Goal: Transaction & Acquisition: Purchase product/service

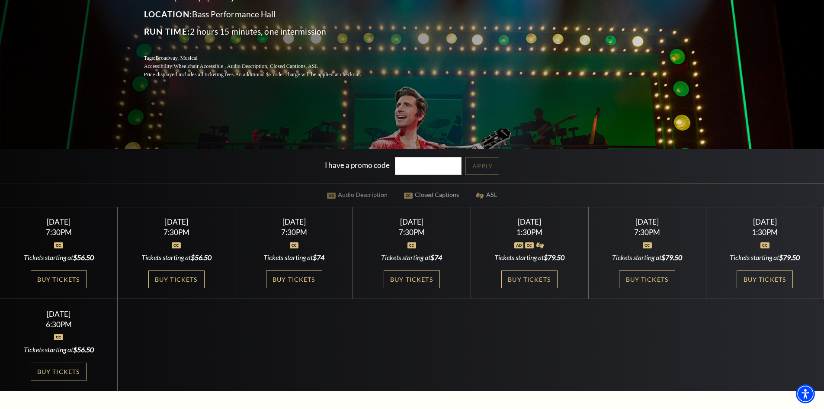
scroll to position [260, 0]
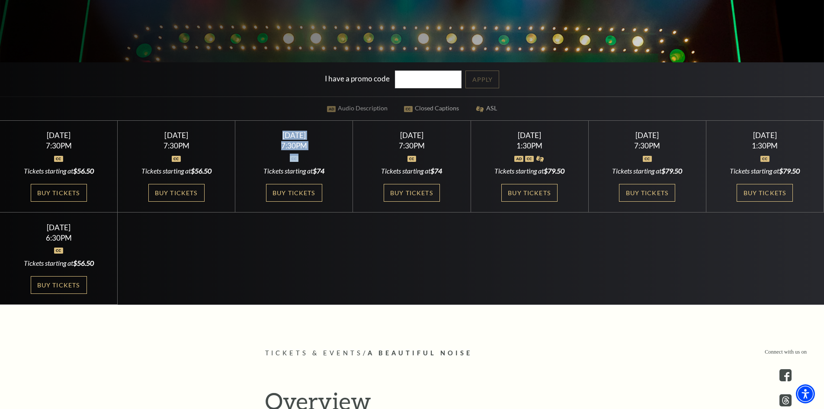
drag, startPoint x: 256, startPoint y: 132, endPoint x: 319, endPoint y: 155, distance: 67.9
click at [319, 155] on div "Thursday October 30 7:30PM Tickets starting at $74 Buy Tickets" at bounding box center [294, 167] width 118 height 92
drag, startPoint x: 378, startPoint y: 127, endPoint x: 438, endPoint y: 186, distance: 84.2
click at [463, 157] on div "Friday October 31 7:30PM Tickets starting at $74 Buy Tickets" at bounding box center [412, 167] width 118 height 92
drag, startPoint x: 486, startPoint y: 122, endPoint x: 562, endPoint y: 169, distance: 88.6
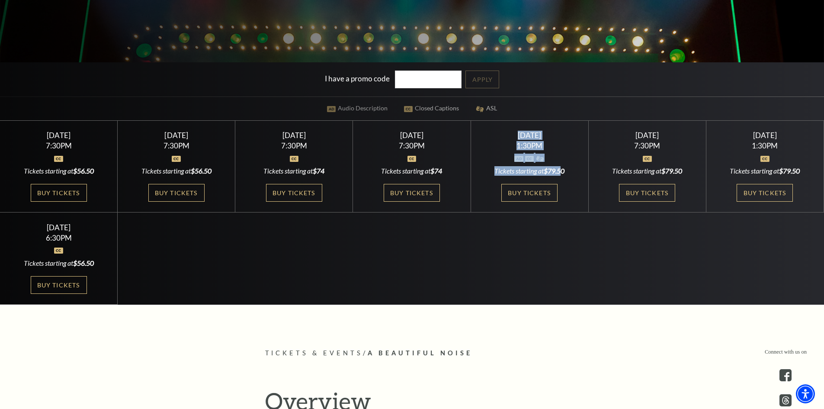
click at [562, 169] on div "Saturday November 1 1:30PM Tickets starting at $79.50 Buy Tickets" at bounding box center [530, 167] width 118 height 92
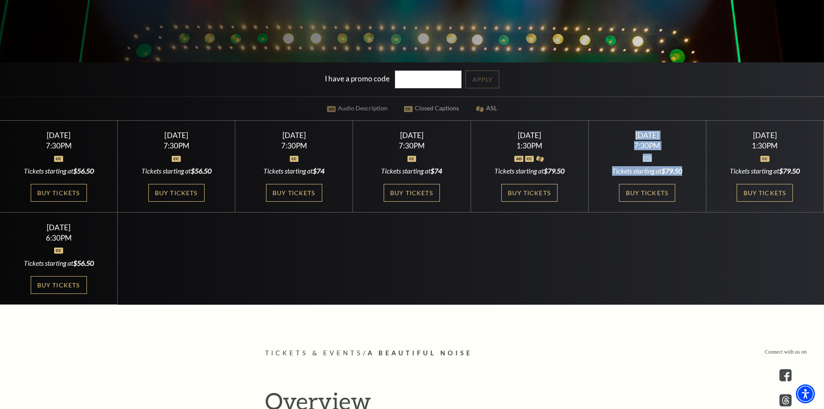
drag, startPoint x: 622, startPoint y: 136, endPoint x: 682, endPoint y: 168, distance: 68.1
click at [682, 168] on div "Saturday November 1 7:30PM Tickets starting at $79.50 Buy Tickets" at bounding box center [648, 167] width 118 height 92
drag, startPoint x: 746, startPoint y: 145, endPoint x: 730, endPoint y: 139, distance: 17.3
click at [730, 139] on div "Sunday November 2 1:30PM Tickets starting at $79.50 Buy Tickets" at bounding box center [766, 167] width 118 height 92
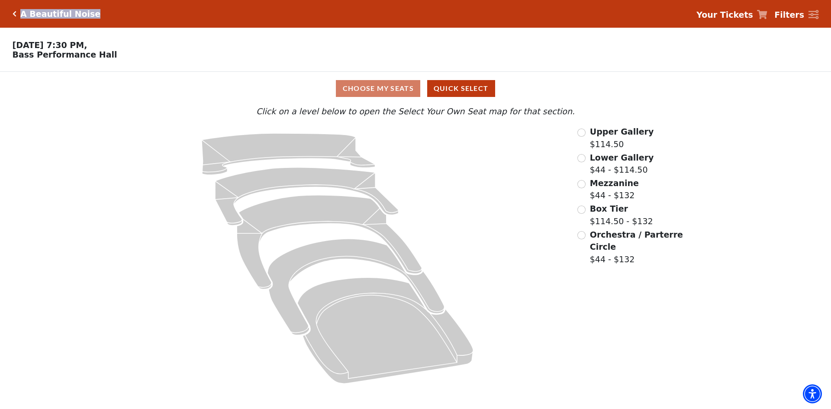
drag, startPoint x: 106, startPoint y: 13, endPoint x: 19, endPoint y: 15, distance: 86.6
click at [19, 15] on div "A Beautiful Noise Your Tickets Filters" at bounding box center [415, 14] width 831 height 28
copy h5 "A Beautiful Noise"
click at [184, 67] on div "Choose Your Own Seats Oct 28 2025, 7:30 PM, Bass Performance Hall" at bounding box center [311, 50] width 623 height 44
drag, startPoint x: 140, startPoint y: 62, endPoint x: 13, endPoint y: 61, distance: 127.2
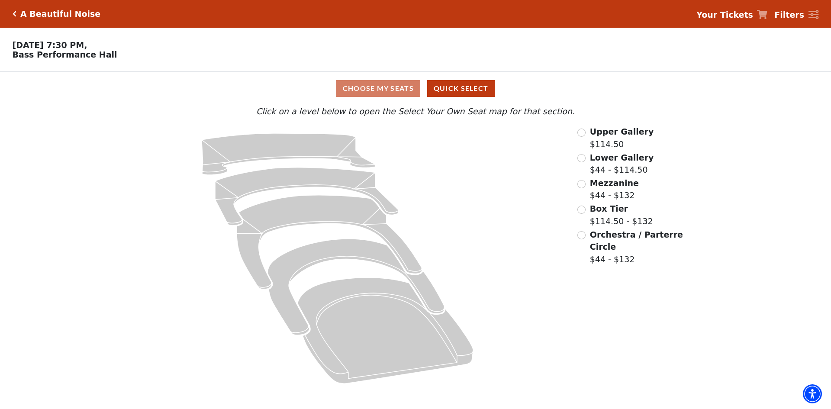
click at [13, 59] on p "Oct 28 2025, 7:30 PM, Bass Performance Hall" at bounding box center [311, 49] width 623 height 19
copy p "Bass Performance Hall"
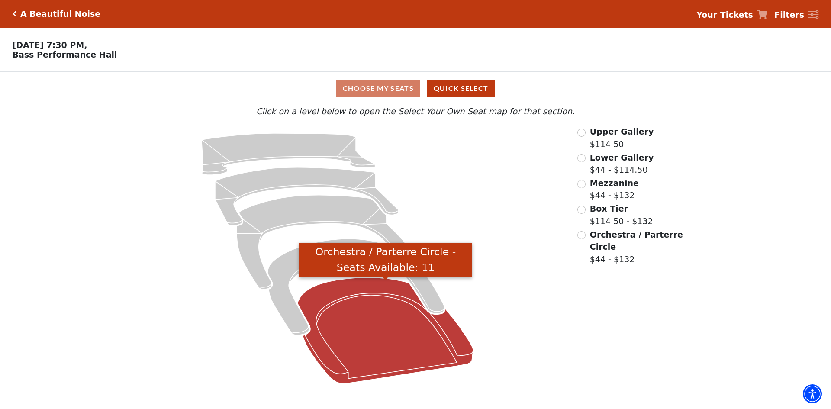
click at [371, 340] on icon "Orchestra / Parterre Circle - Seats Available: 11" at bounding box center [386, 330] width 176 height 106
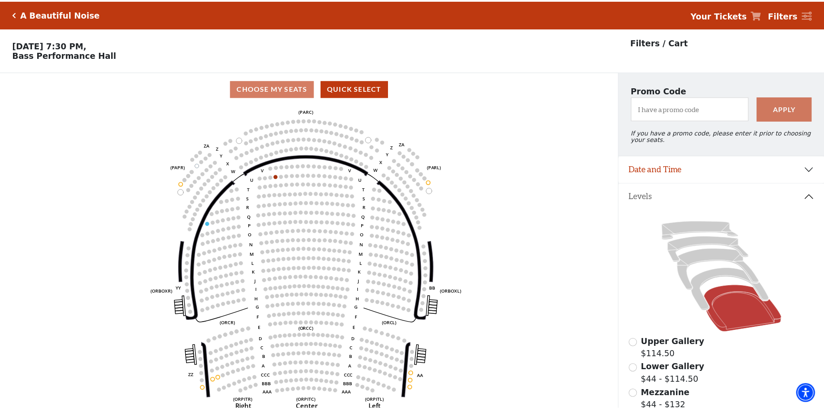
scroll to position [40, 0]
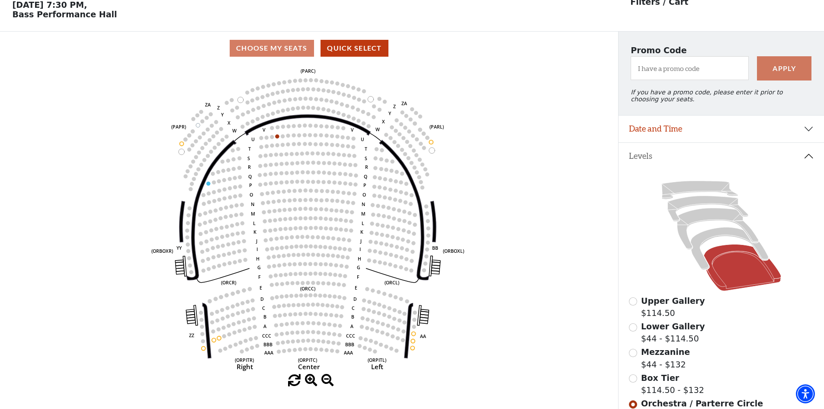
click at [658, 357] on span "Mezzanine" at bounding box center [665, 352] width 49 height 10
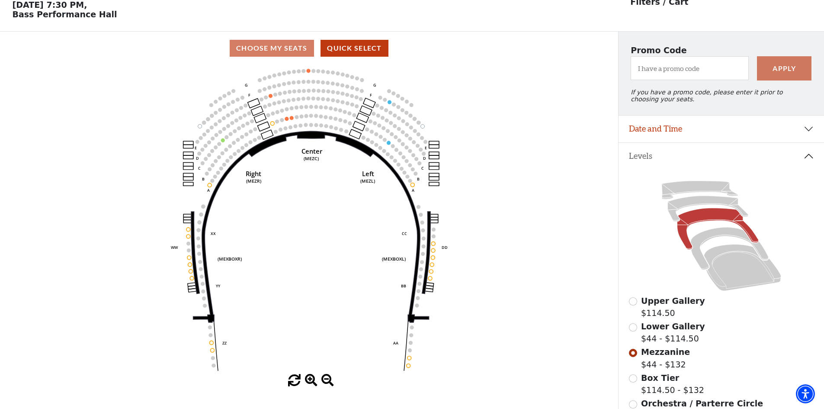
click at [643, 331] on span "Lower Gallery" at bounding box center [673, 326] width 64 height 10
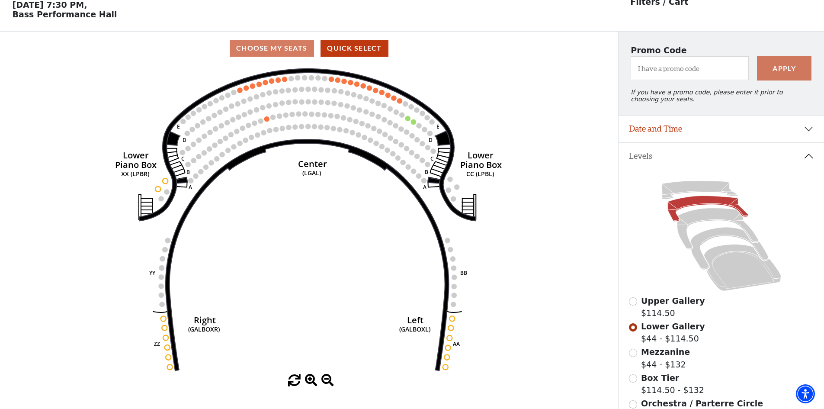
click at [660, 305] on span "Upper Gallery" at bounding box center [673, 301] width 64 height 10
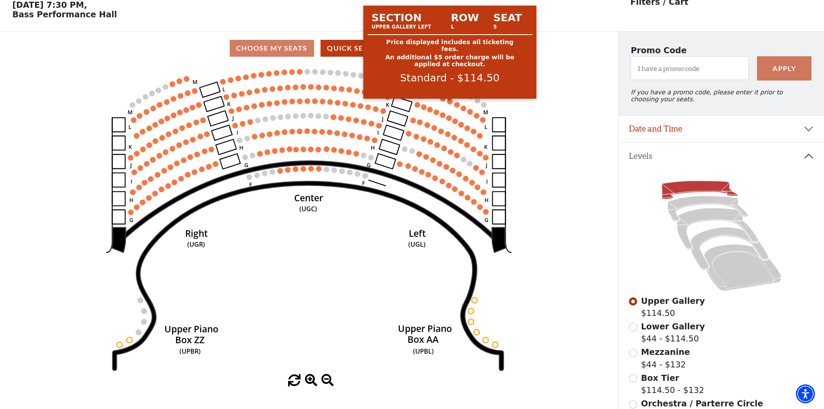
click at [449, 104] on circle at bounding box center [450, 102] width 6 height 6
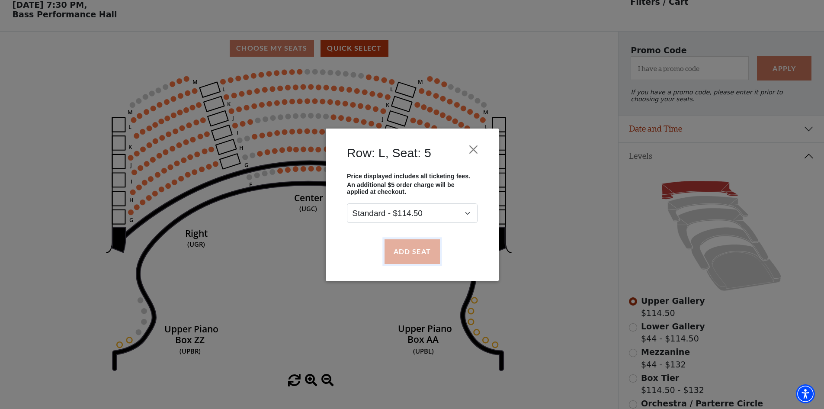
click at [421, 253] on button "Add Seat" at bounding box center [411, 251] width 55 height 24
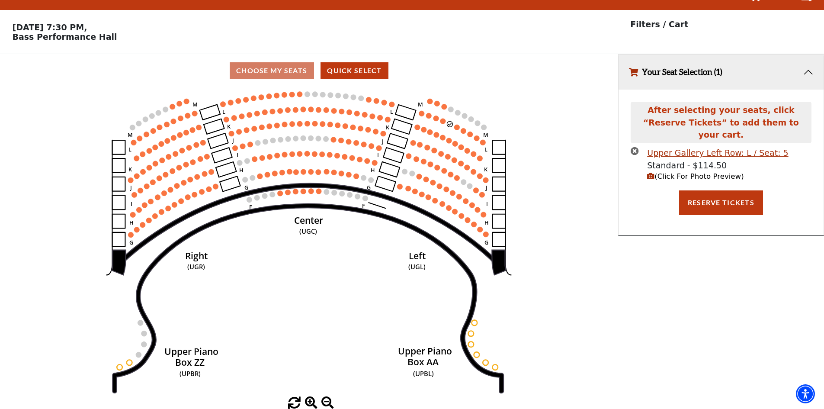
scroll to position [0, 0]
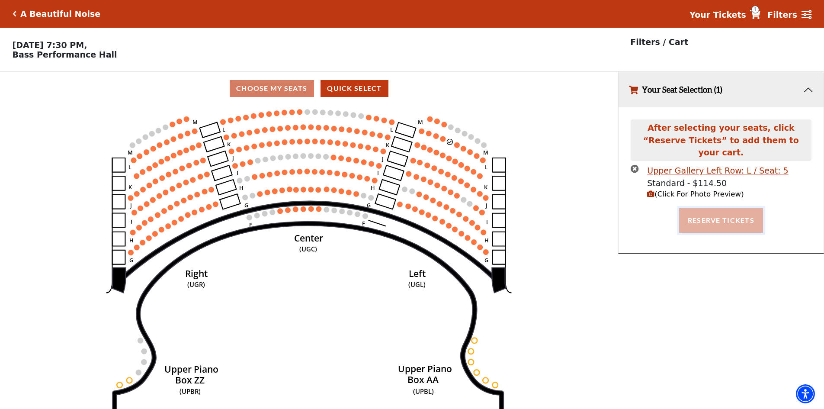
click at [719, 215] on button "Reserve Tickets" at bounding box center [721, 220] width 84 height 24
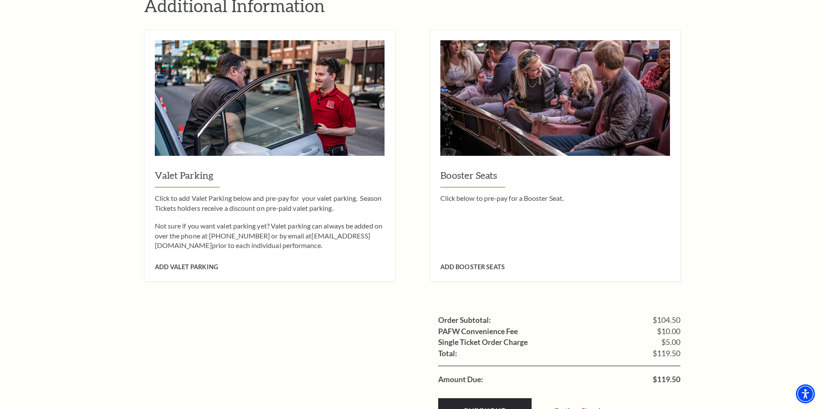
scroll to position [692, 0]
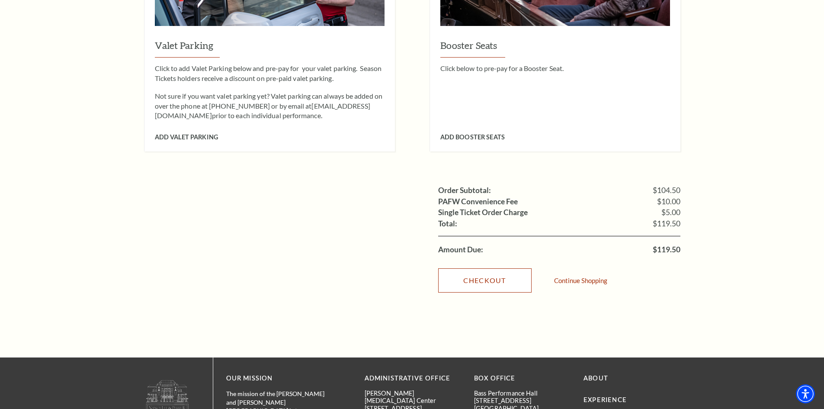
click at [501, 268] on link "Checkout" at bounding box center [484, 280] width 93 height 24
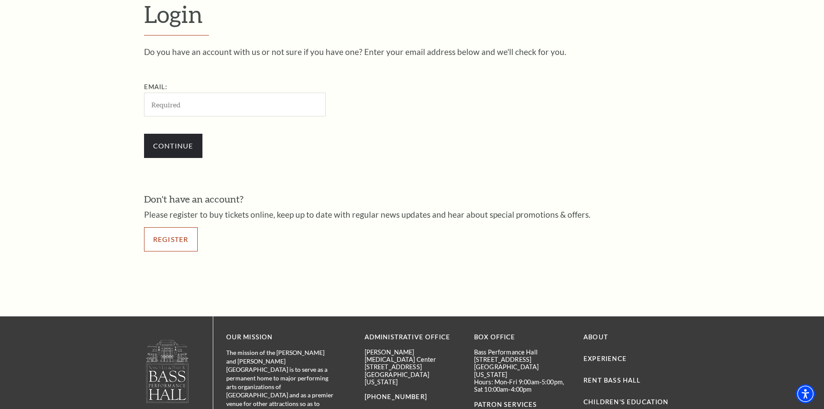
click at [173, 241] on link "Register" at bounding box center [171, 239] width 54 height 24
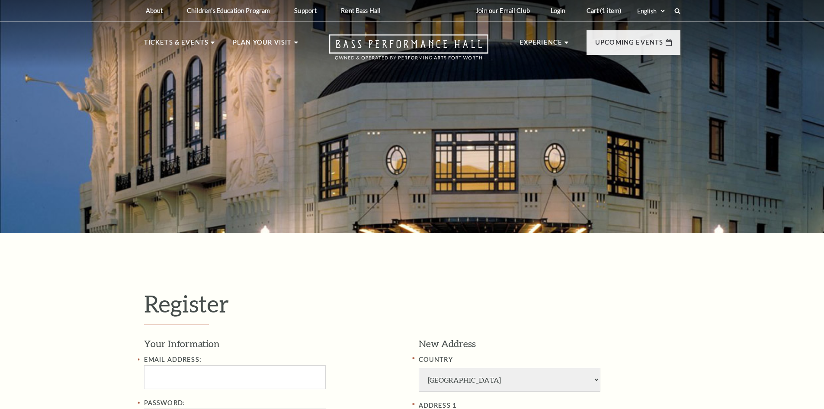
select select "1"
select select "[GEOGRAPHIC_DATA]"
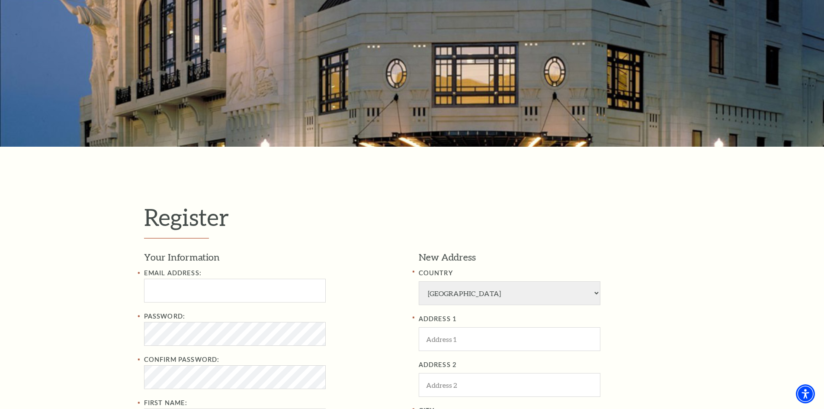
scroll to position [173, 0]
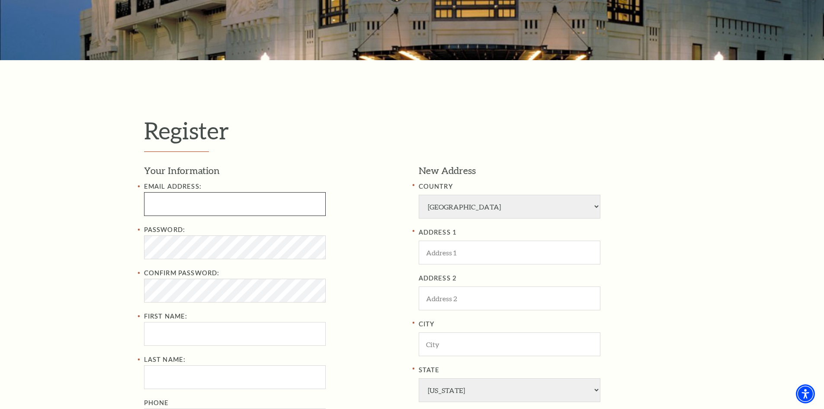
click at [204, 198] on input "Email Address:" at bounding box center [235, 204] width 182 height 24
type input "evelynmadison@gmail.com"
type input "Evelyn"
type input "Madison"
type input "3367730514"
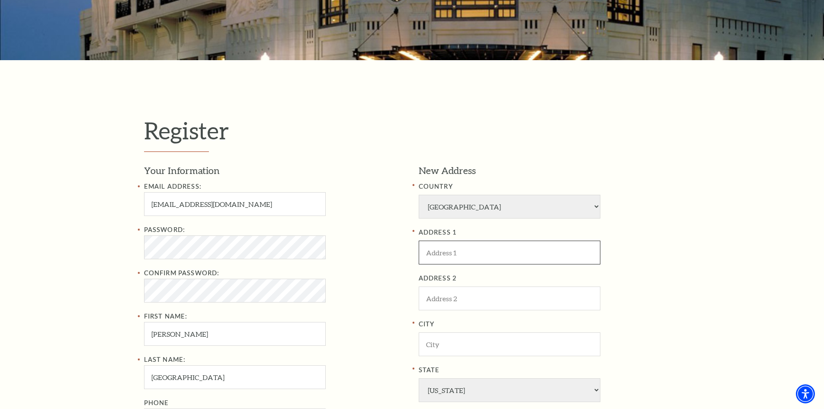
type input "4880 Jones Avenue"
type input "Winston Salem"
select select "NC"
type input "27101"
type input "336-773-0514"
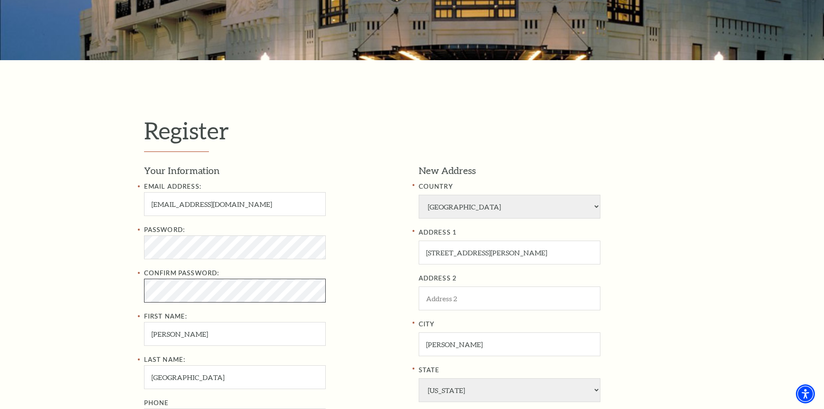
scroll to position [389, 0]
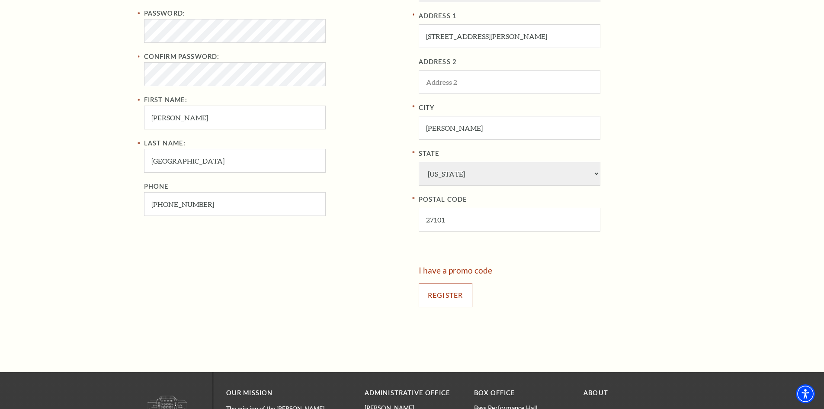
click at [462, 293] on input "Register" at bounding box center [446, 295] width 54 height 24
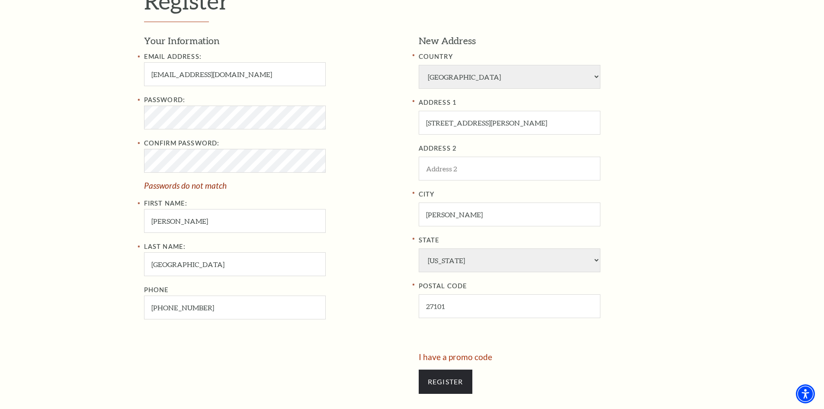
scroll to position [346, 0]
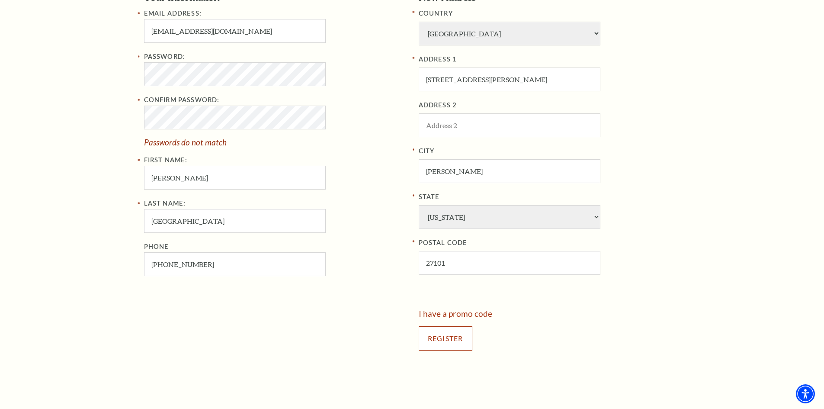
click at [443, 331] on input "Register" at bounding box center [446, 338] width 54 height 24
click at [368, 97] on div "Confirm Password: Passwords do not match" at bounding box center [275, 120] width 262 height 51
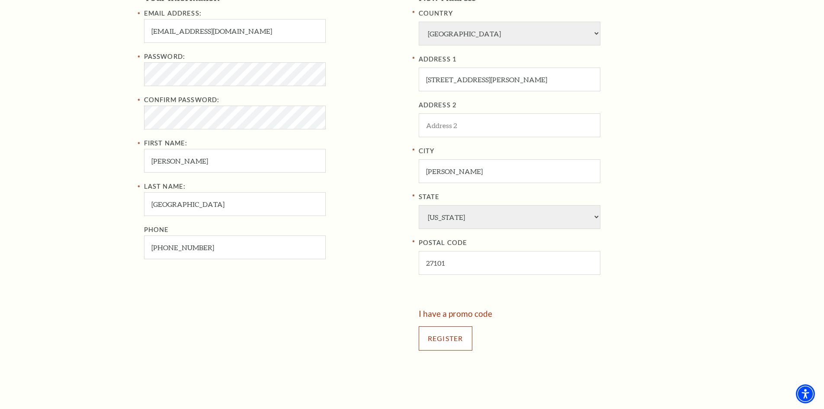
click at [440, 340] on input "Register" at bounding box center [446, 338] width 54 height 24
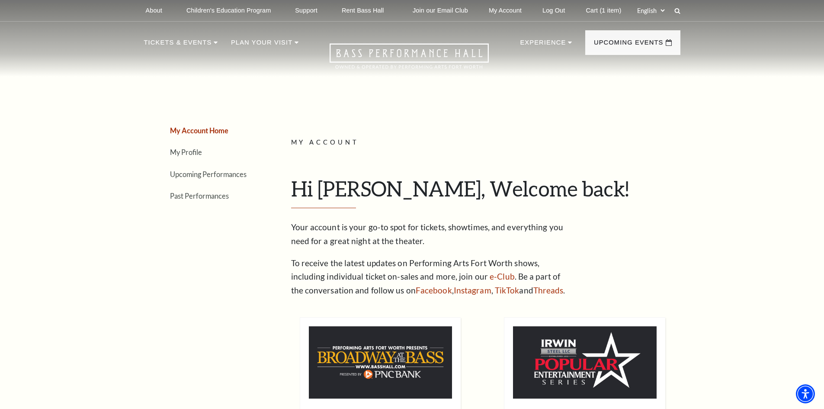
drag, startPoint x: 207, startPoint y: 290, endPoint x: 213, endPoint y: 284, distance: 8.6
click at [208, 291] on div "My Account Home My Profile Upcoming Performances Past Performances" at bounding box center [201, 396] width 115 height 630
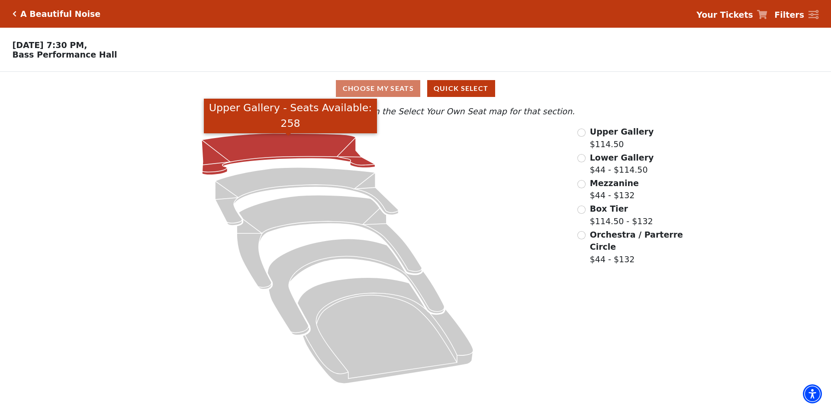
click at [311, 152] on icon "Upper Gallery - Seats Available: 258" at bounding box center [289, 154] width 174 height 42
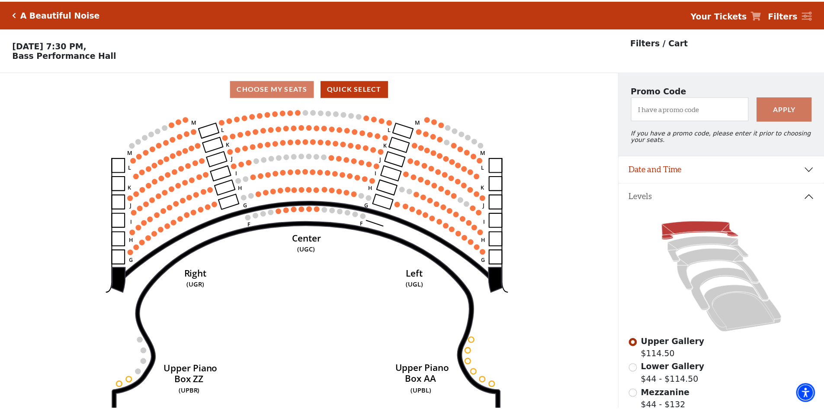
scroll to position [40, 0]
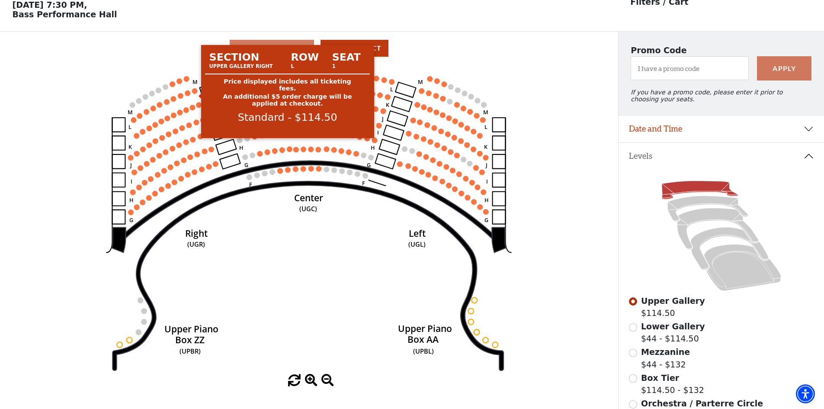
click at [196, 94] on circle at bounding box center [195, 91] width 6 height 6
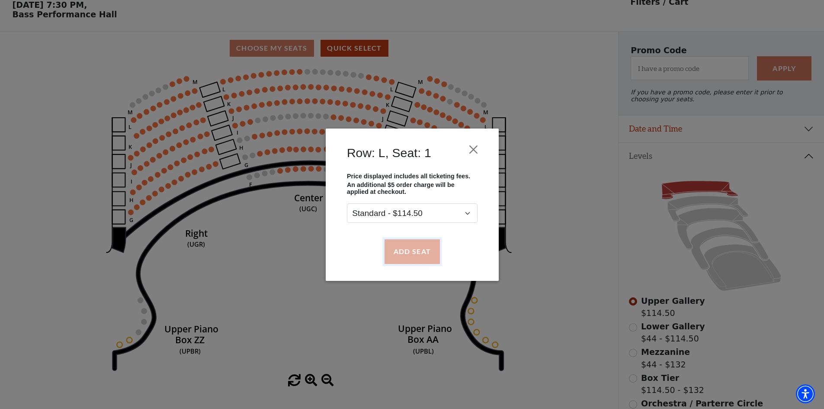
click at [423, 248] on button "Add Seat" at bounding box center [411, 251] width 55 height 24
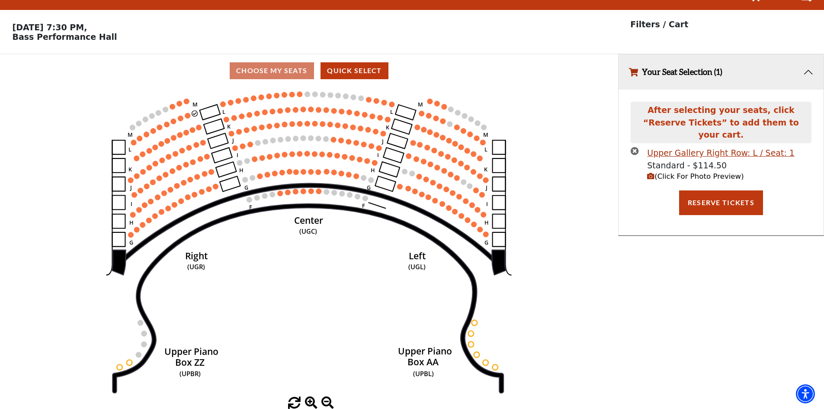
scroll to position [0, 0]
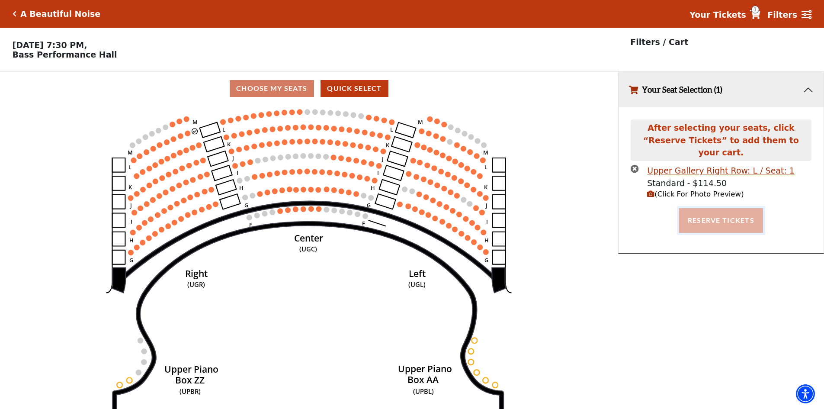
click at [721, 208] on button "Reserve Tickets" at bounding box center [721, 220] width 84 height 24
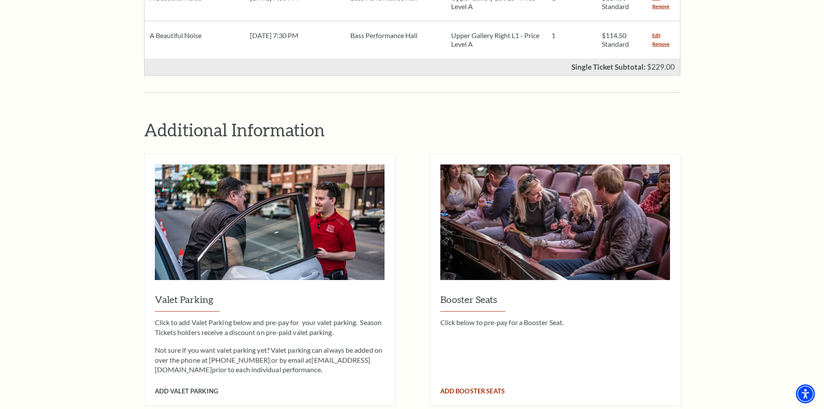
scroll to position [260, 0]
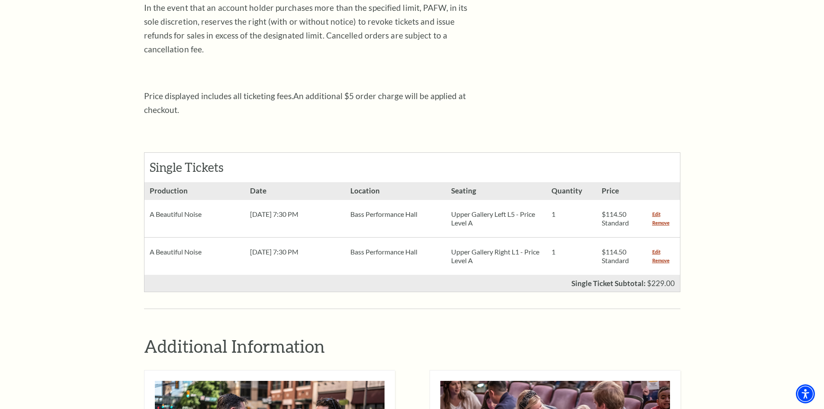
drag, startPoint x: 659, startPoint y: 209, endPoint x: 646, endPoint y: 209, distance: 13.4
click at [659, 219] on link "Remove" at bounding box center [660, 223] width 17 height 9
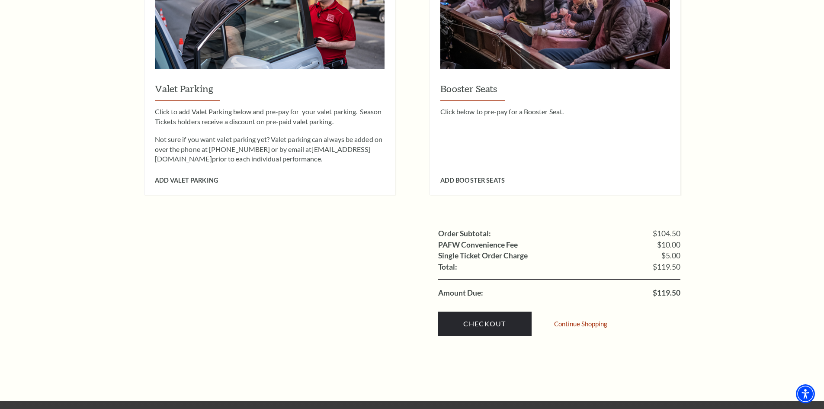
scroll to position [779, 0]
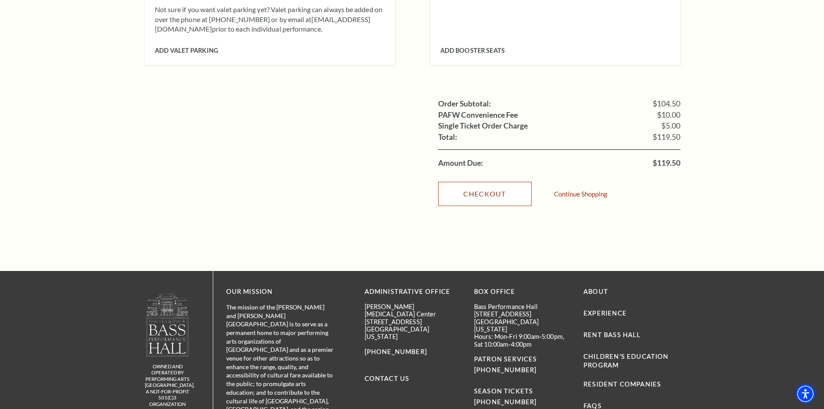
click at [486, 183] on link "Checkout" at bounding box center [484, 194] width 93 height 24
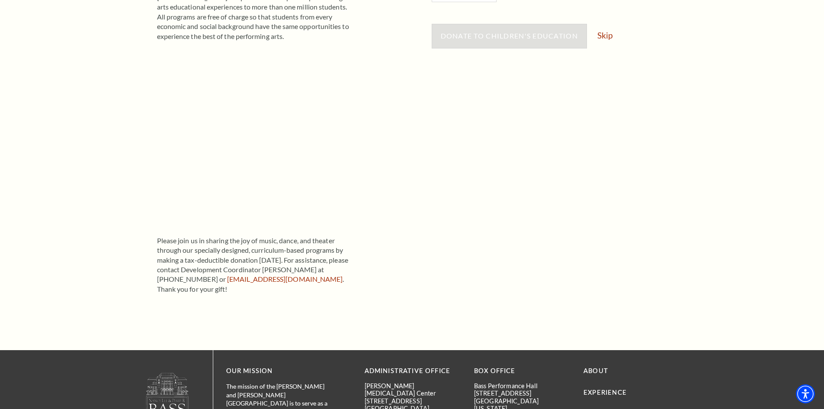
scroll to position [87, 0]
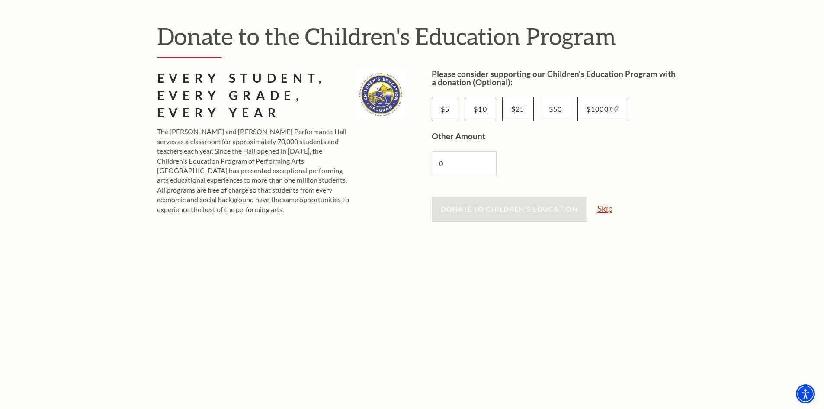
click at [611, 208] on link "Skip" at bounding box center [605, 208] width 15 height 8
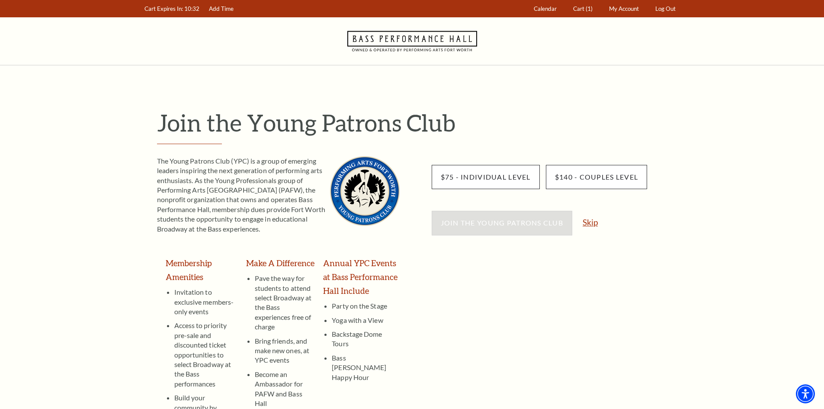
click at [589, 224] on link "Skip" at bounding box center [590, 222] width 15 height 8
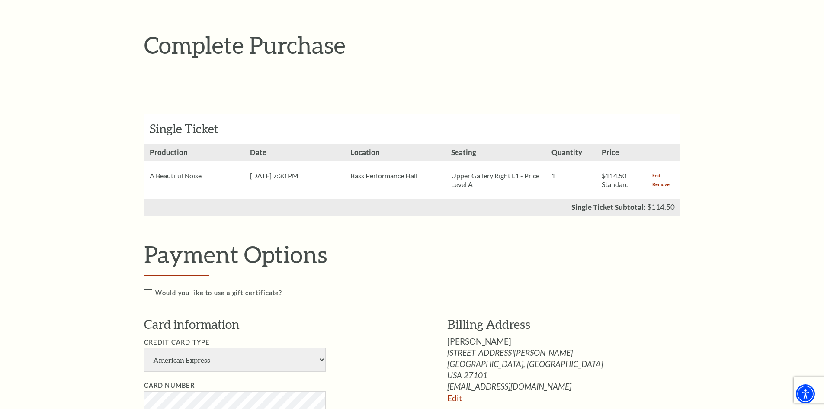
scroll to position [260, 0]
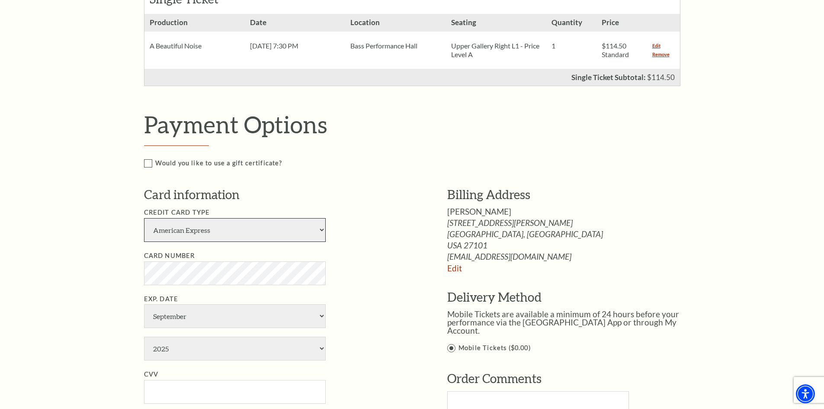
click at [244, 236] on select "American Express Visa Master Card Discover" at bounding box center [235, 230] width 182 height 24
click at [366, 200] on h3 "Card information" at bounding box center [282, 194] width 277 height 17
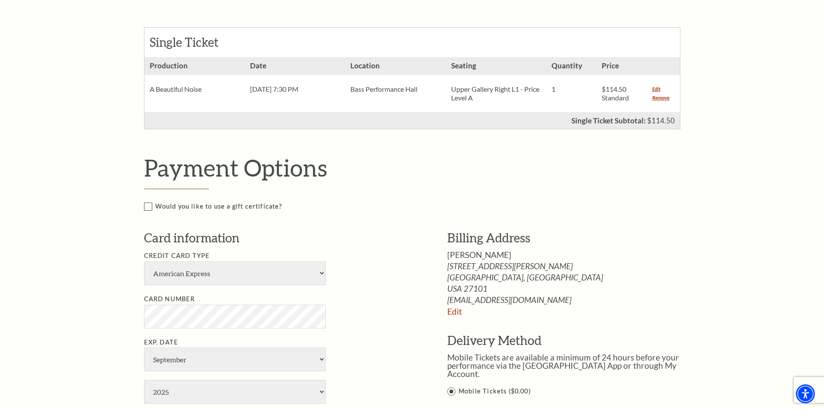
scroll to position [130, 0]
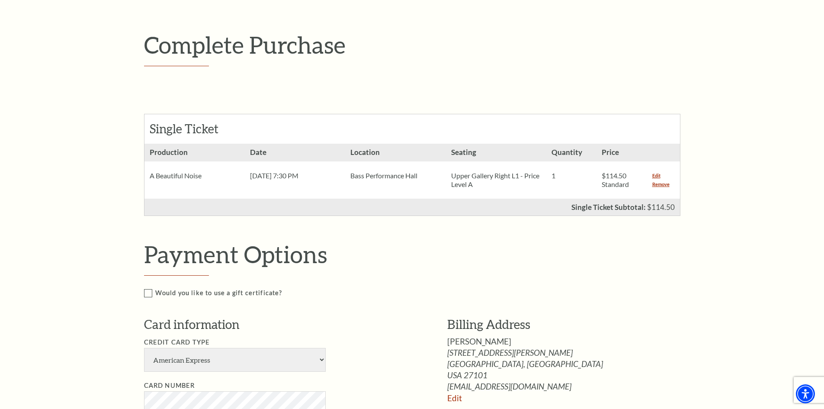
drag, startPoint x: 667, startPoint y: 186, endPoint x: 510, endPoint y: 183, distance: 157.1
click at [667, 186] on link "Remove" at bounding box center [660, 184] width 17 height 9
click at [660, 186] on link "Remove" at bounding box center [660, 184] width 17 height 9
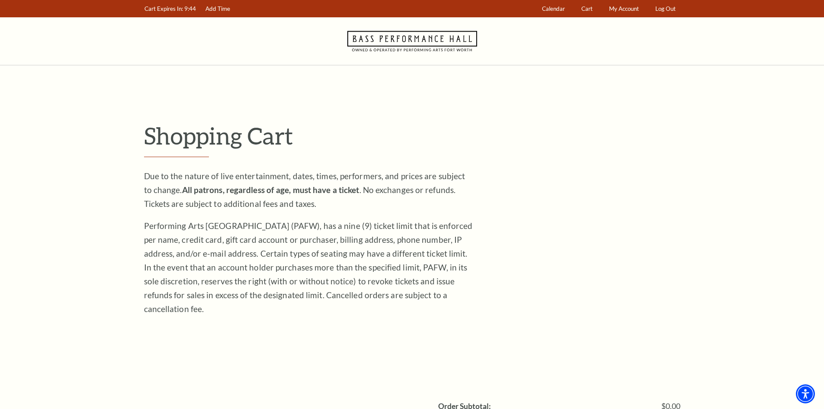
scroll to position [130, 0]
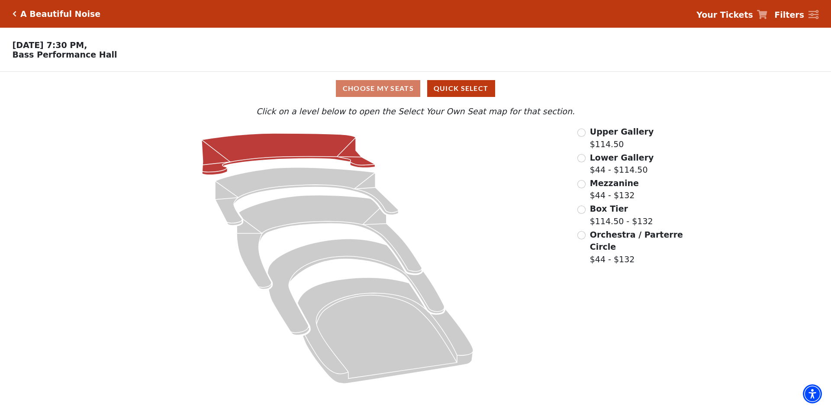
click at [309, 148] on icon at bounding box center [289, 154] width 174 height 42
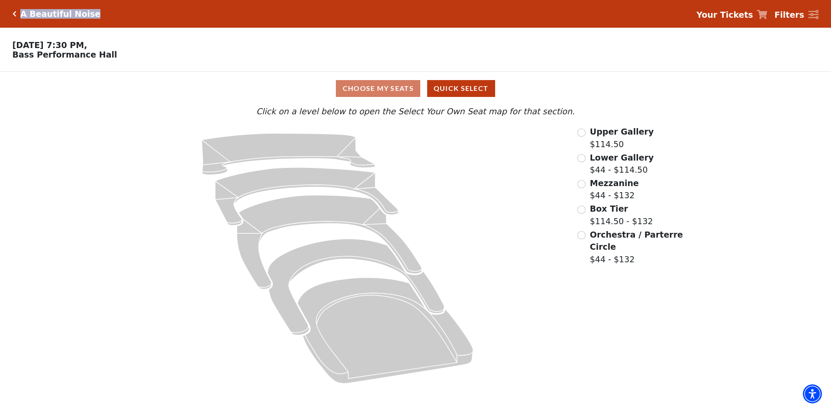
drag, startPoint x: 107, startPoint y: 18, endPoint x: 19, endPoint y: 22, distance: 87.9
click at [19, 22] on div "A Beautiful Noise Your Tickets Filters" at bounding box center [415, 14] width 831 height 28
copy h5 "A Beautiful Noise"
drag, startPoint x: 145, startPoint y: 62, endPoint x: 11, endPoint y: 61, distance: 133.7
click at [11, 59] on p "[DATE] 7:30 PM, [GEOGRAPHIC_DATA]" at bounding box center [311, 49] width 623 height 19
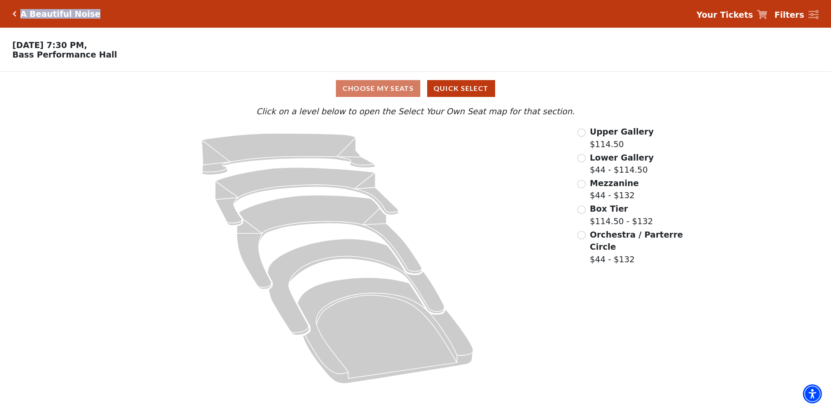
copy p "Bass Performance Hall"
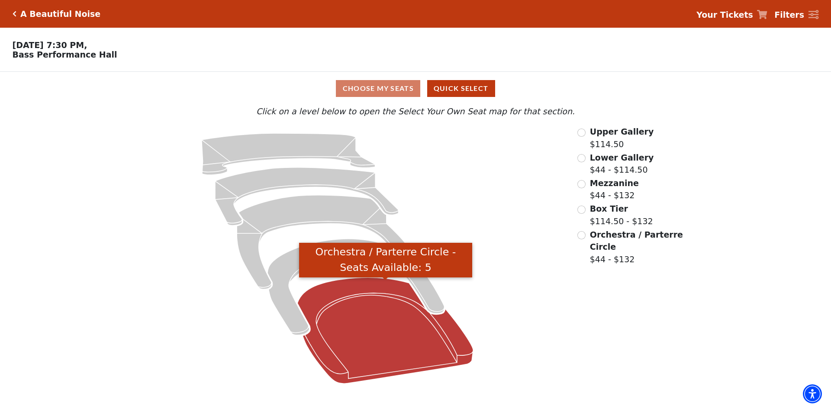
click at [410, 337] on icon "Orchestra / Parterre Circle - Seats Available: 5" at bounding box center [386, 330] width 176 height 106
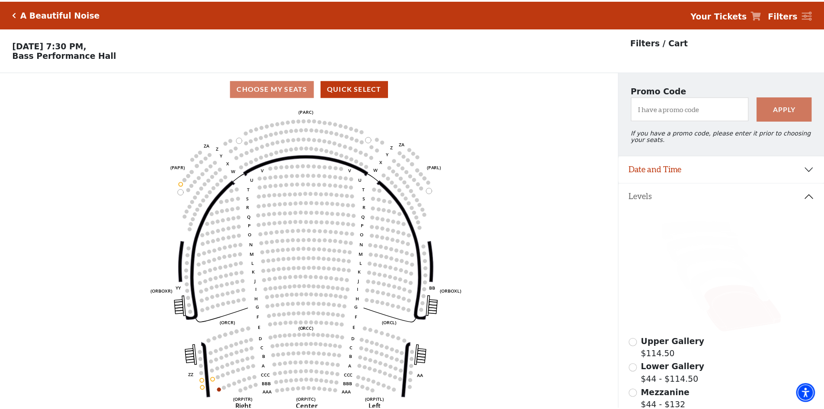
scroll to position [40, 0]
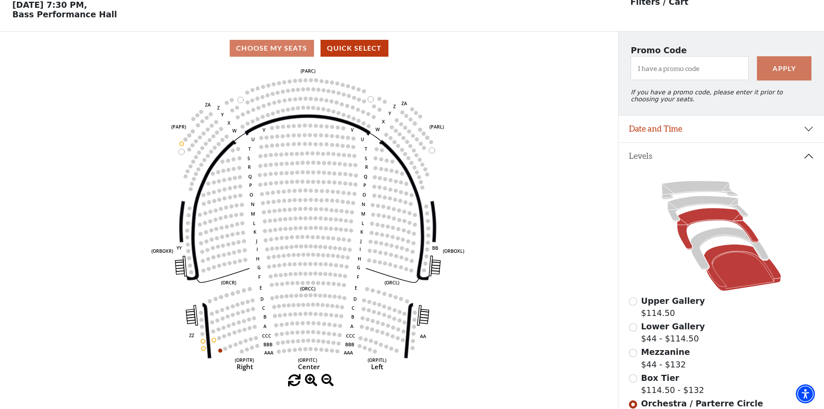
click at [706, 225] on icon at bounding box center [717, 229] width 81 height 42
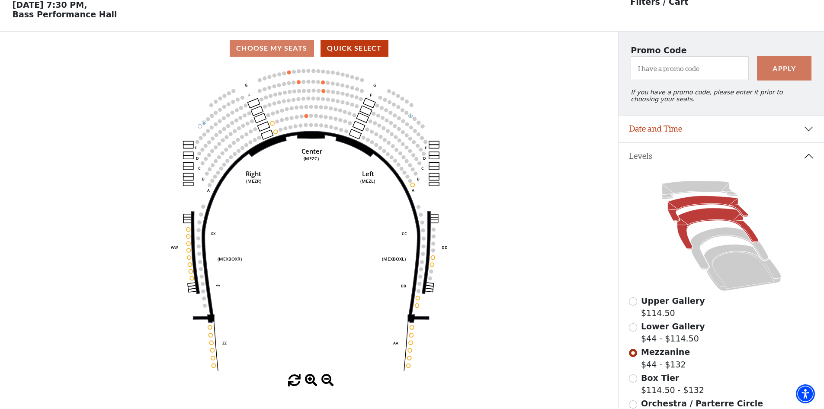
click at [693, 203] on icon at bounding box center [708, 209] width 80 height 26
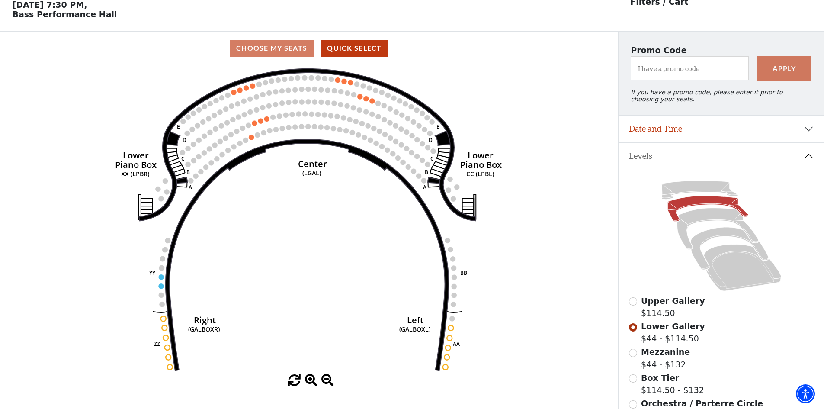
click at [687, 192] on icon at bounding box center [700, 190] width 76 height 18
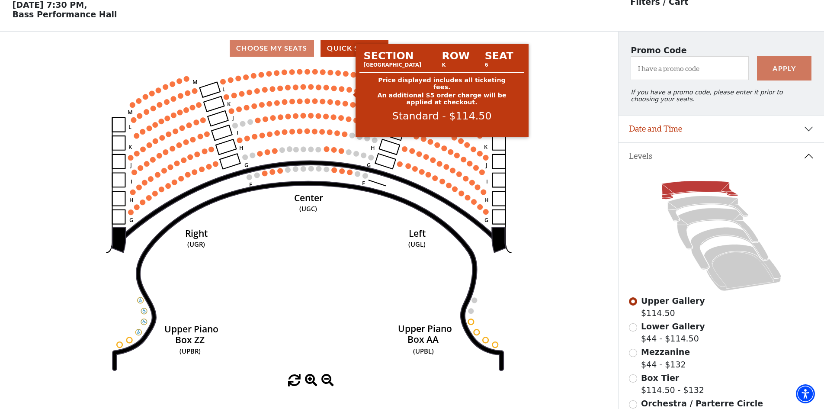
click at [350, 93] on circle at bounding box center [350, 90] width 6 height 6
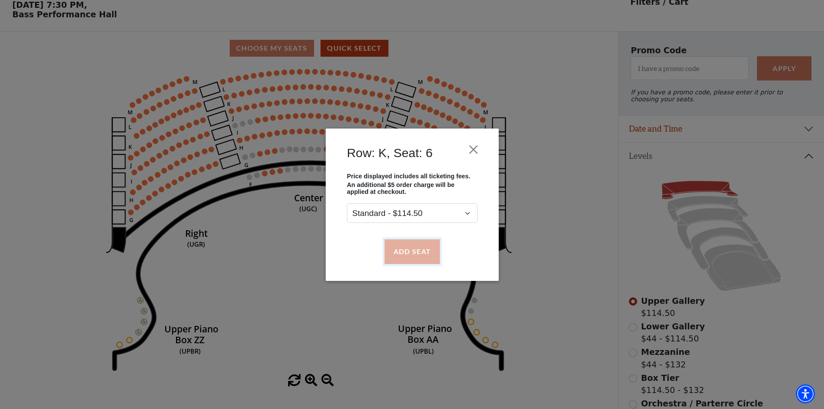
click at [421, 247] on button "Add Seat" at bounding box center [411, 251] width 55 height 24
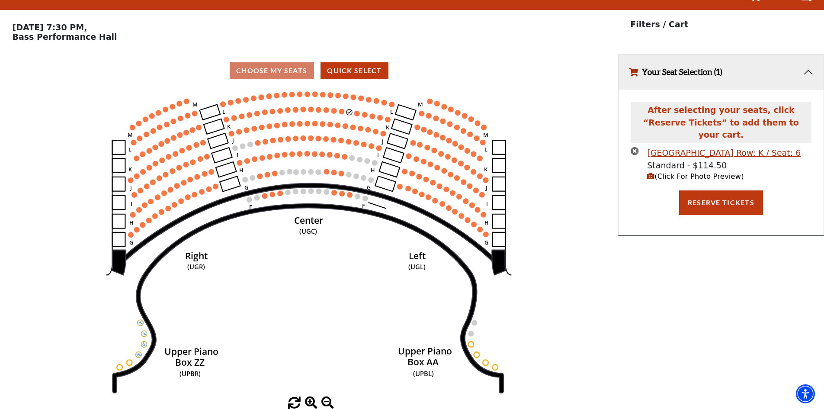
scroll to position [0, 0]
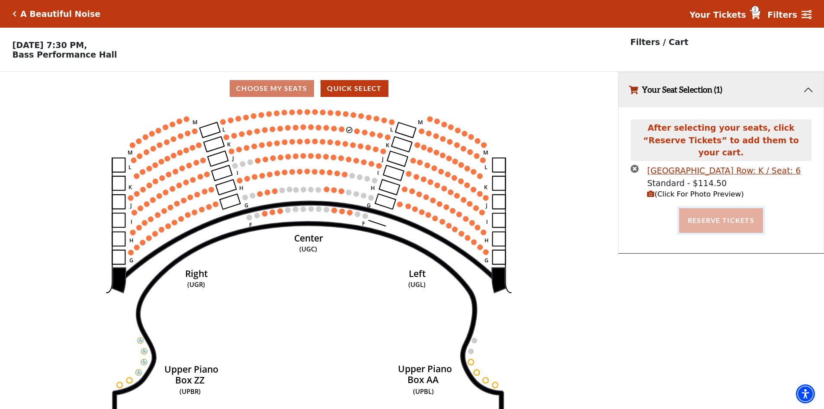
click at [691, 209] on button "Reserve Tickets" at bounding box center [721, 220] width 84 height 24
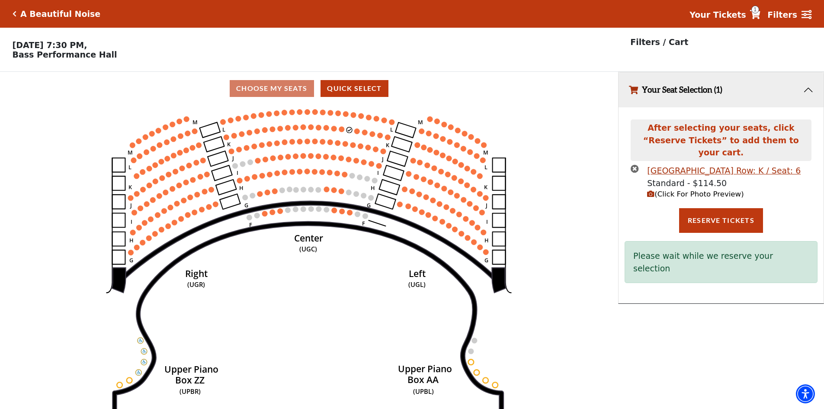
scroll to position [21, 0]
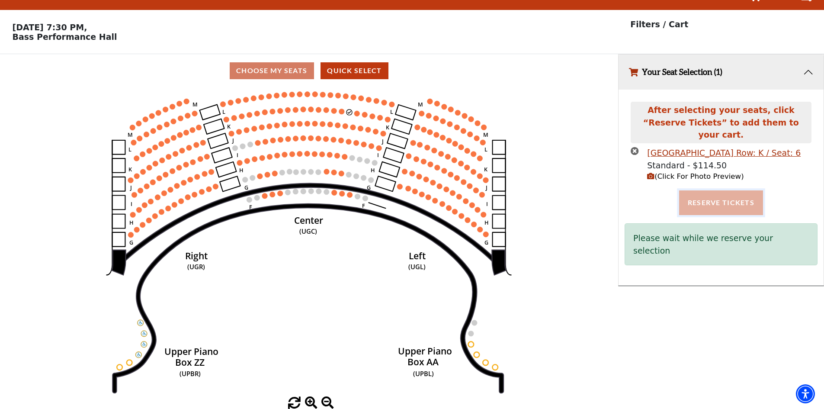
click at [722, 192] on button "Reserve Tickets" at bounding box center [721, 202] width 84 height 24
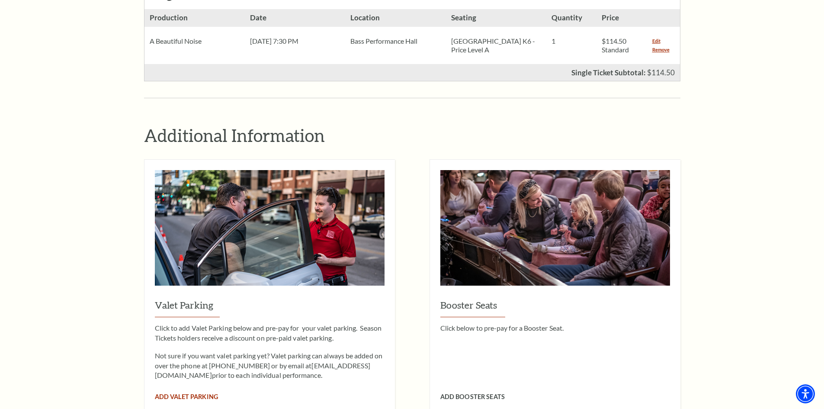
scroll to position [649, 0]
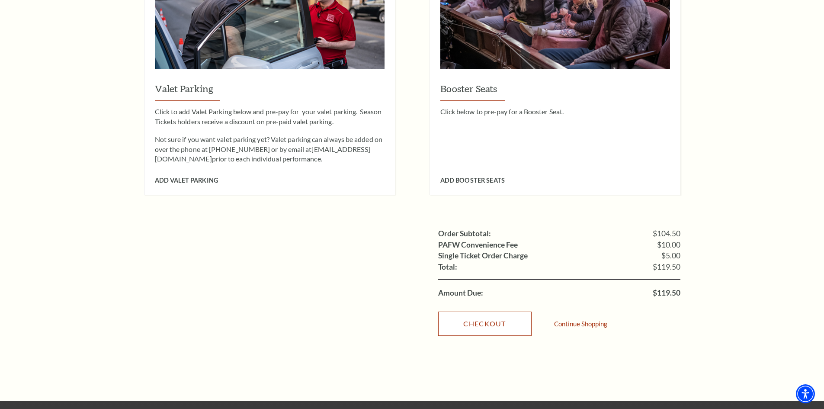
click at [482, 312] on link "Checkout" at bounding box center [484, 324] width 93 height 24
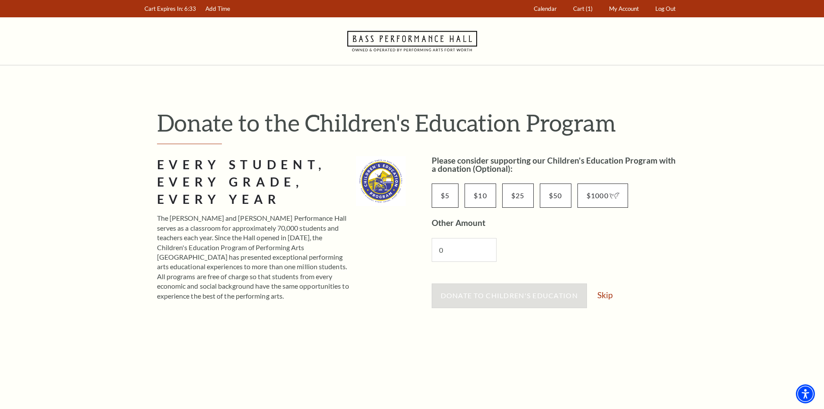
click at [597, 297] on div "Donate to Children's Education Skip" at bounding box center [556, 299] width 249 height 33
click at [606, 296] on link "Skip" at bounding box center [605, 295] width 15 height 8
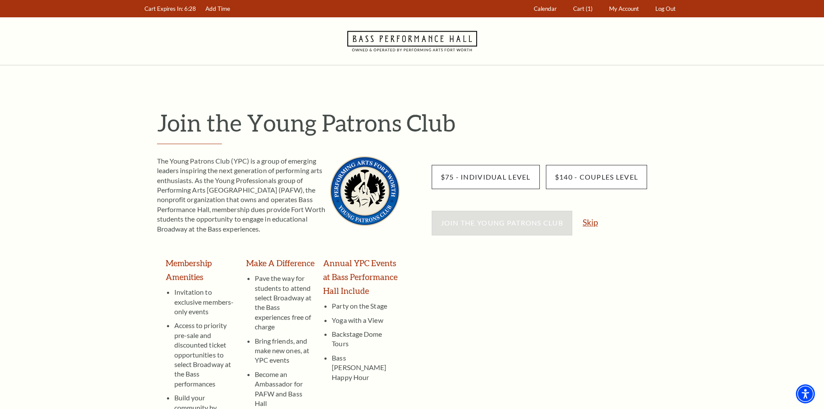
click at [586, 221] on link "Skip" at bounding box center [590, 222] width 15 height 8
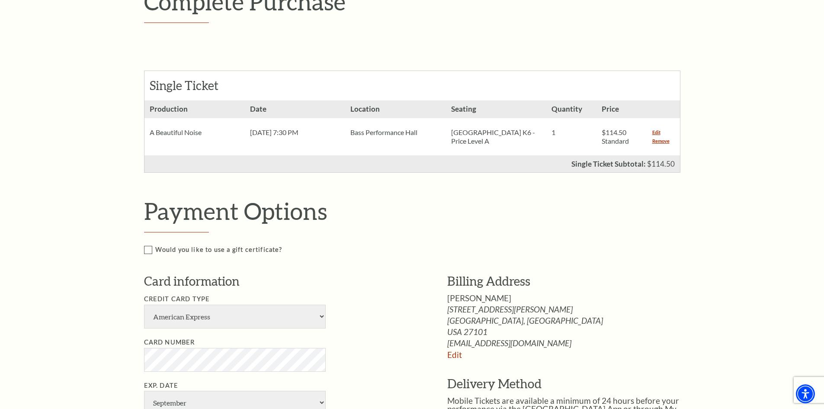
scroll to position [130, 0]
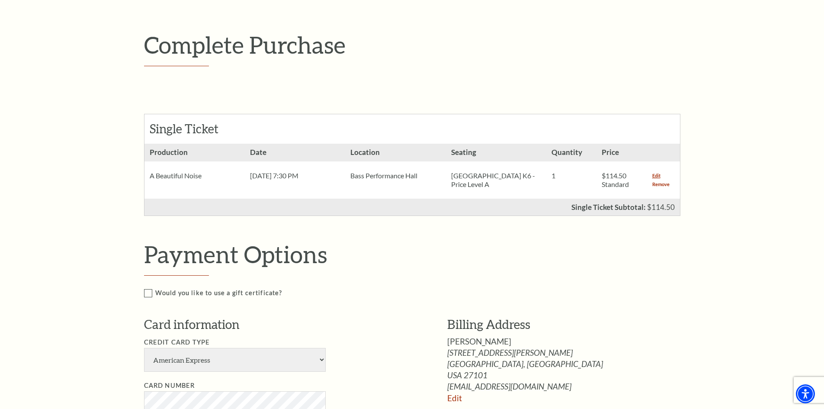
click at [654, 180] on div "Edit Remove" at bounding box center [663, 179] width 33 height 37
click at [657, 184] on link "Remove" at bounding box center [660, 184] width 17 height 9
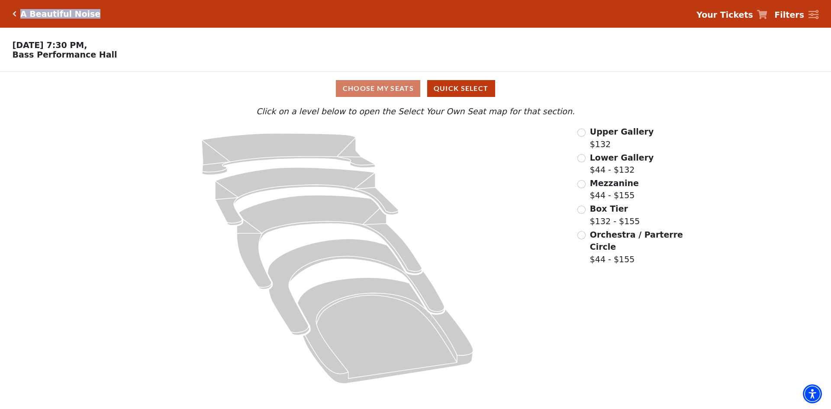
drag, startPoint x: 32, startPoint y: 19, endPoint x: 19, endPoint y: 19, distance: 13.0
click at [19, 19] on div "A Beautiful Noise Your Tickets Filters" at bounding box center [415, 14] width 831 height 28
click at [123, 77] on div "Choose My Seats Quick Select" at bounding box center [415, 88] width 623 height 33
drag, startPoint x: 111, startPoint y: 61, endPoint x: 13, endPoint y: 62, distance: 97.8
click at [13, 59] on p "[DATE] 7:30 PM, [GEOGRAPHIC_DATA]" at bounding box center [311, 49] width 623 height 19
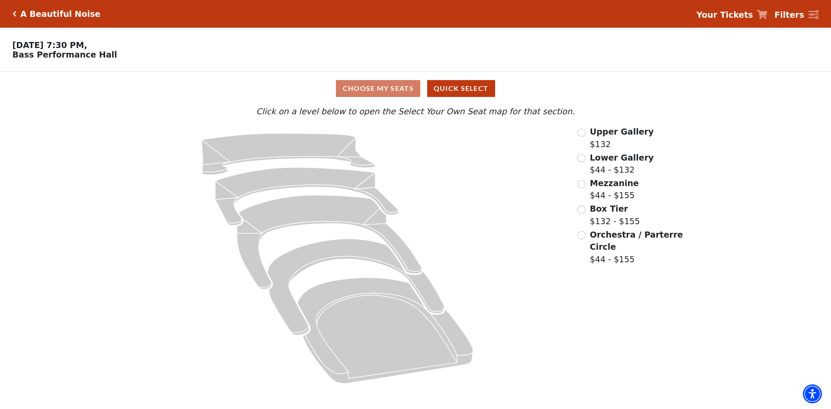
copy p "Bass Performance Hall"
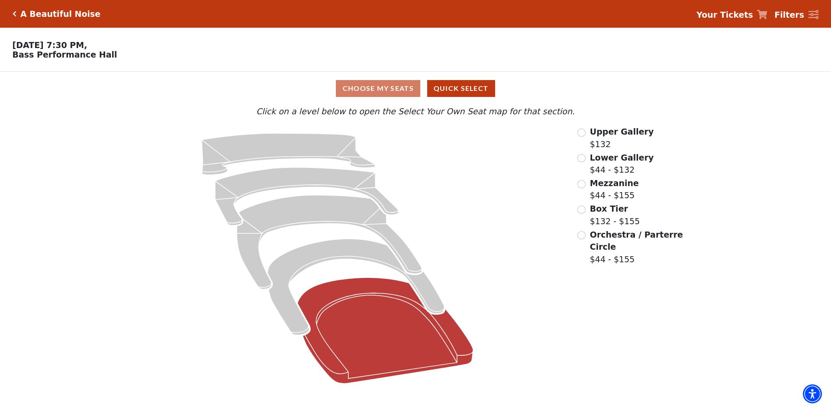
click at [373, 340] on icon at bounding box center [386, 330] width 176 height 106
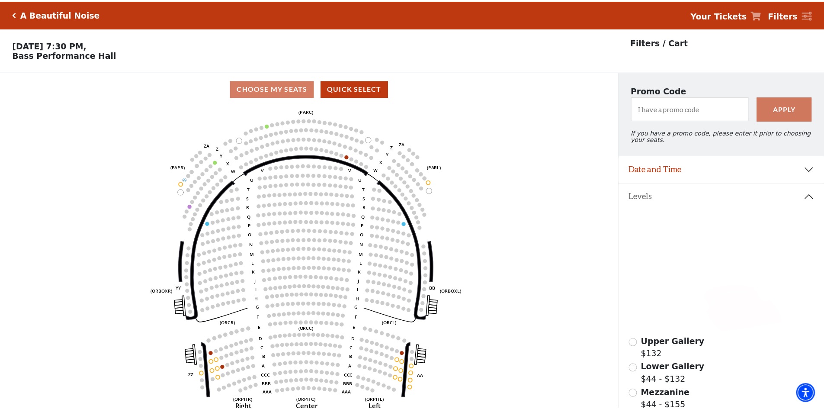
scroll to position [40, 0]
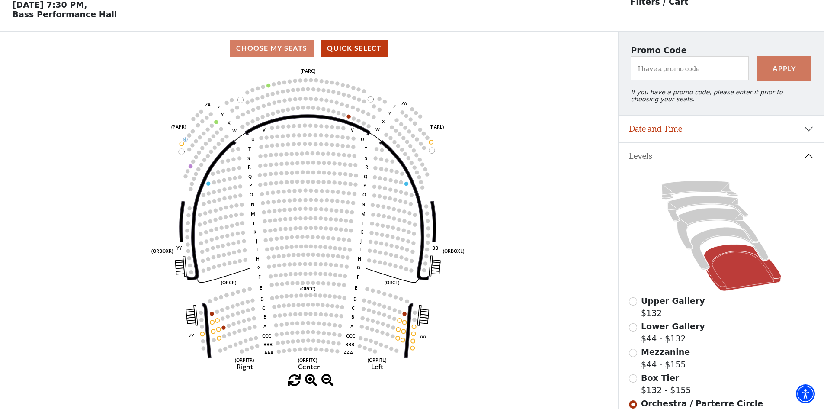
click at [705, 214] on icon at bounding box center [721, 235] width 185 height 117
click at [705, 222] on icon at bounding box center [717, 229] width 81 height 42
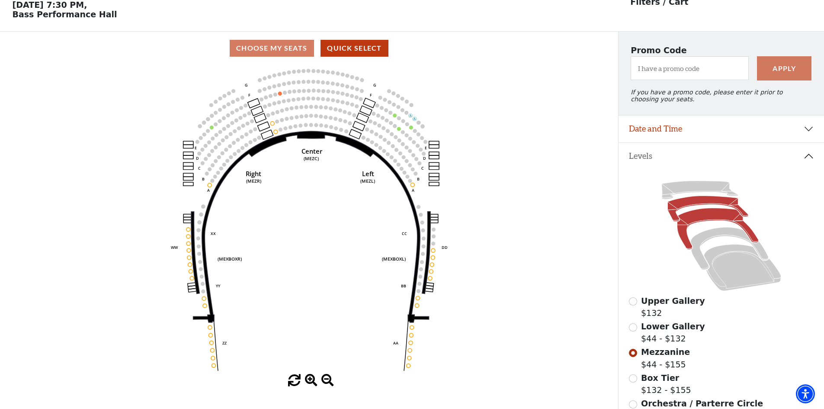
click at [703, 206] on icon at bounding box center [708, 209] width 80 height 26
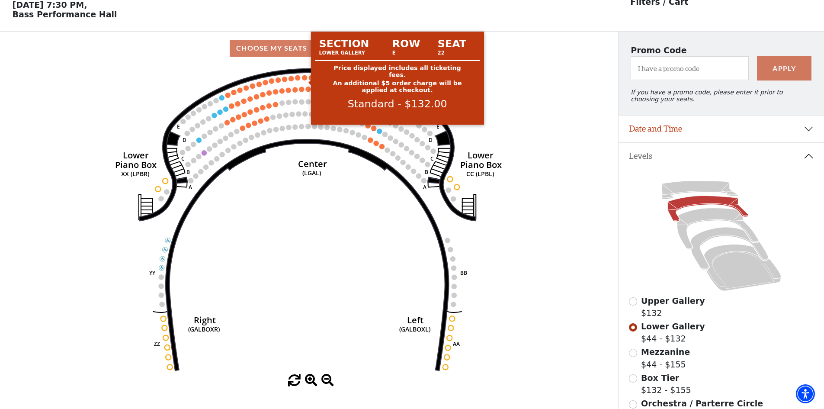
click at [304, 80] on circle at bounding box center [304, 77] width 5 height 5
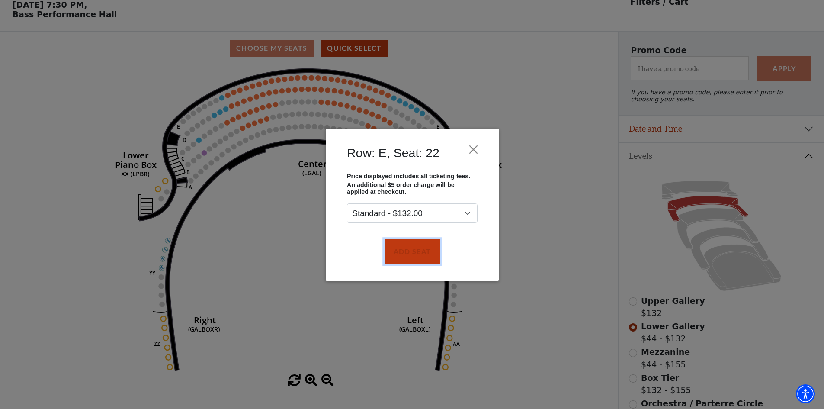
drag, startPoint x: 415, startPoint y: 250, endPoint x: 367, endPoint y: 166, distance: 96.5
click at [414, 250] on button "Add Seat" at bounding box center [411, 251] width 55 height 24
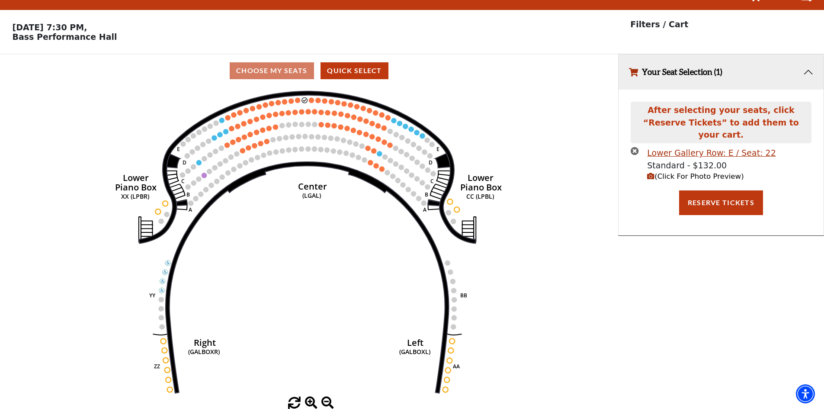
scroll to position [0, 0]
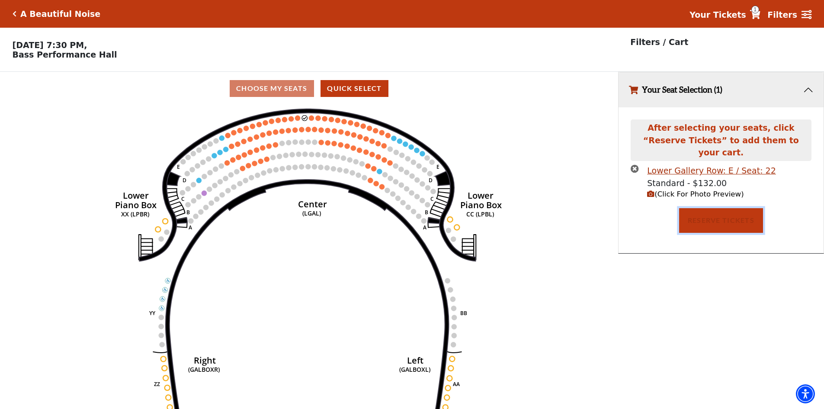
drag, startPoint x: 681, startPoint y: 214, endPoint x: 686, endPoint y: 214, distance: 5.2
click at [681, 214] on button "Reserve Tickets" at bounding box center [721, 220] width 84 height 24
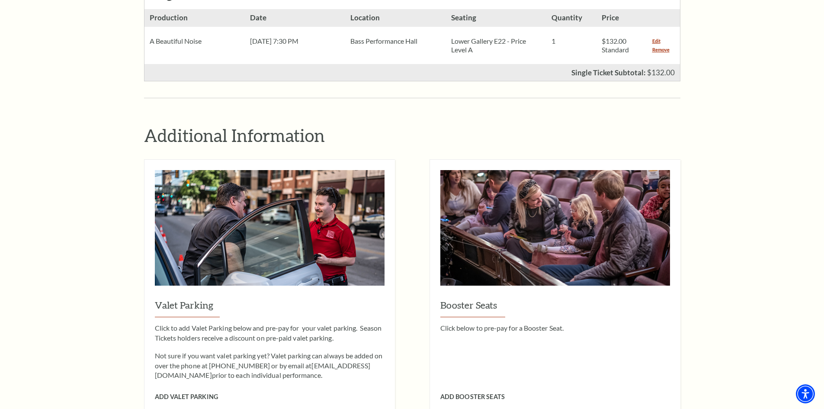
scroll to position [649, 0]
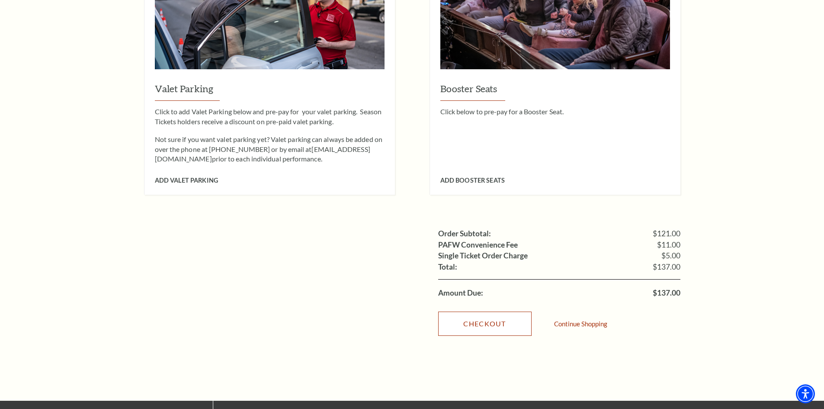
click at [482, 312] on link "Checkout" at bounding box center [484, 324] width 93 height 24
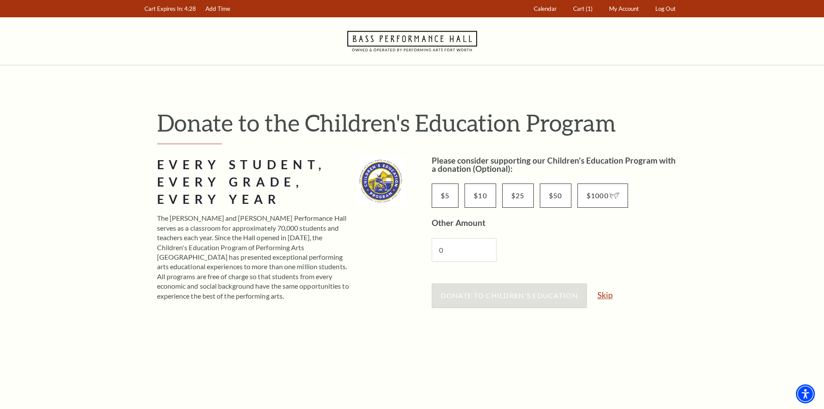
click at [603, 299] on link "Skip" at bounding box center [605, 295] width 15 height 8
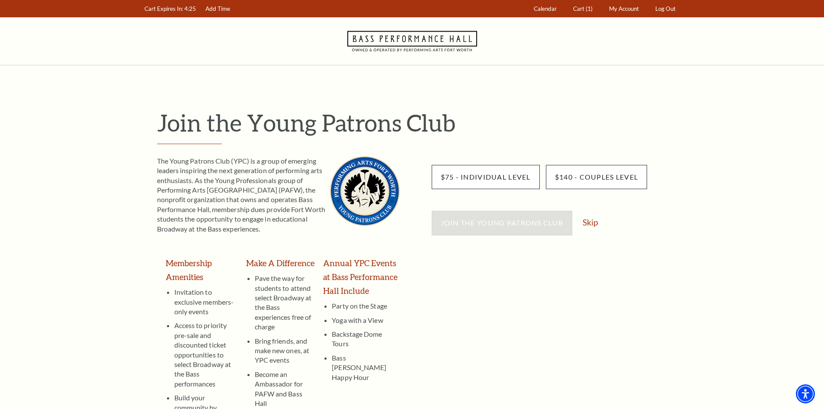
click at [589, 228] on div "Join the Young Patrons Club Skip" at bounding box center [556, 227] width 249 height 33
click at [591, 219] on link "Skip" at bounding box center [590, 222] width 15 height 8
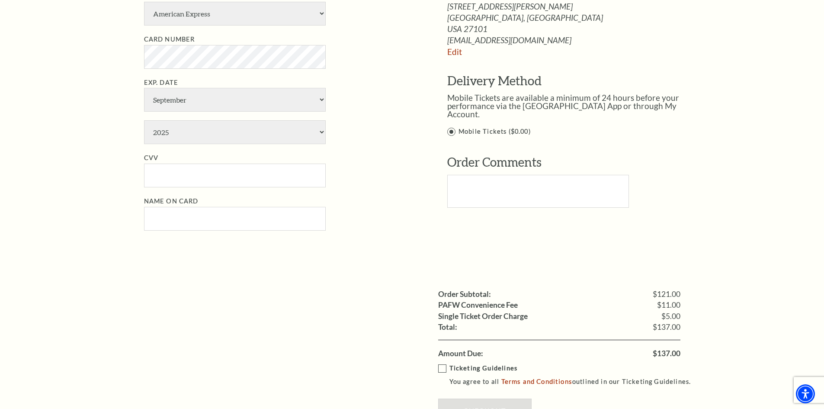
scroll to position [216, 0]
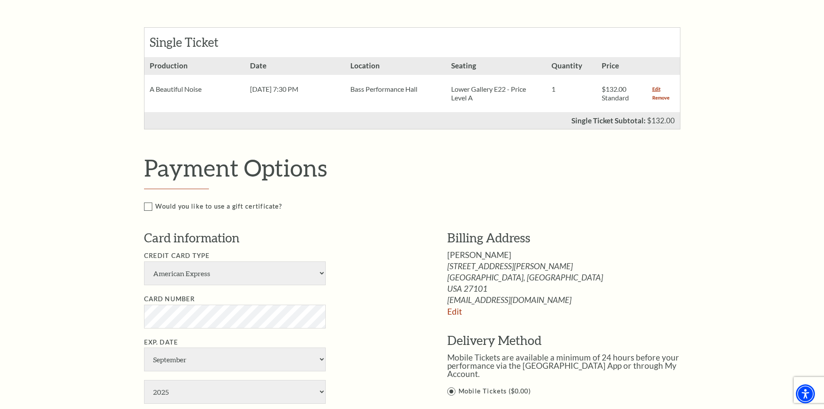
click at [661, 99] on link "Remove" at bounding box center [660, 97] width 17 height 9
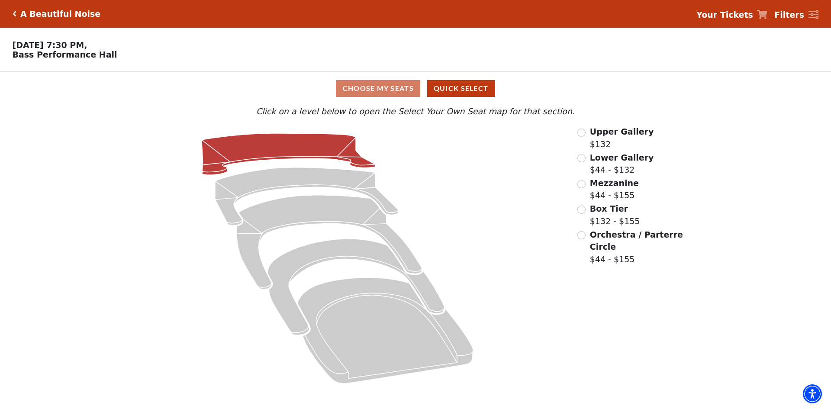
click at [278, 148] on icon at bounding box center [289, 154] width 174 height 42
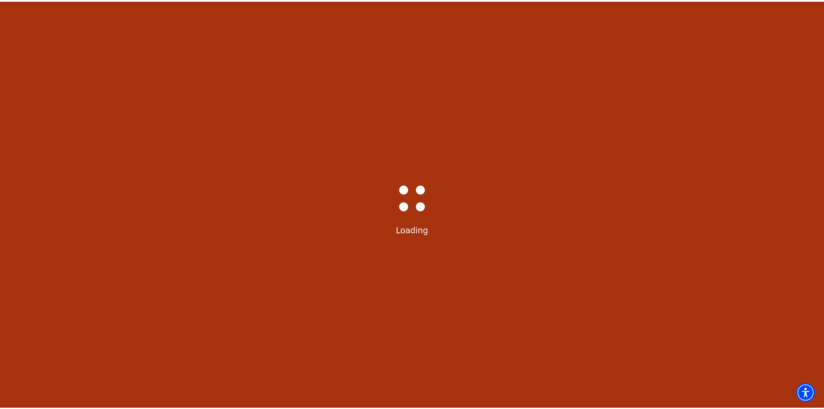
scroll to position [40, 0]
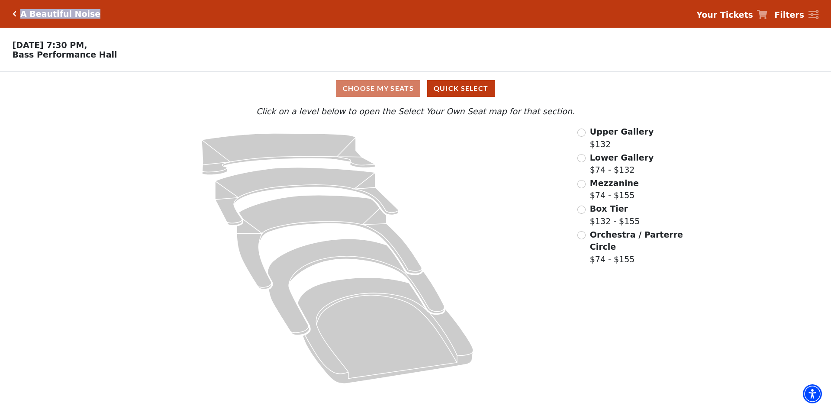
drag, startPoint x: 115, startPoint y: 12, endPoint x: 17, endPoint y: 14, distance: 97.4
click at [17, 14] on div "A Beautiful Noise Your Tickets Filters" at bounding box center [415, 14] width 831 height 28
copy h5 "A Beautiful Noise"
drag, startPoint x: 124, startPoint y: 60, endPoint x: 7, endPoint y: 61, distance: 116.4
click at [7, 59] on p "[DATE] 7:30 PM, [GEOGRAPHIC_DATA]" at bounding box center [311, 49] width 623 height 19
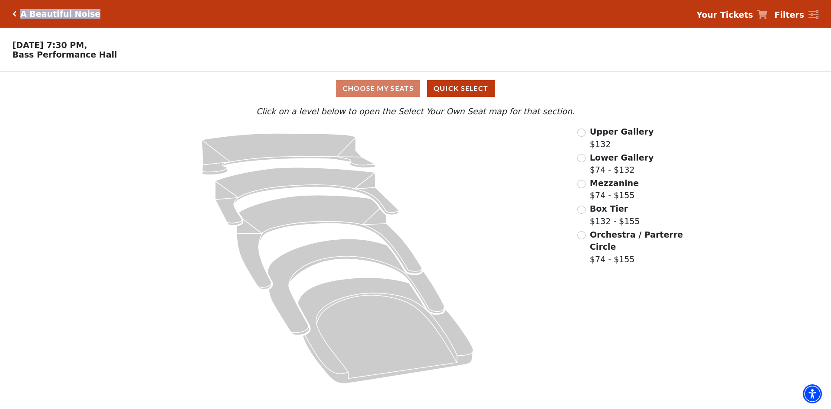
copy p "Bass Performance Hall"
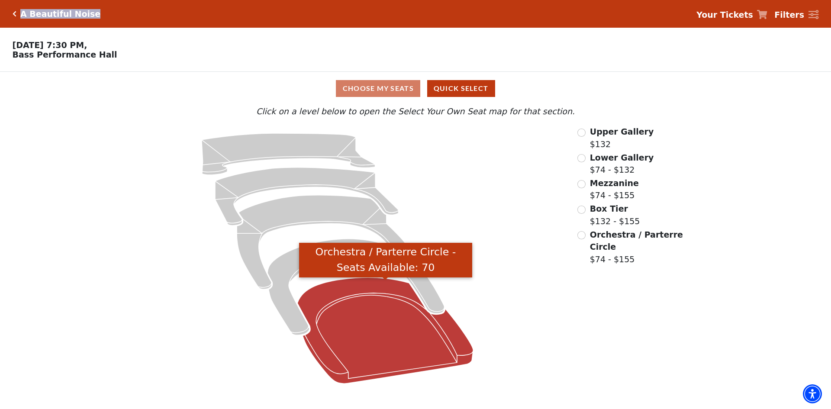
click at [405, 315] on icon "Orchestra / Parterre Circle - Seats Available: 70" at bounding box center [386, 330] width 176 height 106
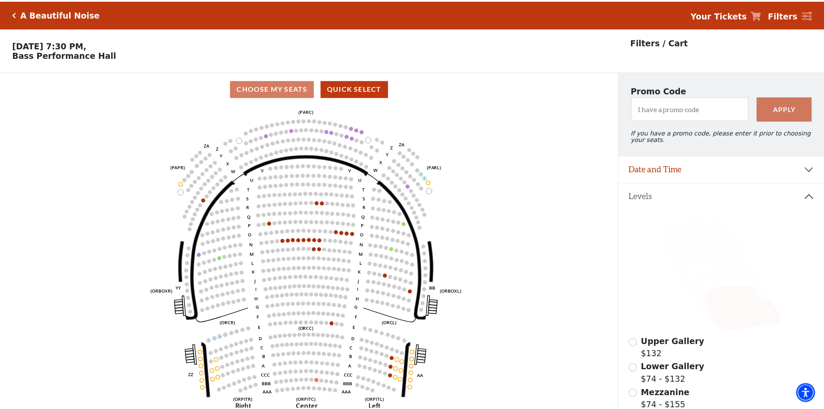
scroll to position [40, 0]
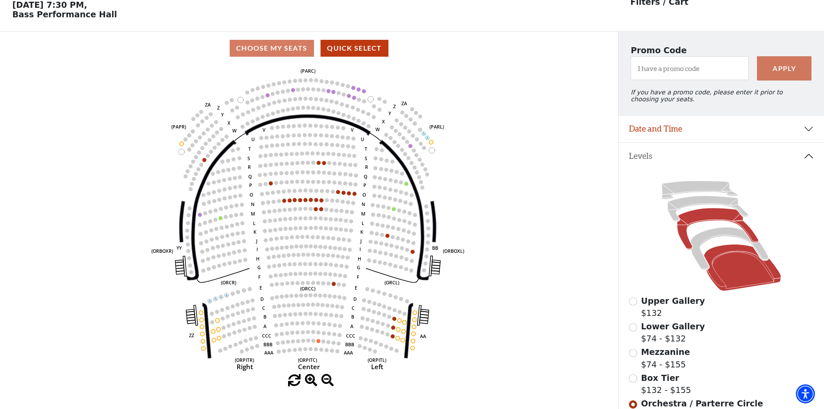
click at [704, 222] on icon at bounding box center [717, 229] width 81 height 42
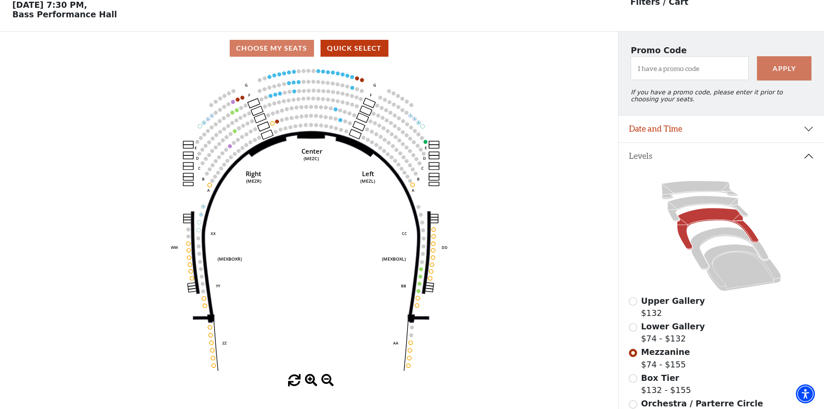
click at [697, 199] on icon at bounding box center [721, 235] width 185 height 117
click at [697, 201] on icon at bounding box center [721, 235] width 185 height 117
click at [701, 206] on icon at bounding box center [708, 209] width 80 height 26
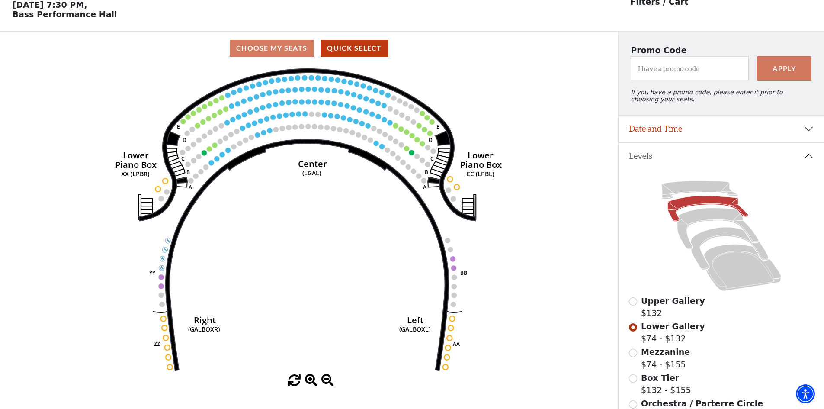
click at [311, 80] on circle at bounding box center [311, 77] width 5 height 5
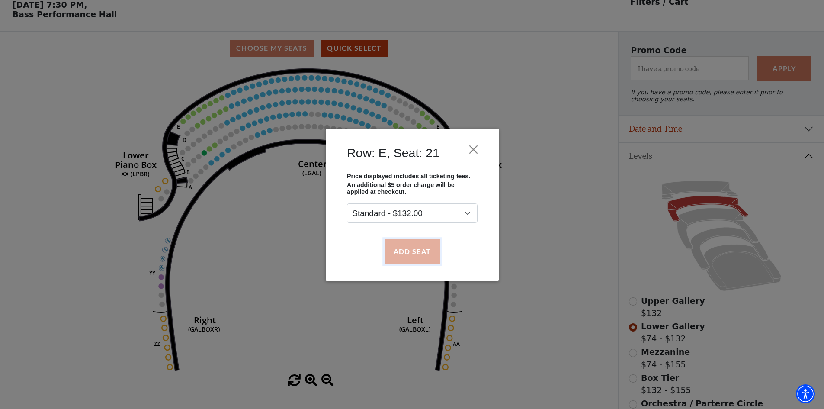
click at [415, 251] on button "Add Seat" at bounding box center [411, 251] width 55 height 24
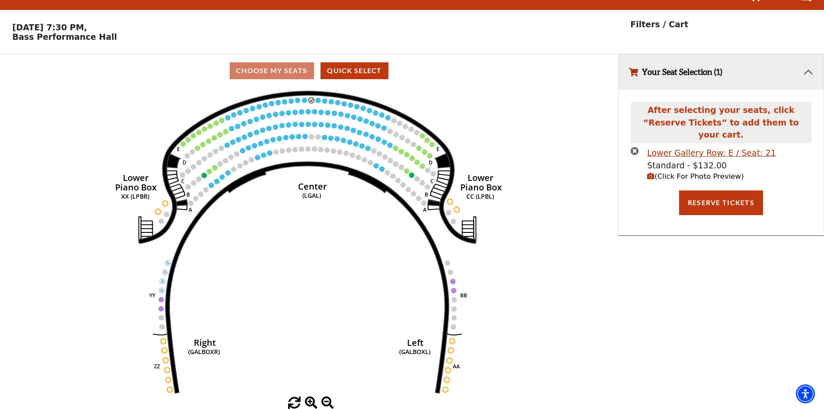
scroll to position [0, 0]
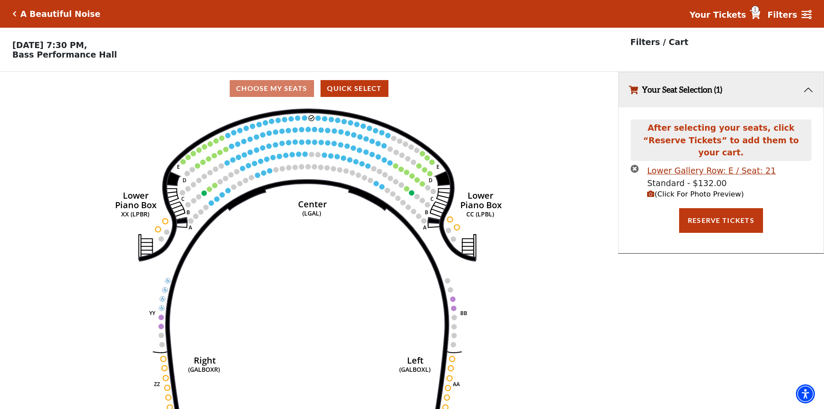
click at [649, 190] on icon "button" at bounding box center [650, 193] width 7 height 7
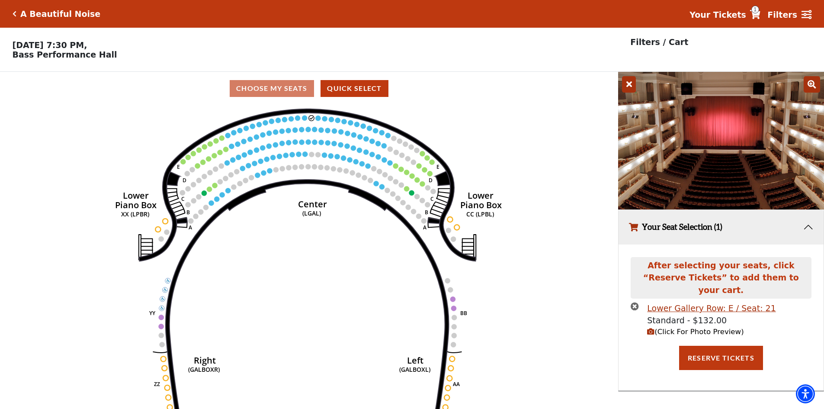
click at [624, 87] on icon at bounding box center [629, 84] width 14 height 16
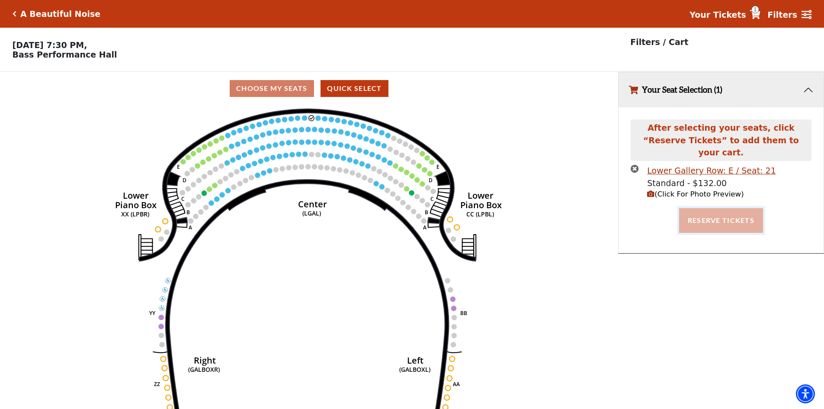
click at [724, 208] on button "Reserve Tickets" at bounding box center [721, 220] width 84 height 24
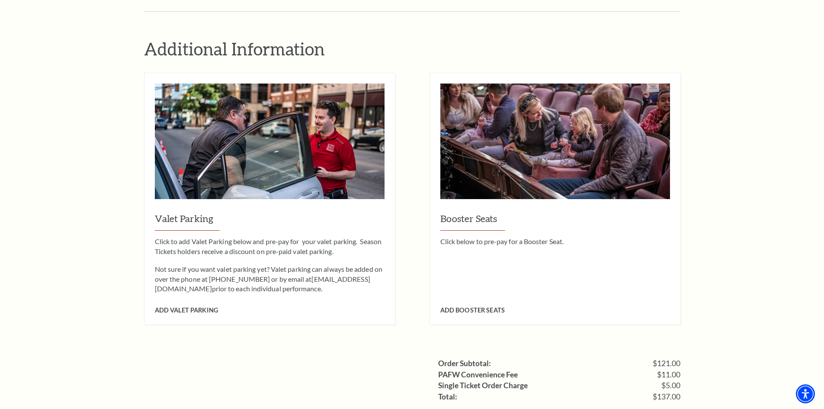
scroll to position [649, 0]
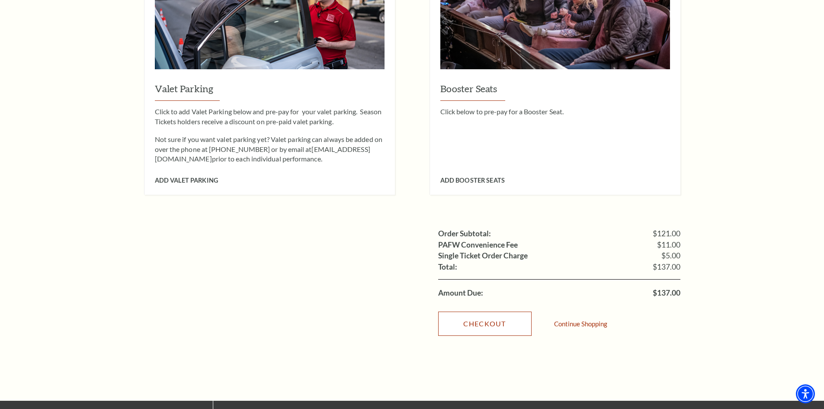
click at [482, 319] on link "Checkout" at bounding box center [484, 324] width 93 height 24
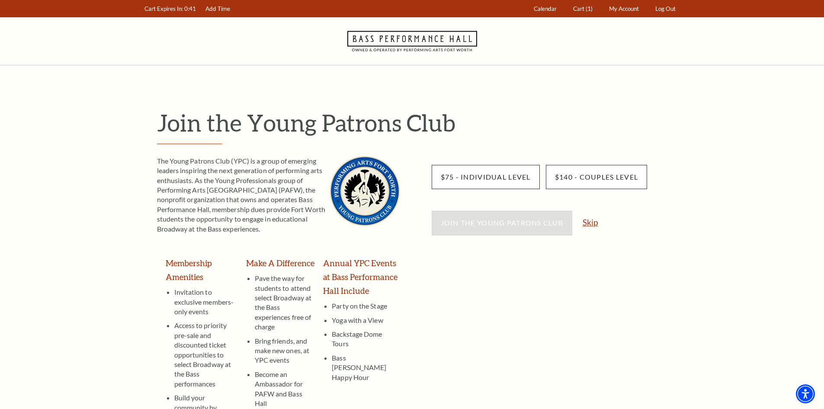
click at [588, 224] on link "Skip" at bounding box center [590, 222] width 15 height 8
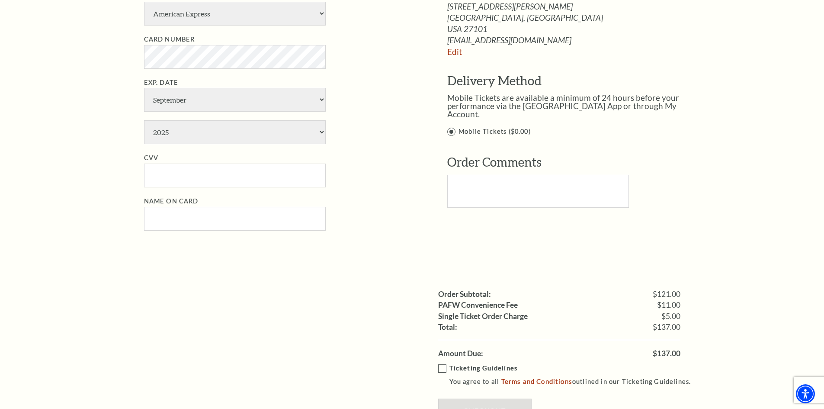
scroll to position [173, 0]
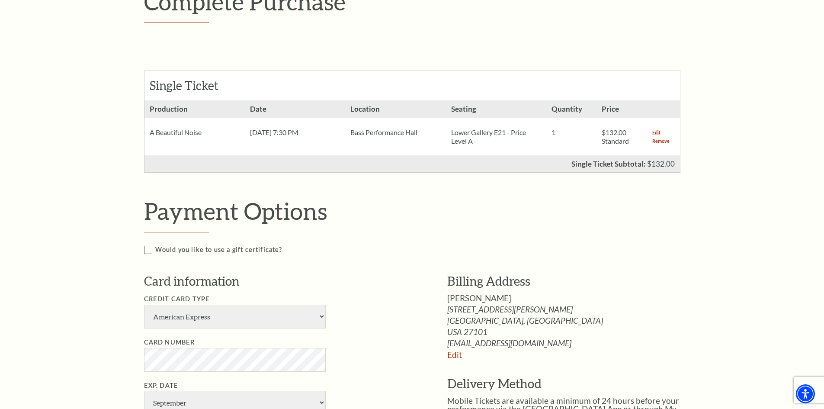
click at [665, 139] on link "Remove" at bounding box center [660, 141] width 17 height 9
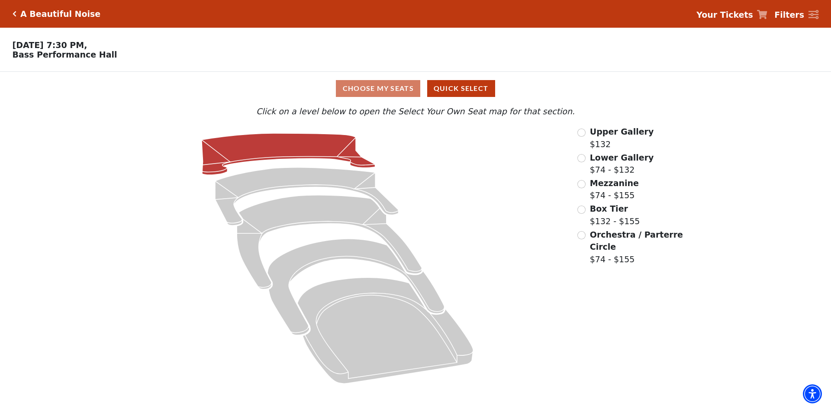
click at [324, 149] on icon at bounding box center [289, 154] width 174 height 42
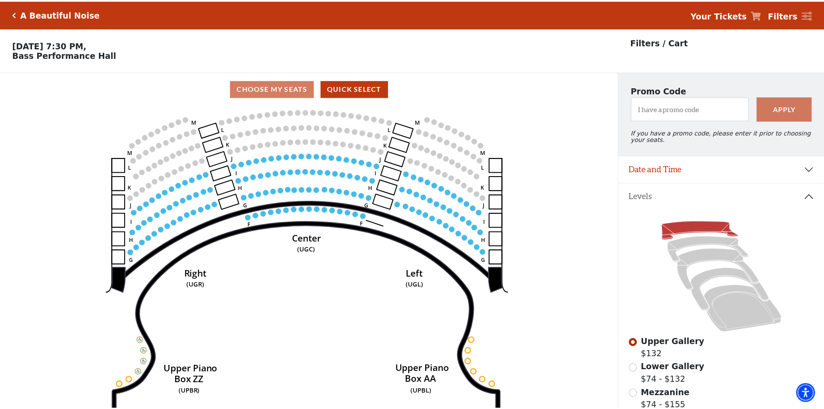
scroll to position [40, 0]
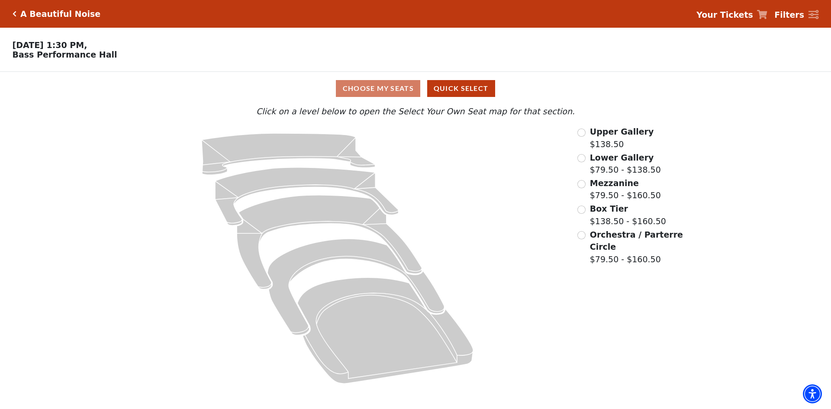
click at [74, 16] on h5 "A Beautiful Noise" at bounding box center [60, 14] width 80 height 10
drag, startPoint x: 97, startPoint y: 16, endPoint x: 15, endPoint y: 16, distance: 81.8
click at [15, 16] on div "A Beautiful Noise Your Tickets Filters" at bounding box center [415, 14] width 831 height 28
copy div "A Beautiful Noise"
drag, startPoint x: 105, startPoint y: 56, endPoint x: 14, endPoint y: 63, distance: 91.5
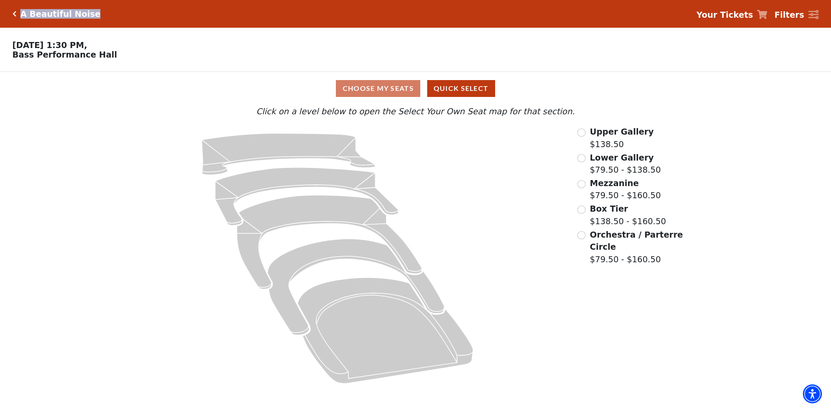
click at [14, 63] on div "Choose Your Own Seats [DATE] 1:30 PM, [GEOGRAPHIC_DATA]" at bounding box center [311, 50] width 623 height 44
copy p "Bass Performance Hall"
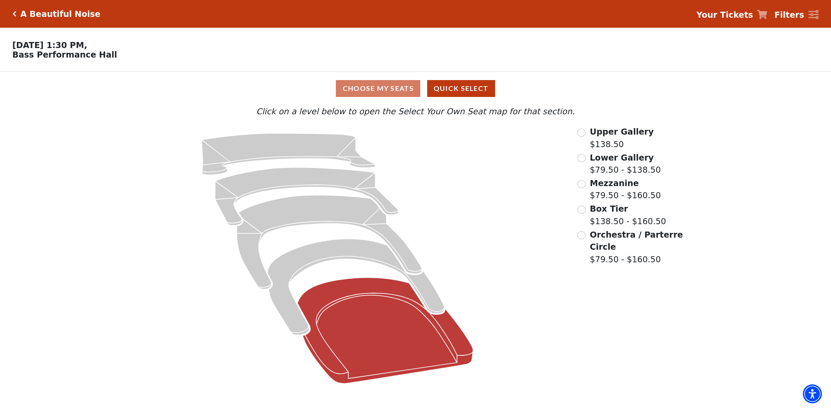
click at [431, 344] on icon at bounding box center [386, 330] width 176 height 106
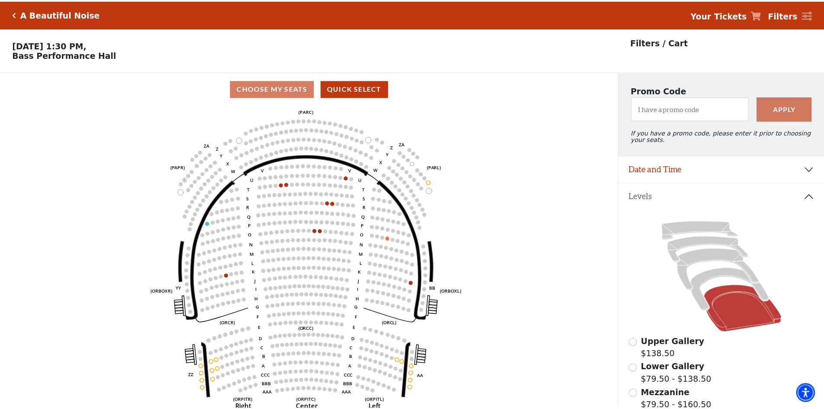
scroll to position [40, 0]
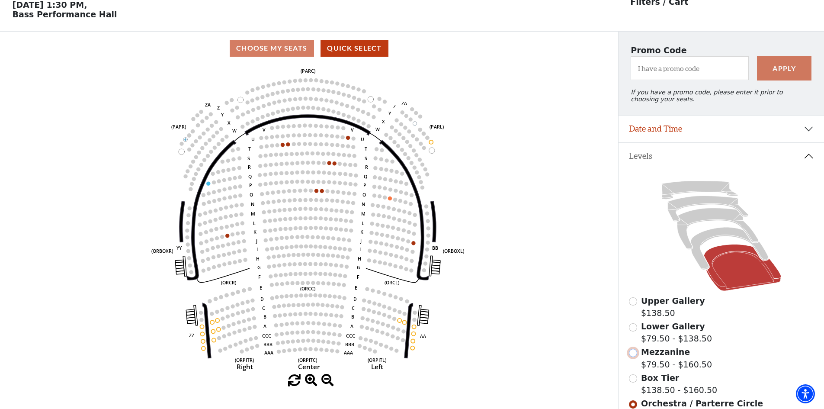
click at [632, 357] on input "radio" at bounding box center [633, 353] width 8 height 8
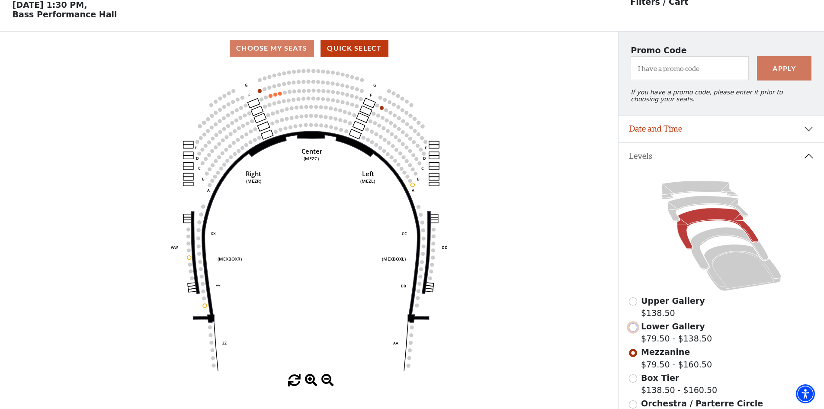
click at [630, 331] on input "radio" at bounding box center [633, 327] width 8 height 8
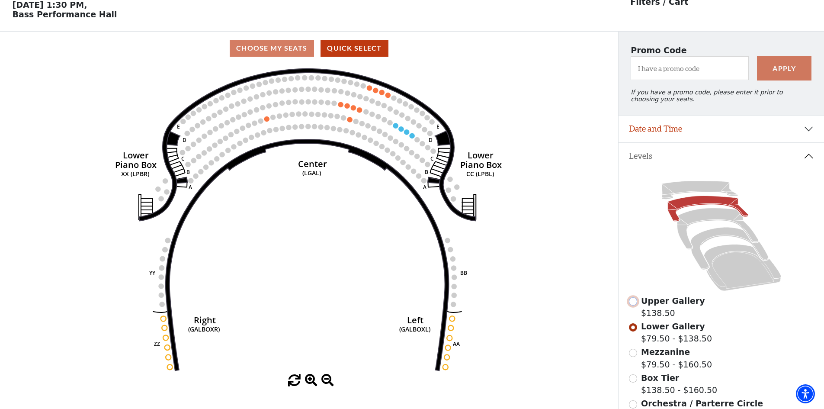
click at [635, 305] on input "radio" at bounding box center [633, 301] width 8 height 8
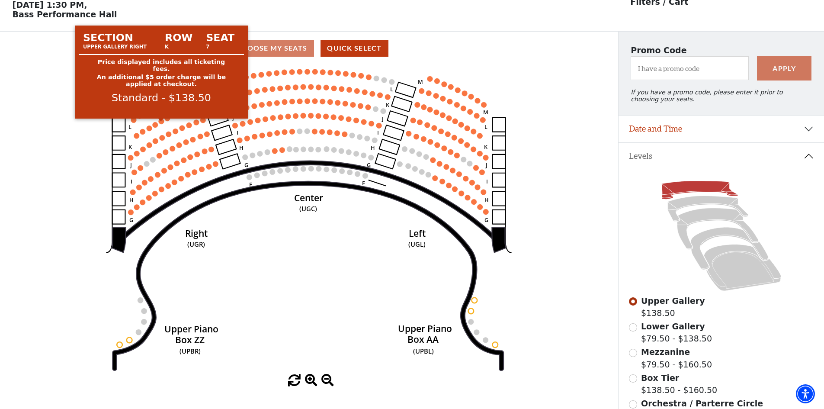
click at [160, 124] on circle at bounding box center [162, 122] width 6 height 6
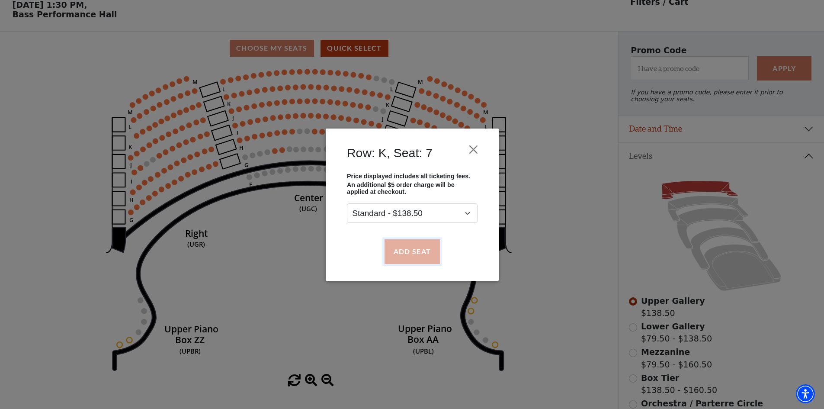
click at [429, 251] on button "Add Seat" at bounding box center [411, 251] width 55 height 24
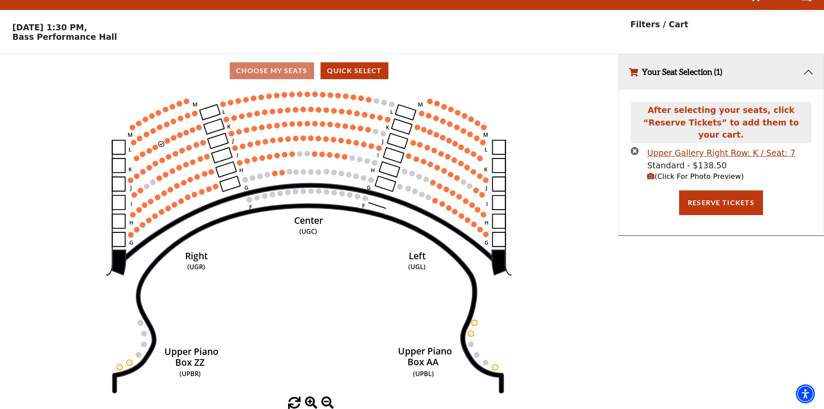
scroll to position [0, 0]
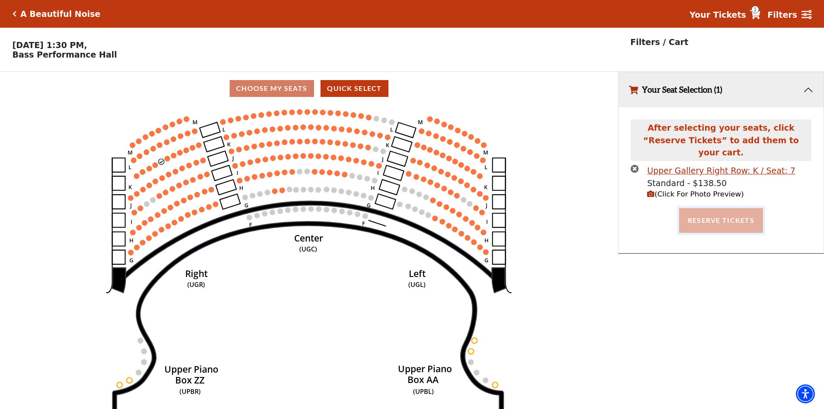
click at [714, 219] on button "Reserve Tickets" at bounding box center [721, 220] width 84 height 24
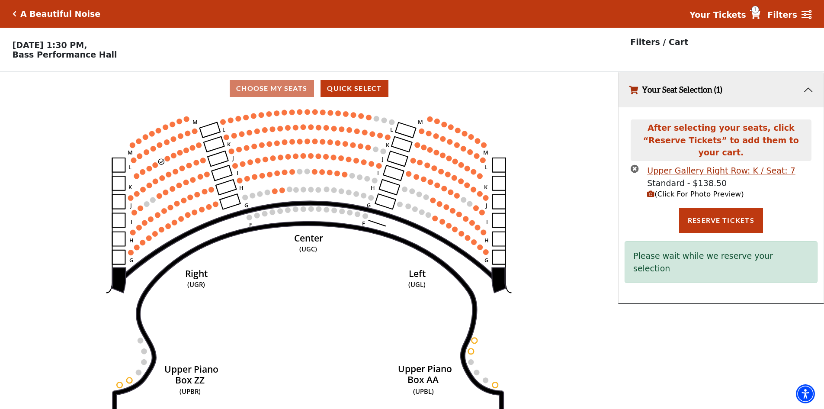
click at [690, 190] on span "(Click For Photo Preview)" at bounding box center [695, 194] width 96 height 8
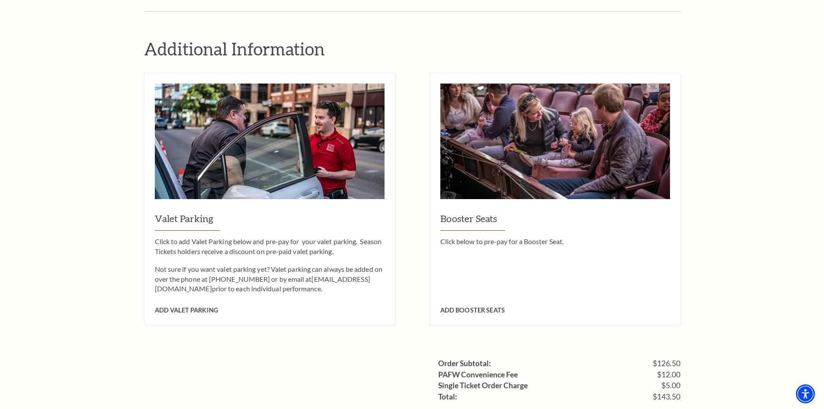
scroll to position [692, 0]
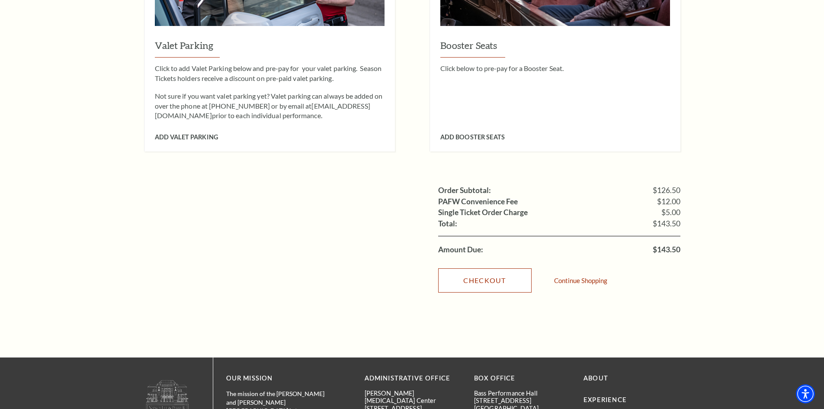
click at [495, 268] on link "Checkout" at bounding box center [484, 280] width 93 height 24
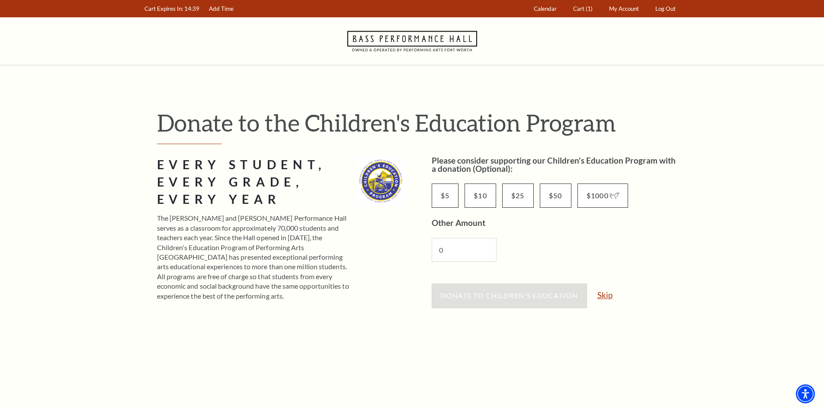
click at [612, 296] on link "Skip" at bounding box center [605, 295] width 15 height 8
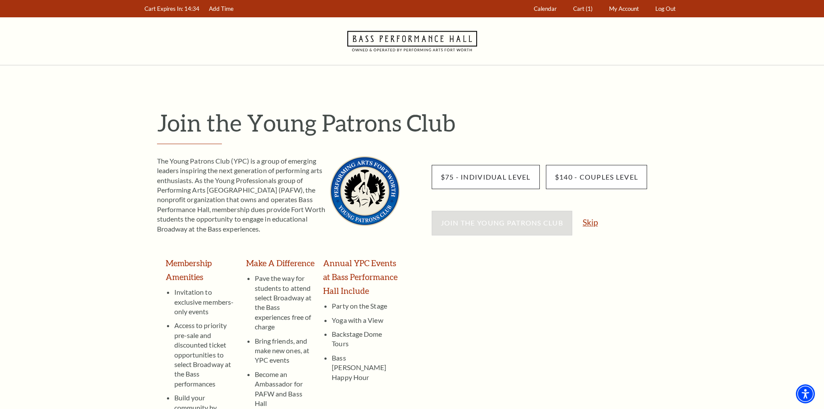
click at [583, 225] on link "Skip" at bounding box center [590, 222] width 15 height 8
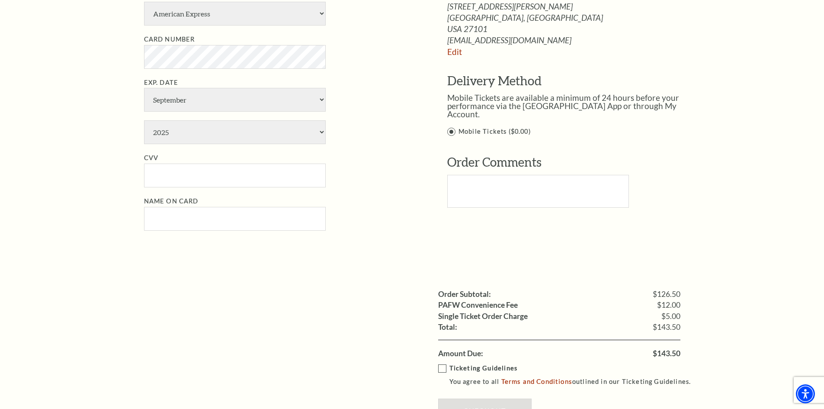
scroll to position [216, 0]
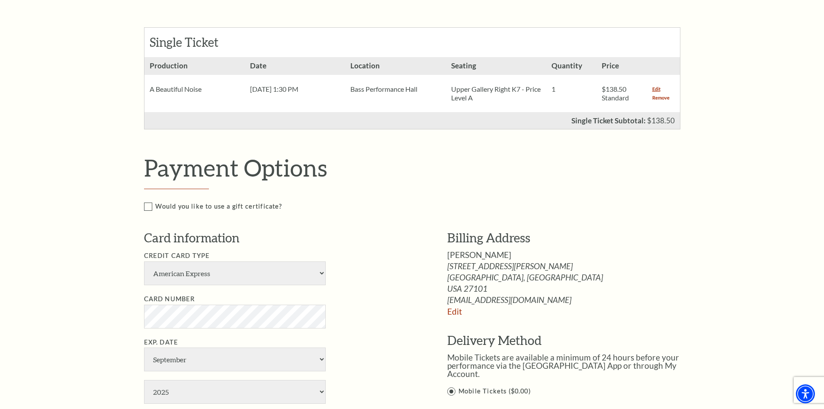
click at [661, 100] on link "Remove" at bounding box center [660, 97] width 17 height 9
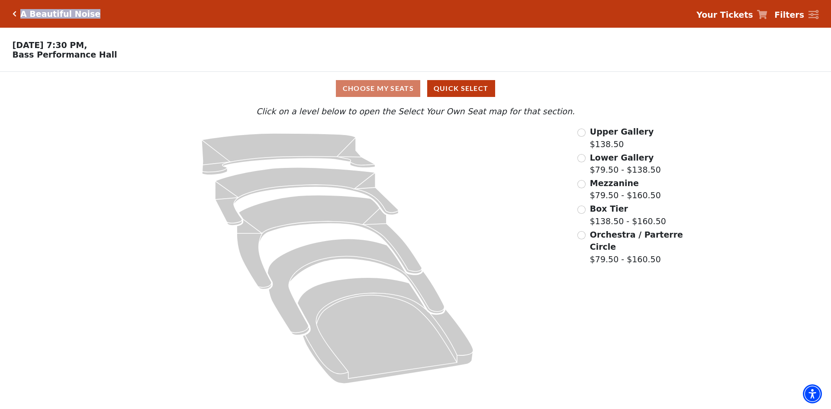
drag, startPoint x: 97, startPoint y: 13, endPoint x: 22, endPoint y: 21, distance: 75.2
click at [22, 21] on div "A Beautiful Noise Your Tickets Filters" at bounding box center [415, 14] width 831 height 28
copy h5 "A Beautiful Noise"
drag, startPoint x: 107, startPoint y: 59, endPoint x: 15, endPoint y: 63, distance: 92.7
click at [15, 63] on div "Choose Your Own Seats [DATE] 7:30 PM, [GEOGRAPHIC_DATA]" at bounding box center [311, 50] width 623 height 44
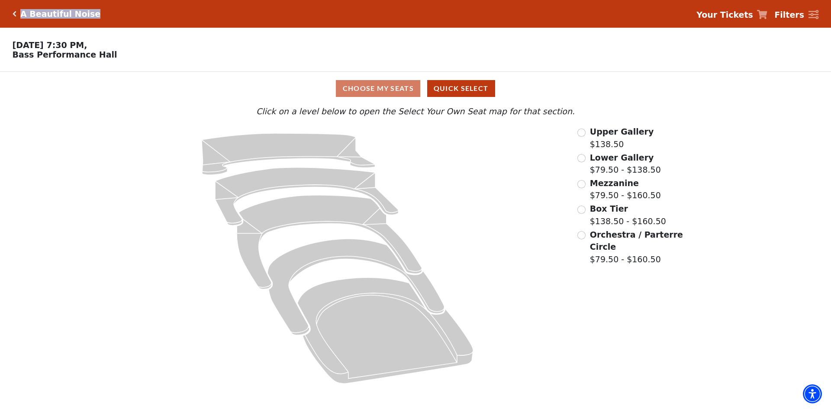
copy p "Bass Performance Hall"
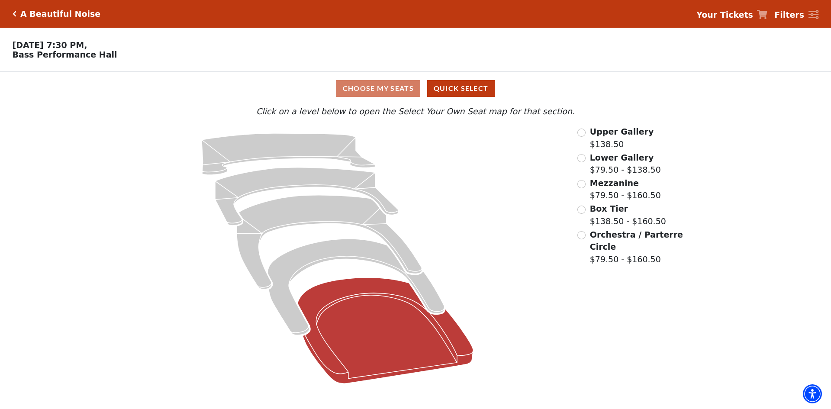
click at [354, 311] on icon at bounding box center [386, 330] width 176 height 106
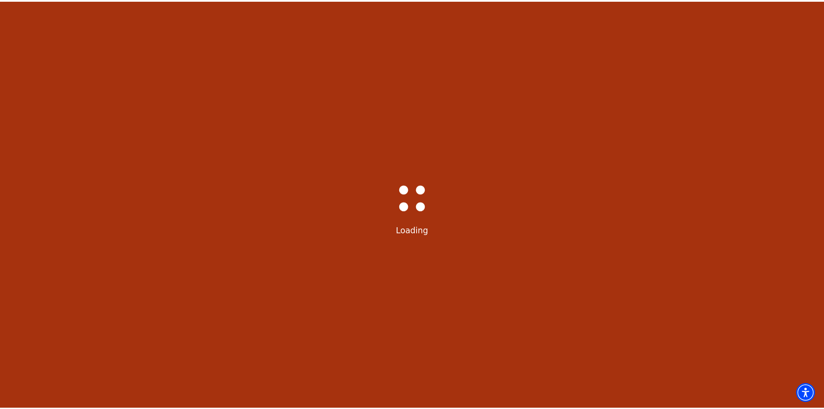
scroll to position [40, 0]
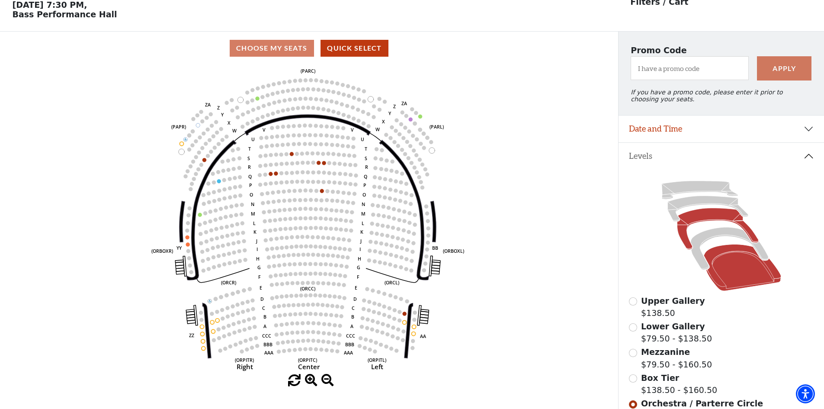
click at [709, 222] on icon at bounding box center [717, 229] width 81 height 42
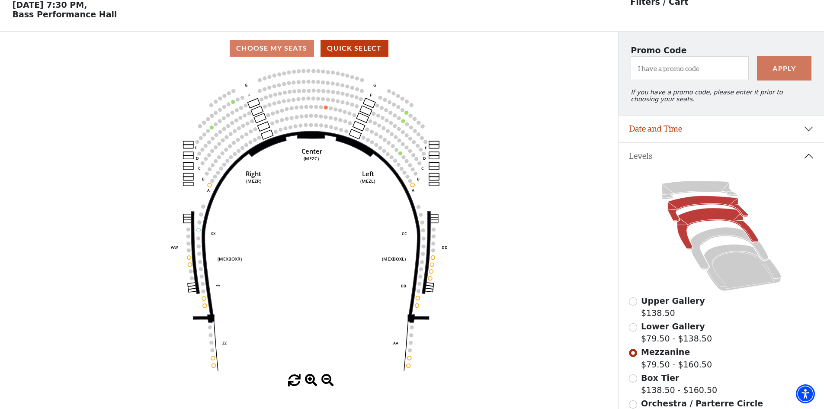
click at [699, 209] on icon at bounding box center [708, 209] width 80 height 26
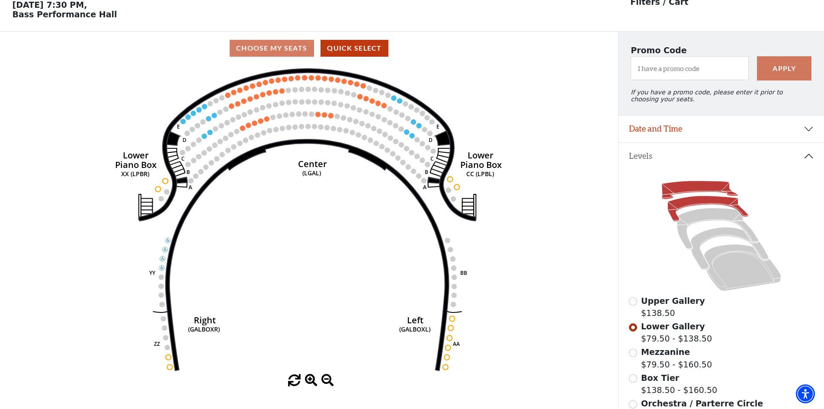
click at [693, 194] on icon at bounding box center [700, 190] width 76 height 18
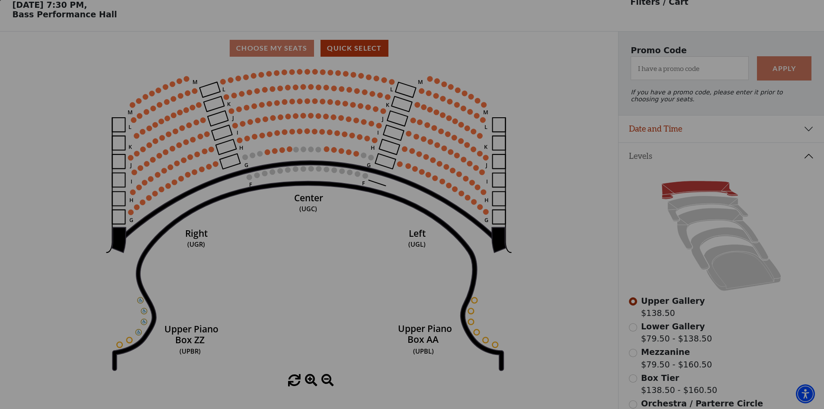
drag, startPoint x: 619, startPoint y: 60, endPoint x: 652, endPoint y: 73, distance: 36.3
click at [648, 73] on div at bounding box center [412, 204] width 824 height 409
click at [672, 96] on button at bounding box center [670, 88] width 23 height 23
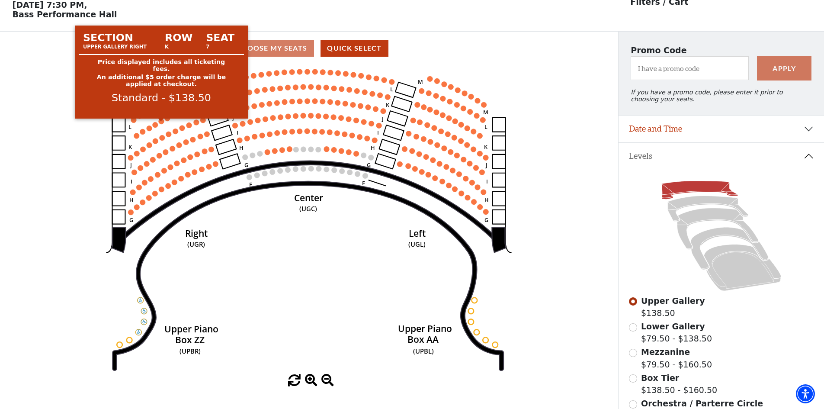
click at [162, 124] on circle at bounding box center [162, 122] width 6 height 6
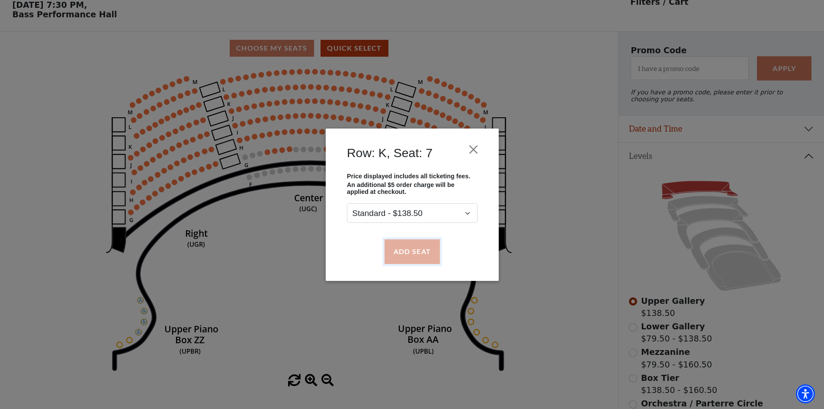
click at [418, 249] on button "Add Seat" at bounding box center [411, 251] width 55 height 24
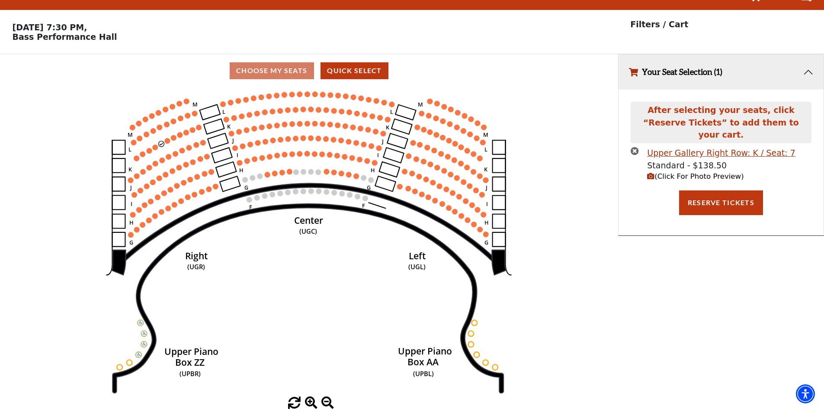
scroll to position [0, 0]
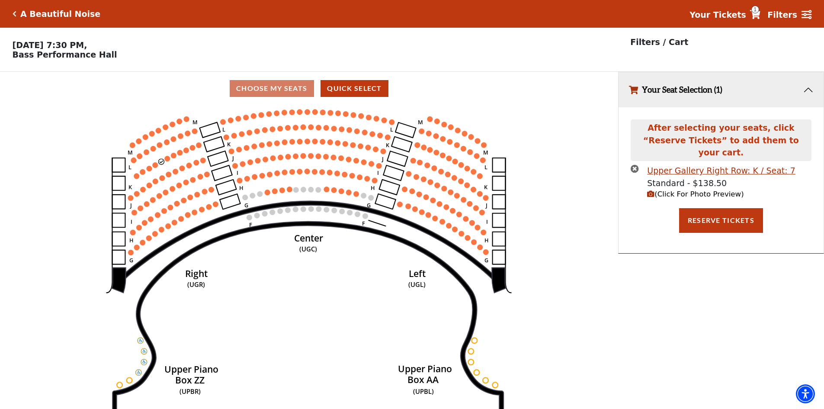
click at [655, 190] on span "(Click For Photo Preview)" at bounding box center [695, 194] width 96 height 8
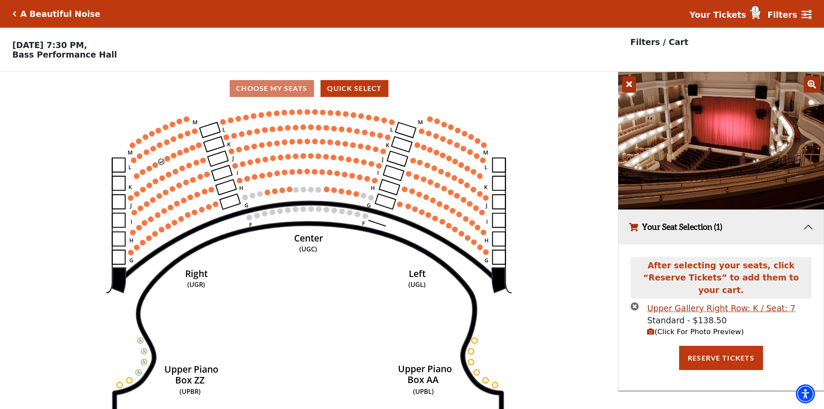
click at [635, 302] on icon "button" at bounding box center [635, 306] width 8 height 8
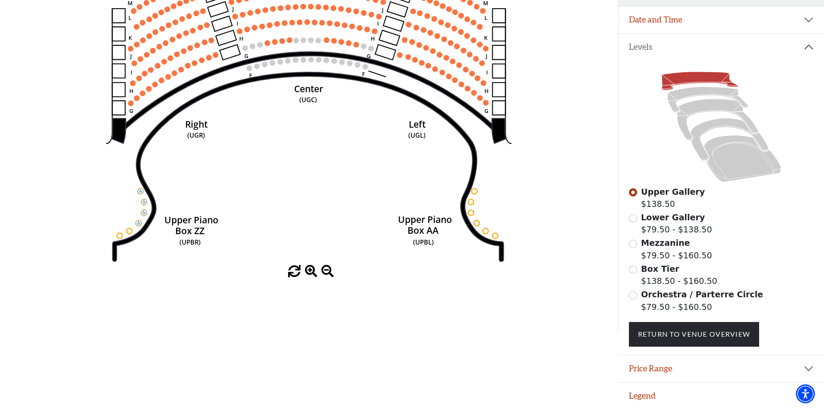
scroll to position [26, 0]
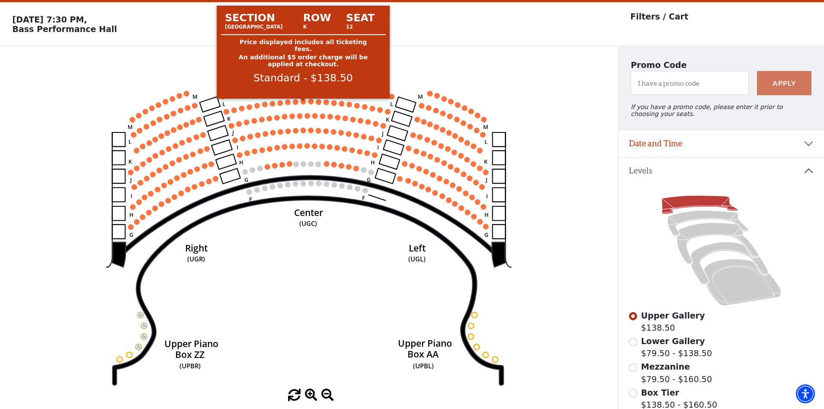
click at [303, 104] on circle at bounding box center [304, 102] width 6 height 6
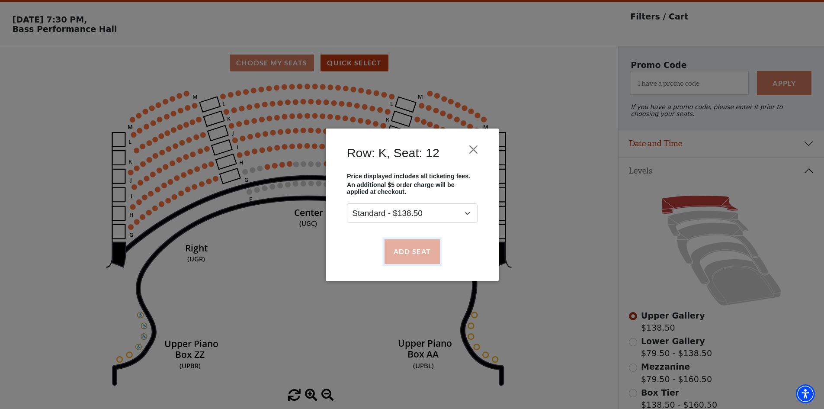
click at [409, 256] on button "Add Seat" at bounding box center [411, 251] width 55 height 24
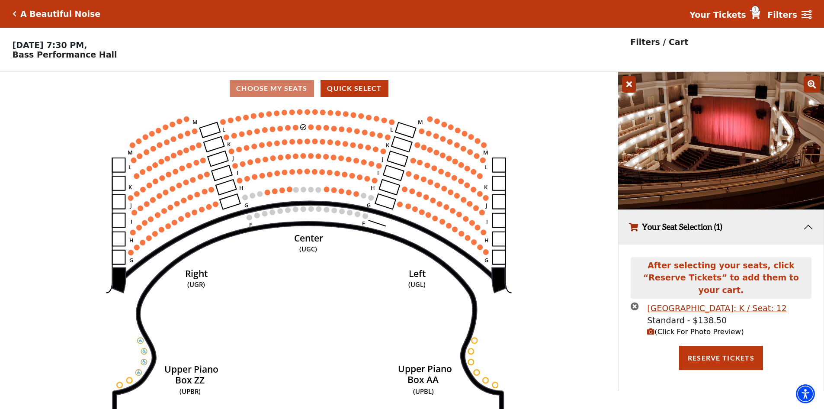
click at [653, 328] on icon "button" at bounding box center [650, 331] width 7 height 7
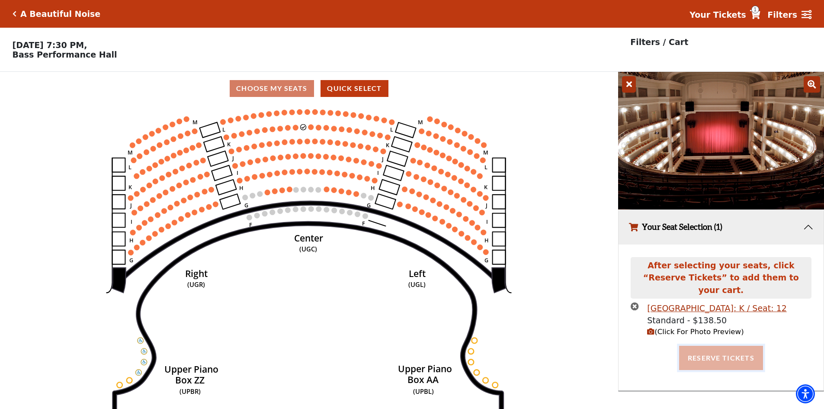
click at [701, 349] on button "Reserve Tickets" at bounding box center [721, 358] width 84 height 24
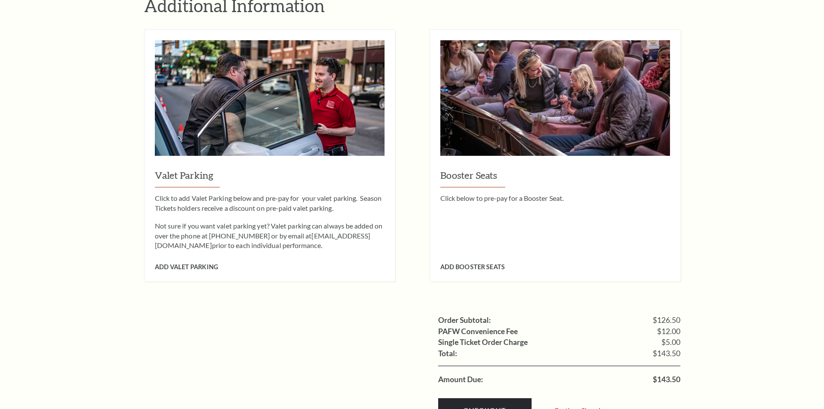
scroll to position [779, 0]
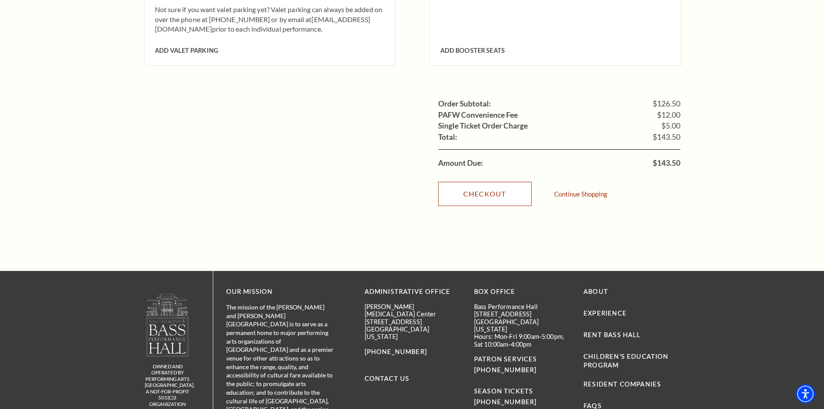
click at [516, 184] on link "Checkout" at bounding box center [484, 194] width 93 height 24
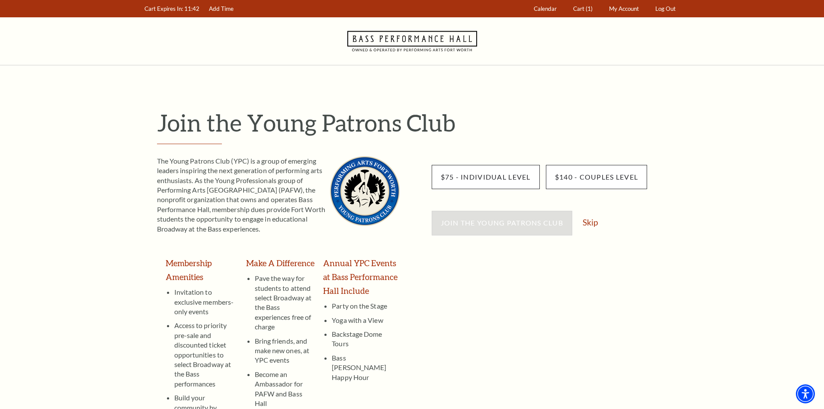
click at [591, 217] on div "Join the Young Patrons Club Skip" at bounding box center [556, 227] width 249 height 33
click at [593, 222] on link "Skip" at bounding box center [590, 222] width 15 height 8
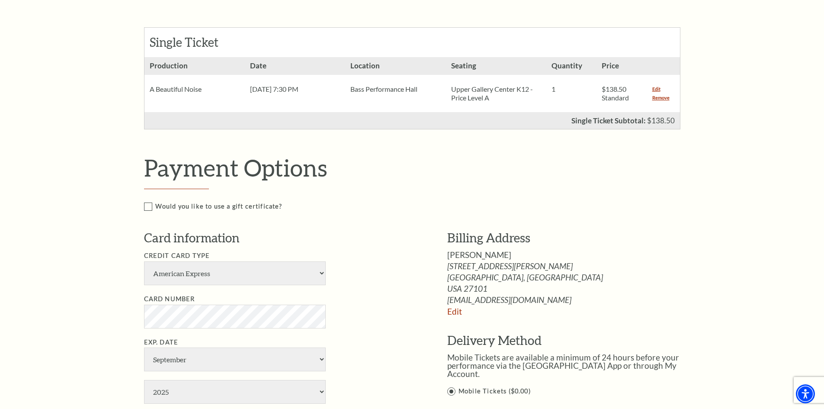
scroll to position [173, 0]
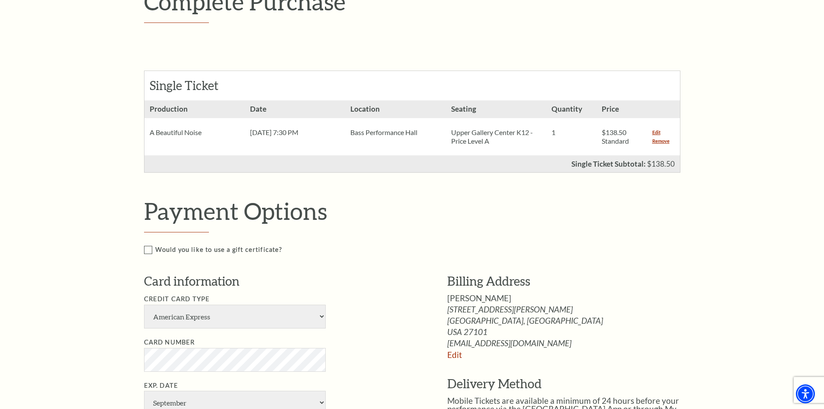
drag, startPoint x: 663, startPoint y: 141, endPoint x: 437, endPoint y: 212, distance: 236.6
click at [663, 141] on link "Remove" at bounding box center [660, 141] width 17 height 9
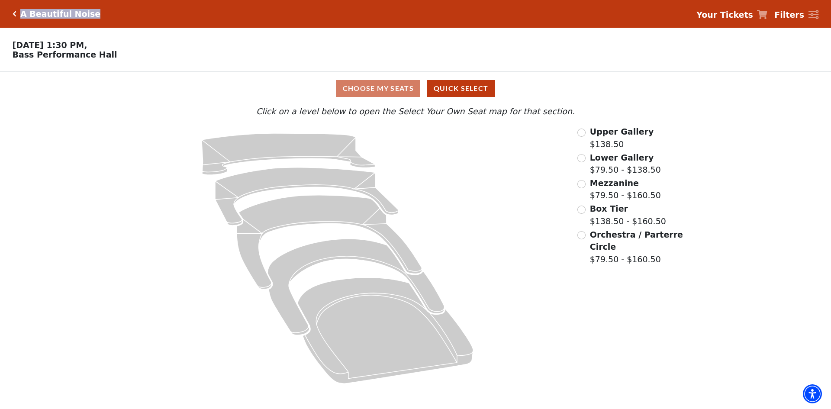
drag, startPoint x: 94, startPoint y: 14, endPoint x: 22, endPoint y: 14, distance: 71.4
click at [22, 14] on div "A Beautiful Noise Your Tickets Filters" at bounding box center [415, 14] width 831 height 28
copy h5 "A Beautiful Noise"
drag, startPoint x: 112, startPoint y: 62, endPoint x: 16, endPoint y: 60, distance: 95.2
click at [16, 59] on p "[DATE] 1:30 PM, [GEOGRAPHIC_DATA]" at bounding box center [311, 49] width 623 height 19
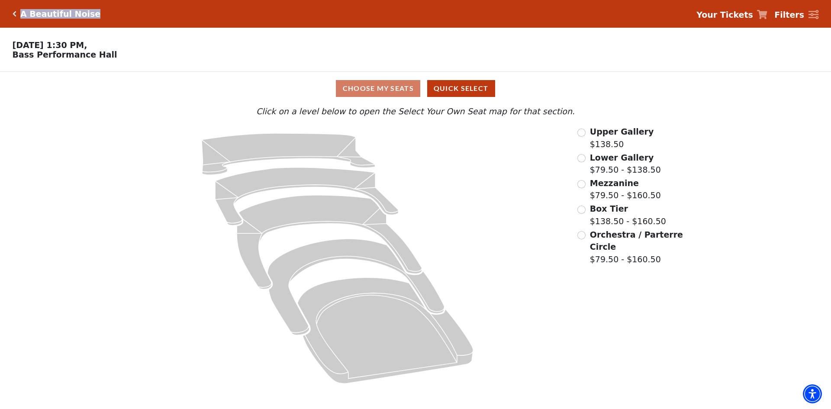
drag, startPoint x: 13, startPoint y: 58, endPoint x: 100, endPoint y: 63, distance: 87.6
click at [100, 63] on div "Choose Your Own Seats [DATE] 1:30 PM, [GEOGRAPHIC_DATA]" at bounding box center [311, 50] width 623 height 44
copy p "Bass Performance Hall"
click at [339, 54] on p "[DATE] 1:30 PM, [GEOGRAPHIC_DATA]" at bounding box center [311, 49] width 623 height 19
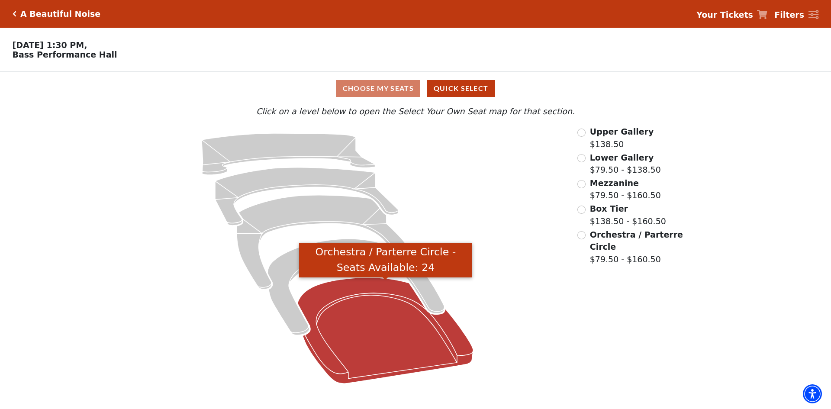
click at [391, 315] on icon "Orchestra / Parterre Circle - Seats Available: 24" at bounding box center [386, 330] width 176 height 106
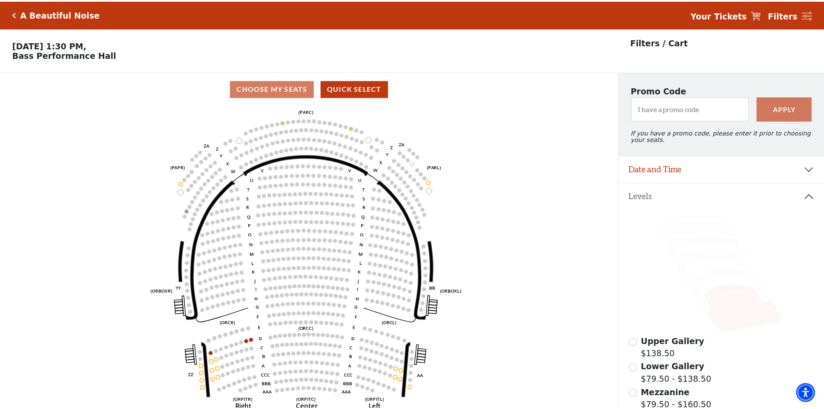
scroll to position [40, 0]
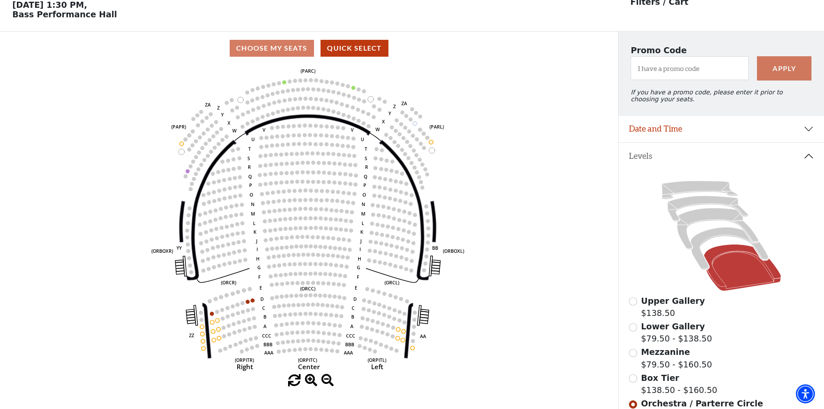
click at [655, 357] on span "Mezzanine" at bounding box center [665, 352] width 49 height 10
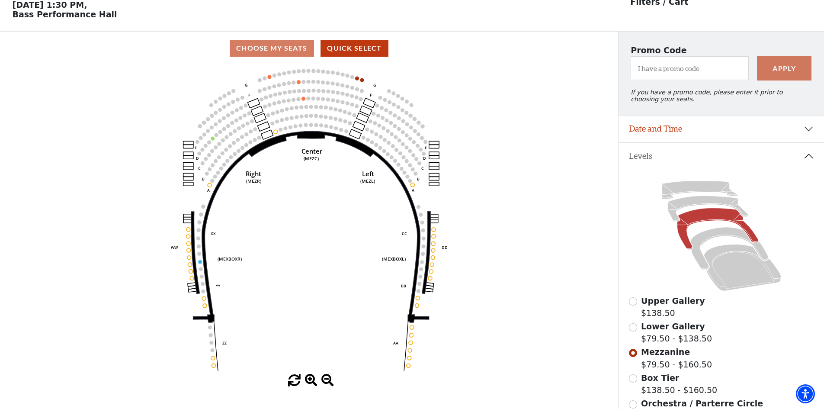
click at [662, 331] on span "Lower Gallery" at bounding box center [673, 326] width 64 height 10
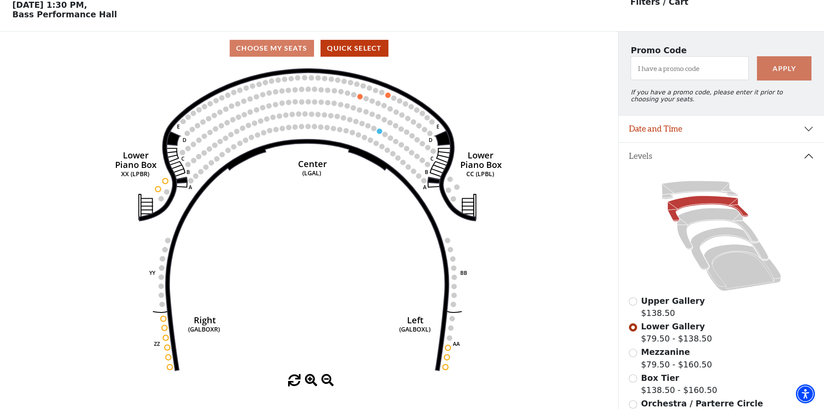
click at [659, 195] on icon at bounding box center [721, 235] width 185 height 117
click at [669, 193] on icon at bounding box center [700, 190] width 76 height 18
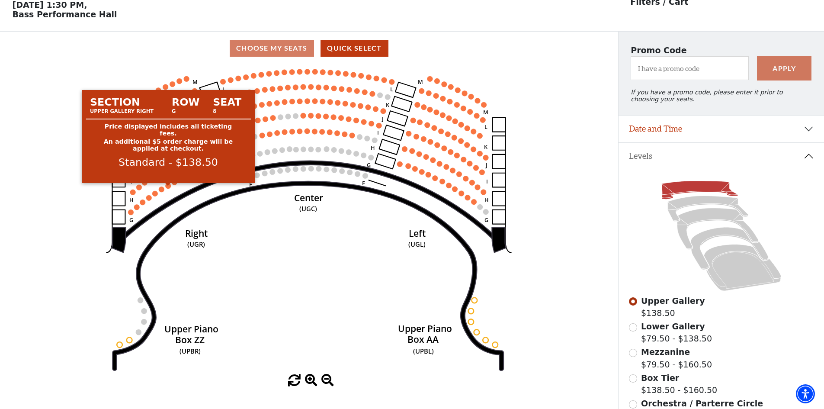
click at [169, 189] on circle at bounding box center [169, 186] width 6 height 6
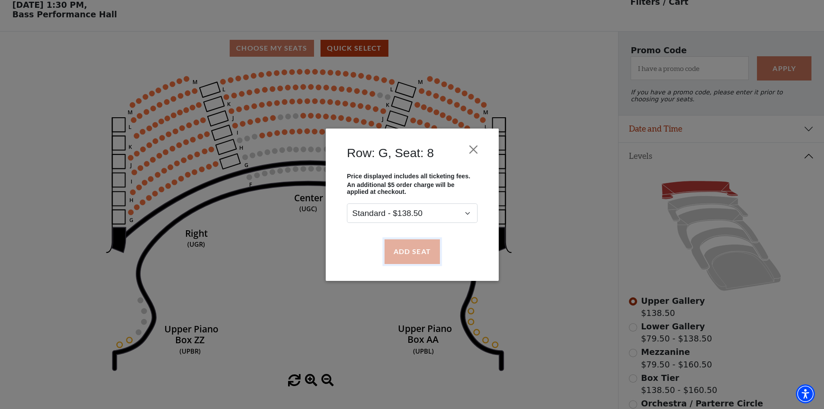
click at [425, 248] on button "Add Seat" at bounding box center [411, 251] width 55 height 24
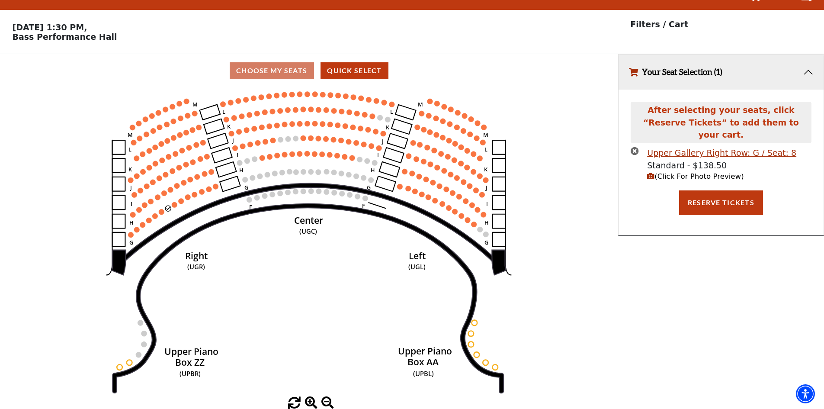
scroll to position [0, 0]
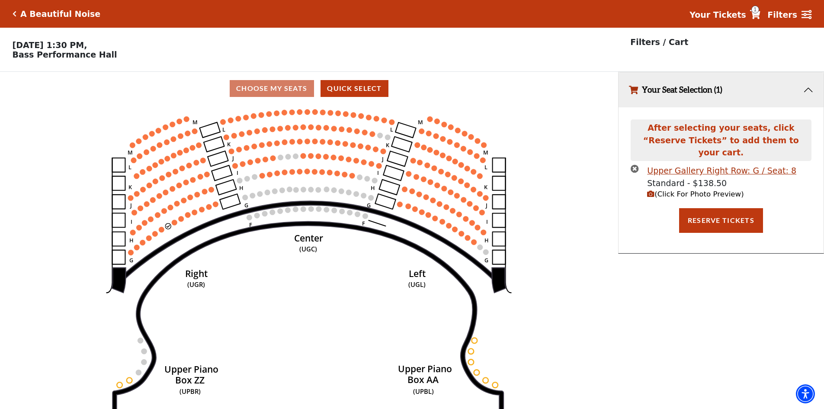
click at [659, 190] on span "(Click For Photo Preview)" at bounding box center [695, 194] width 96 height 8
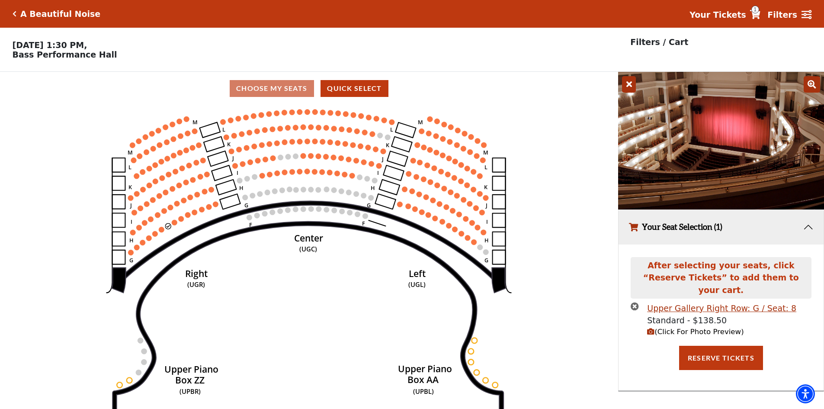
click at [629, 87] on icon at bounding box center [629, 84] width 14 height 16
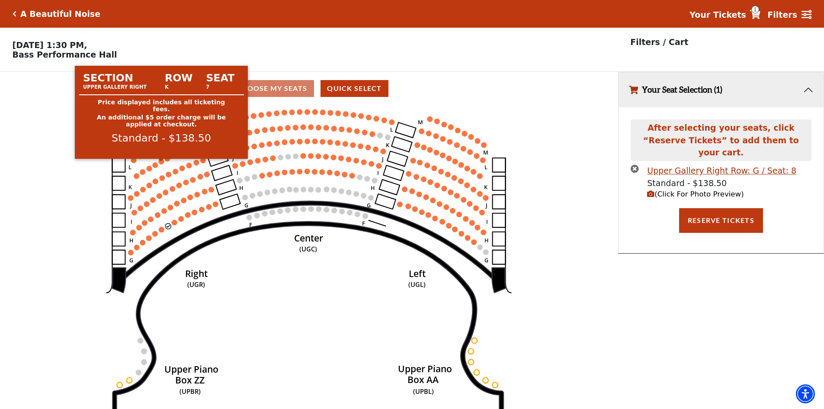
click at [159, 164] on circle at bounding box center [162, 162] width 6 height 6
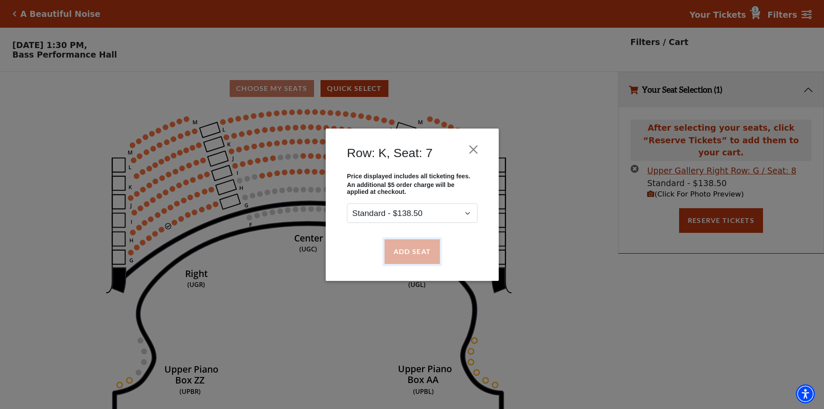
click at [414, 252] on button "Add Seat" at bounding box center [411, 251] width 55 height 24
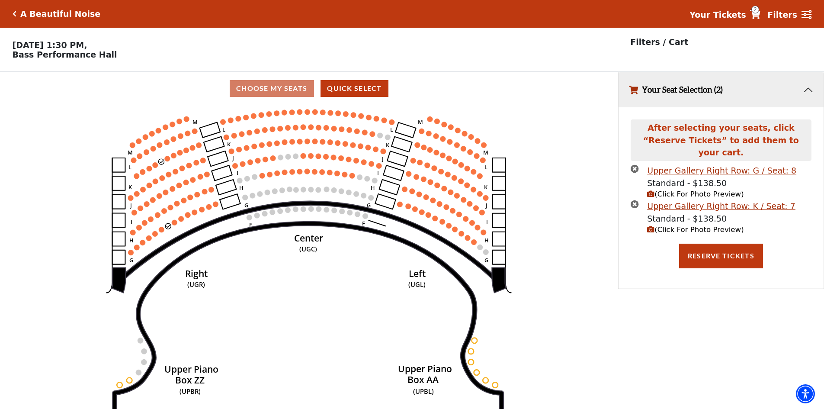
click at [636, 164] on icon "button" at bounding box center [635, 168] width 8 height 8
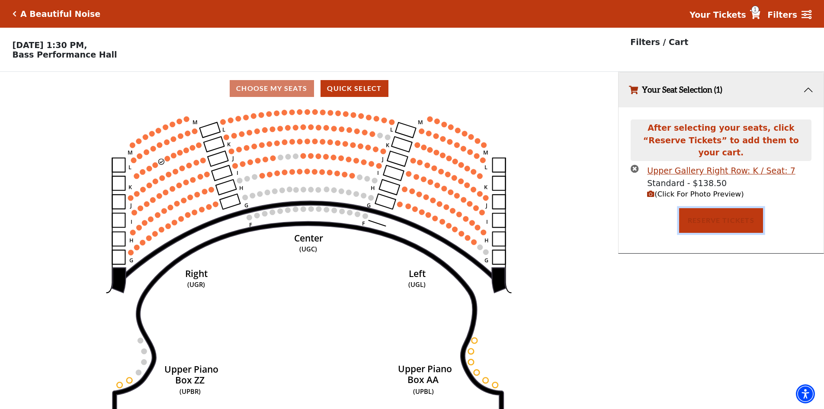
click at [698, 215] on button "Reserve Tickets" at bounding box center [721, 220] width 84 height 24
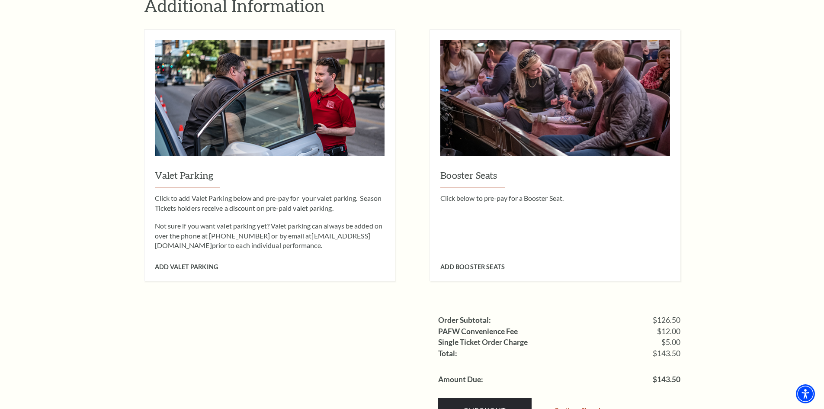
scroll to position [606, 0]
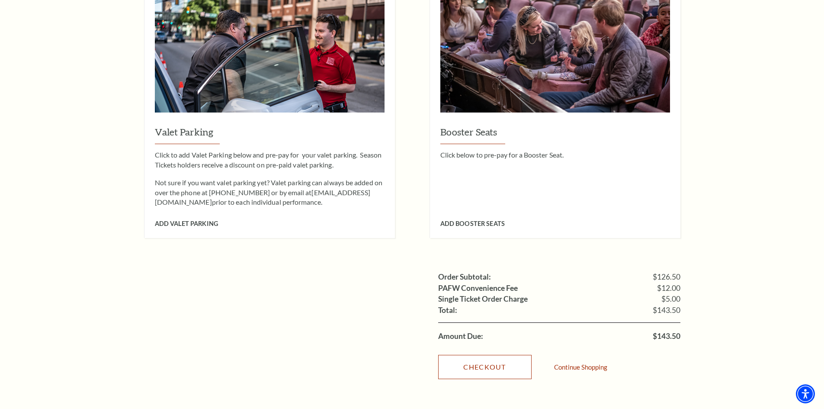
click at [495, 355] on link "Checkout" at bounding box center [484, 367] width 93 height 24
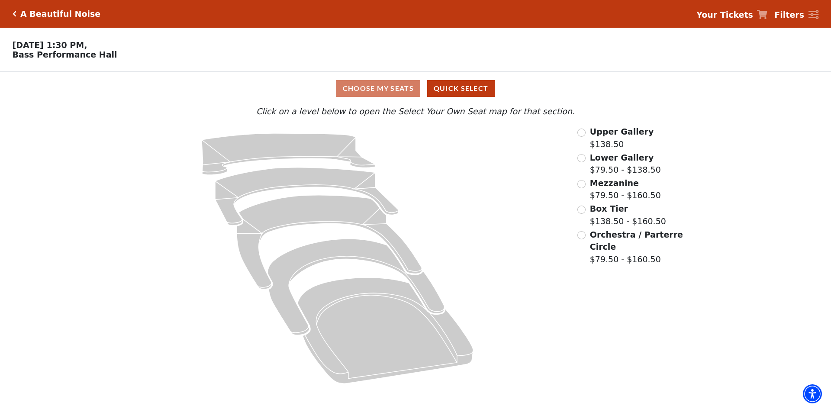
click at [608, 135] on span "Upper Gallery" at bounding box center [622, 132] width 64 height 10
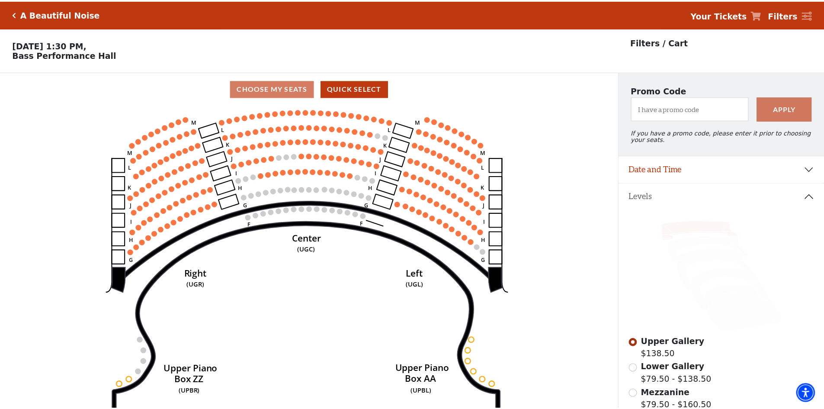
scroll to position [40, 0]
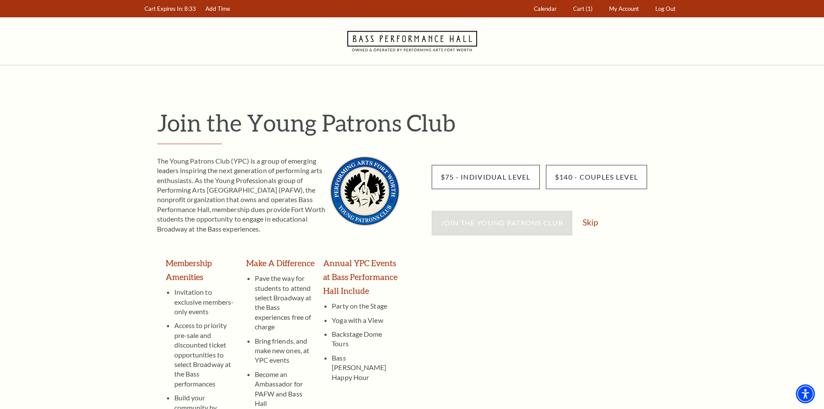
click at [589, 228] on div "Join the Young Patrons Club Skip" at bounding box center [556, 227] width 249 height 33
click at [589, 224] on link "Skip" at bounding box center [590, 222] width 15 height 8
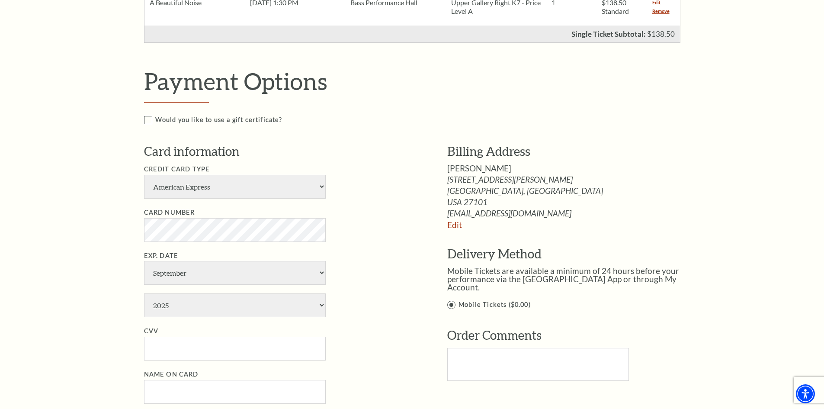
scroll to position [476, 0]
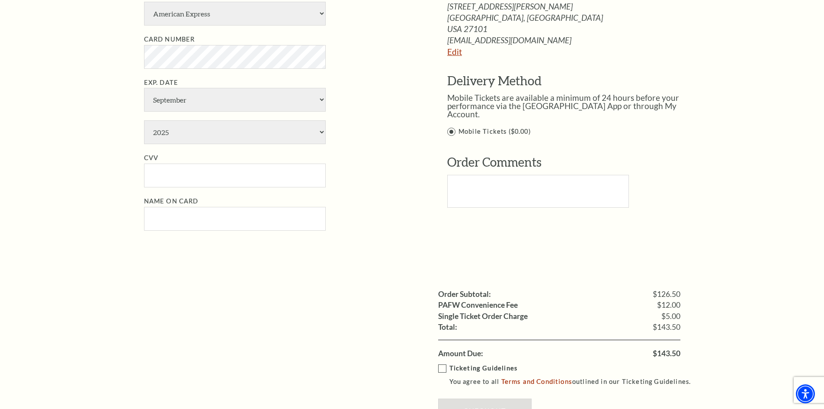
click at [455, 52] on link "Edit" at bounding box center [454, 52] width 15 height 10
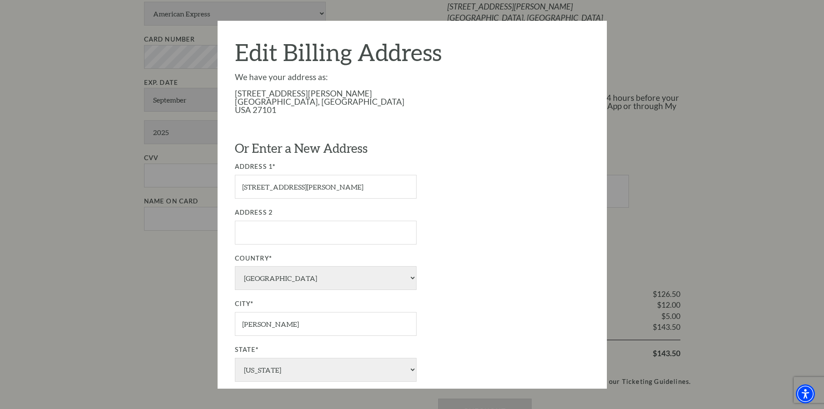
drag, startPoint x: 685, startPoint y: 150, endPoint x: 679, endPoint y: 156, distance: 8.3
click at [683, 152] on div at bounding box center [412, 204] width 824 height 409
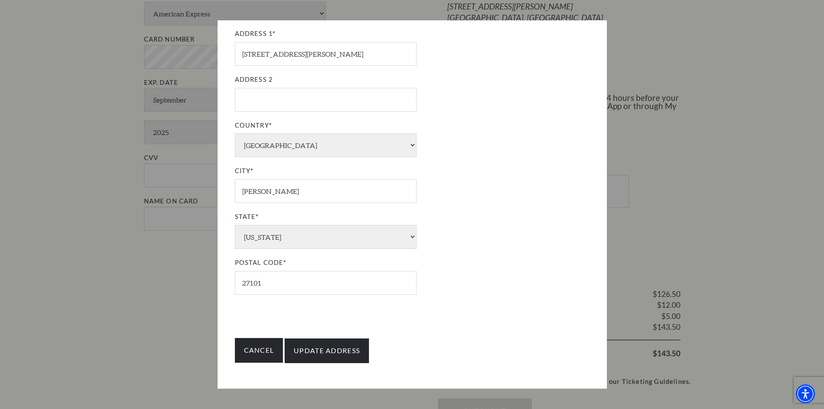
scroll to position [692, 0]
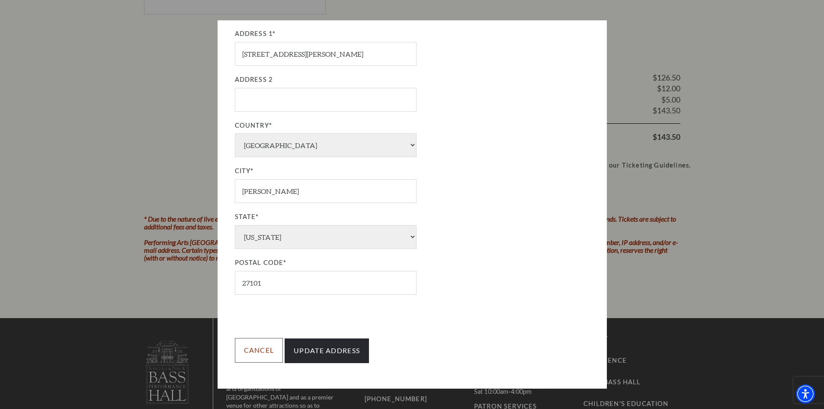
click at [245, 354] on link "Cancel" at bounding box center [259, 350] width 48 height 24
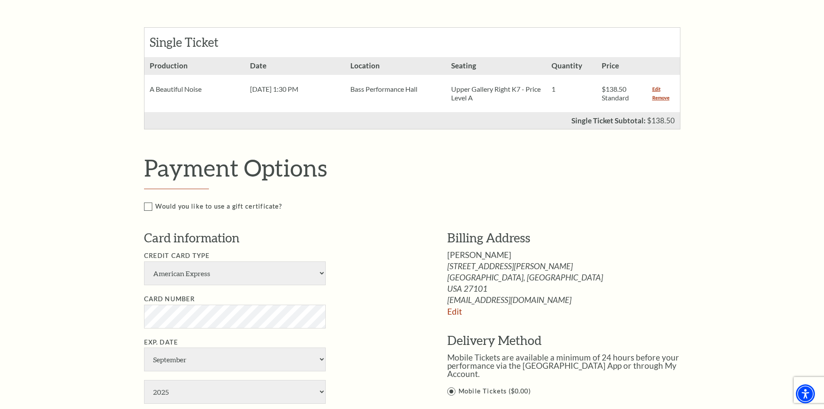
scroll to position [87, 0]
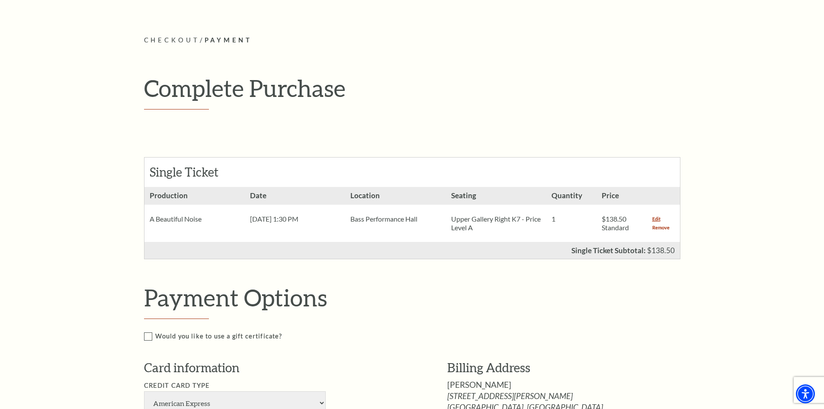
click at [659, 225] on link "Remove" at bounding box center [660, 227] width 17 height 9
click at [659, 228] on link "Remove" at bounding box center [660, 227] width 17 height 9
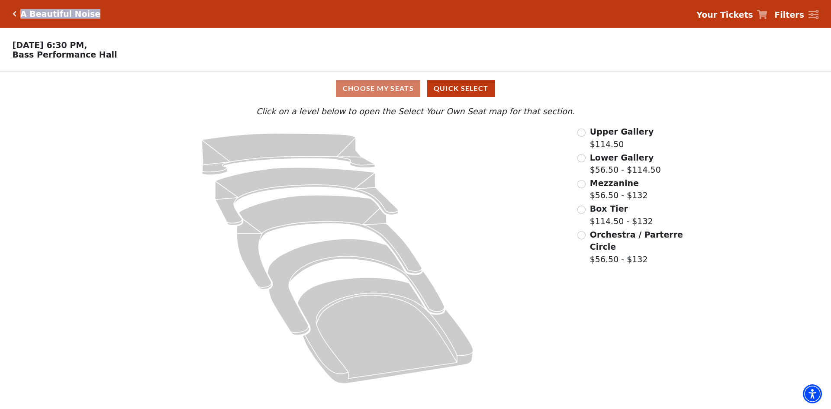
drag, startPoint x: 91, startPoint y: 13, endPoint x: 21, endPoint y: 18, distance: 70.3
click at [21, 18] on div "A Beautiful Noise Your Tickets Filters" at bounding box center [415, 14] width 831 height 28
copy h5 "A Beautiful Noise"
drag, startPoint x: 121, startPoint y: 62, endPoint x: 13, endPoint y: 64, distance: 107.8
click at [13, 64] on div "Choose Your Own Seats Nov 02 2025, 6:30 PM, Bass Performance Hall" at bounding box center [311, 50] width 623 height 44
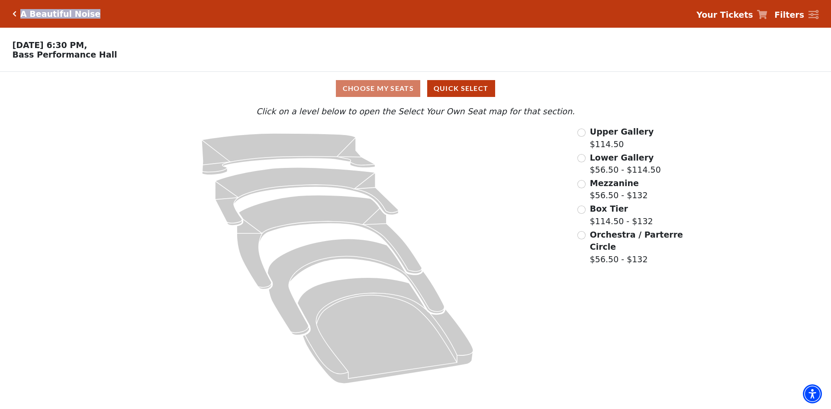
copy p "Bass Performance Hall"
click at [601, 240] on span "Orchestra / Parterre Circle" at bounding box center [636, 241] width 93 height 22
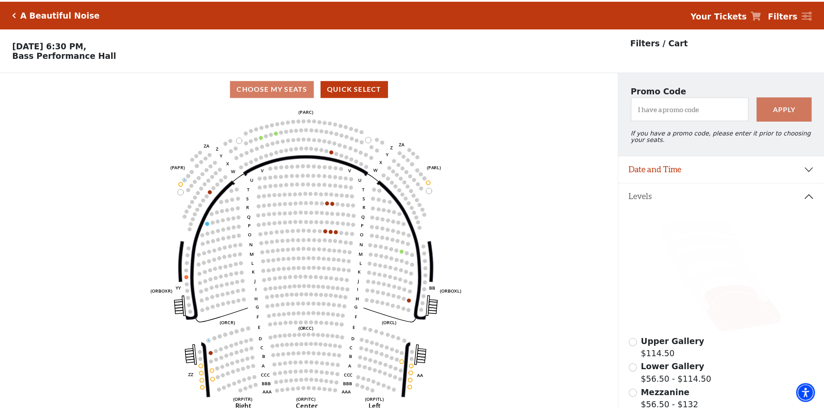
scroll to position [40, 0]
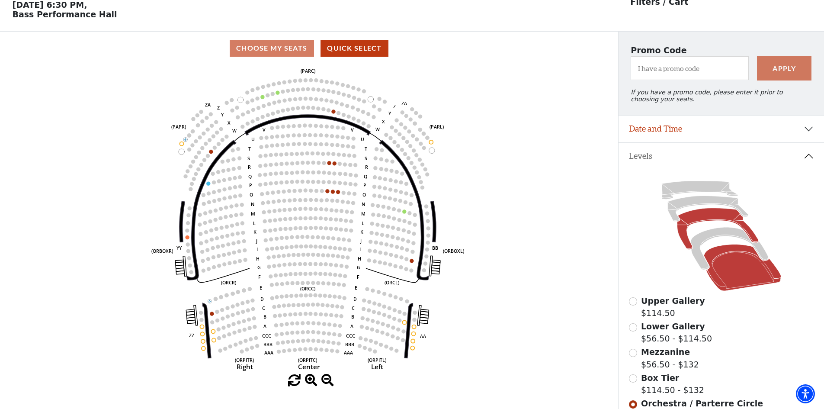
click at [719, 222] on icon at bounding box center [717, 229] width 81 height 42
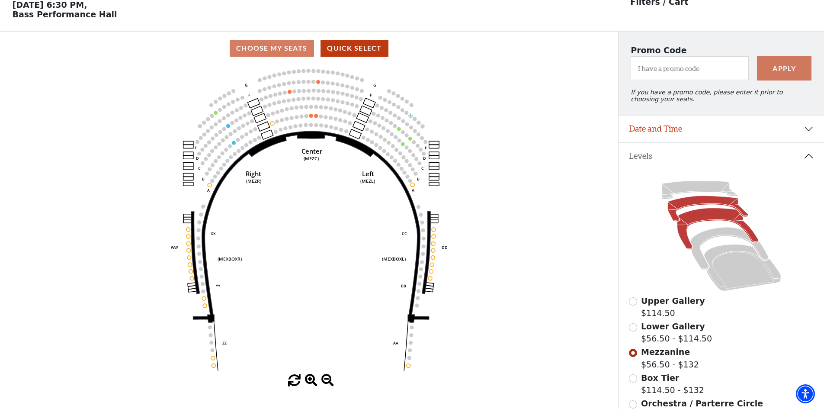
click at [687, 206] on icon at bounding box center [708, 209] width 80 height 26
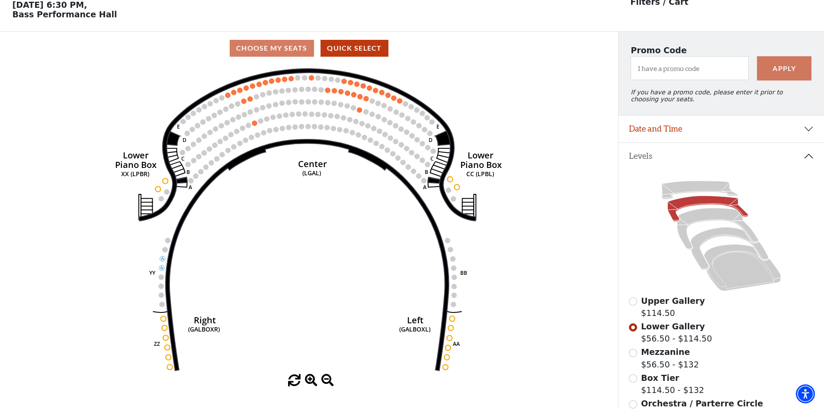
click at [683, 194] on icon at bounding box center [700, 190] width 76 height 18
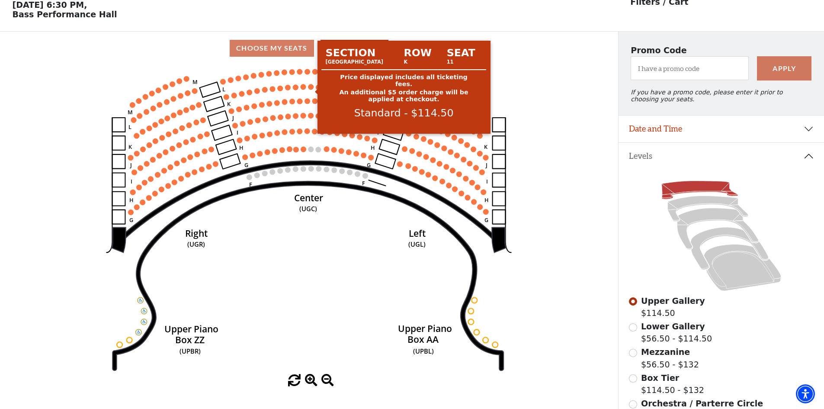
click at [312, 90] on circle at bounding box center [312, 87] width 6 height 6
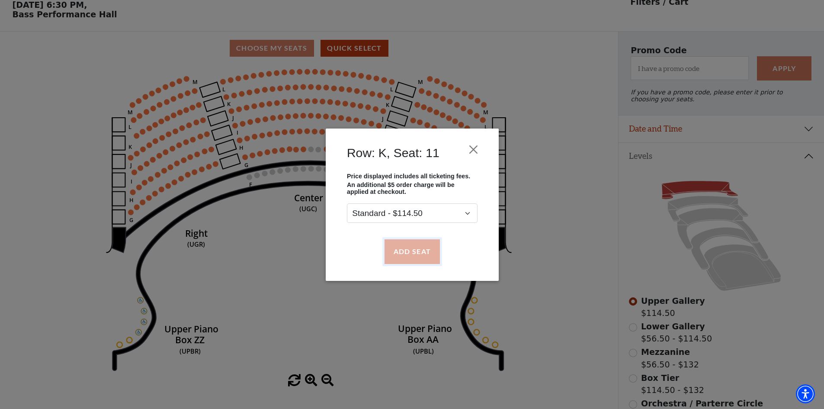
click at [408, 247] on button "Add Seat" at bounding box center [411, 251] width 55 height 24
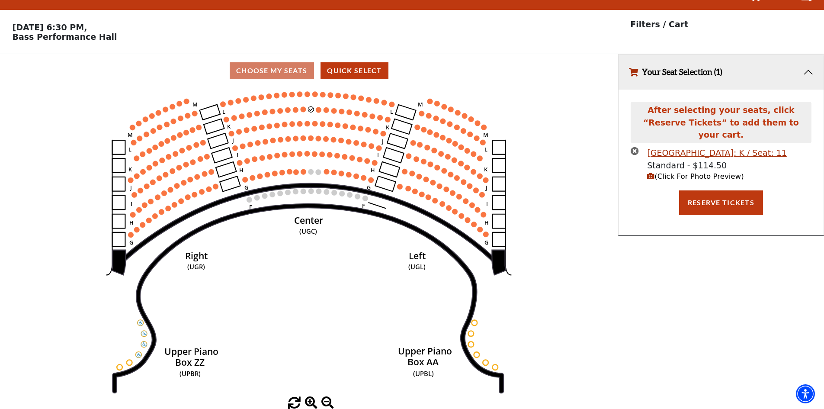
scroll to position [0, 0]
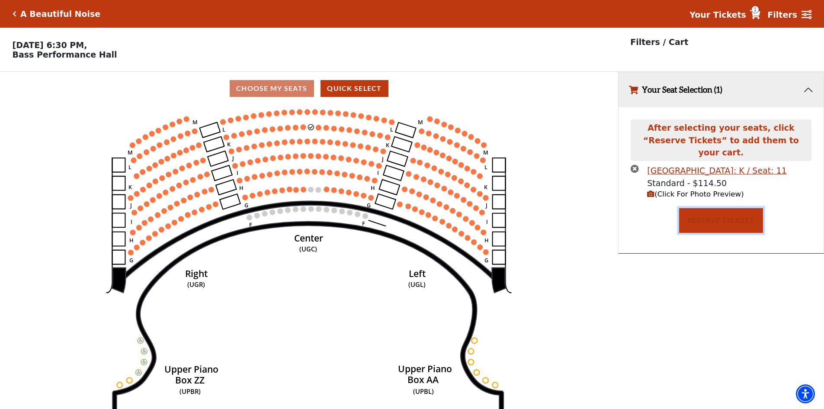
click at [710, 209] on button "Reserve Tickets" at bounding box center [721, 220] width 84 height 24
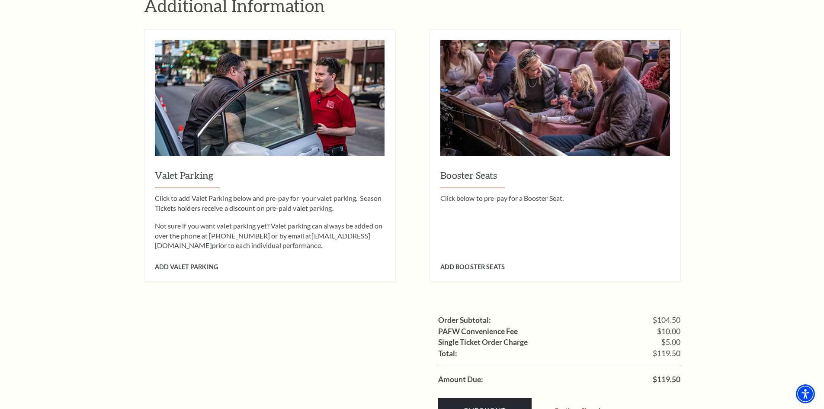
scroll to position [779, 0]
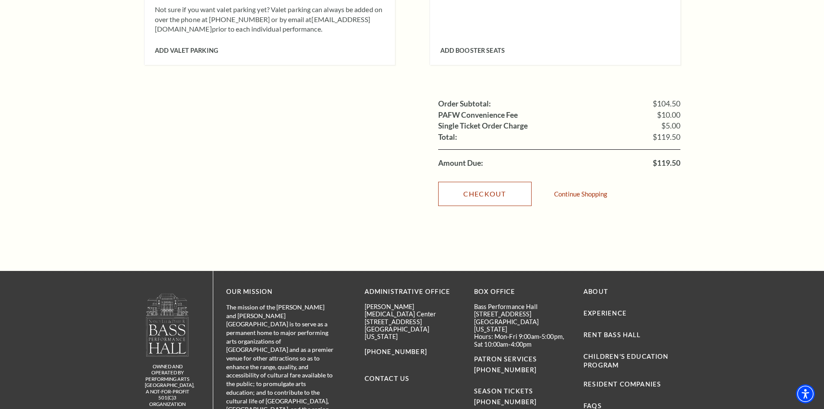
click at [456, 182] on link "Checkout" at bounding box center [484, 194] width 93 height 24
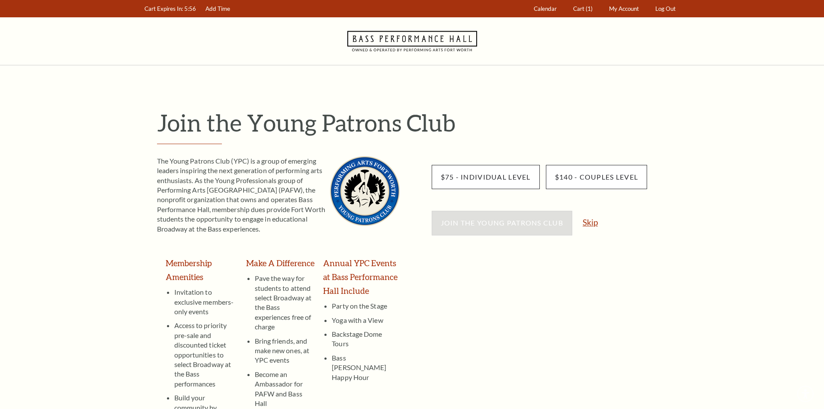
click at [592, 224] on link "Skip" at bounding box center [590, 222] width 15 height 8
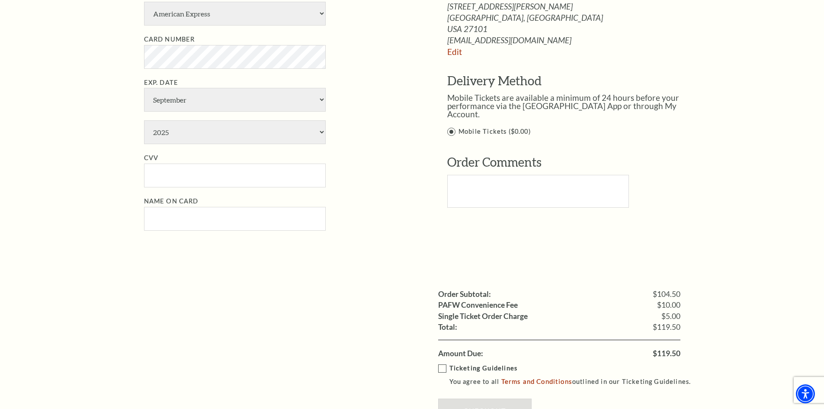
scroll to position [260, 0]
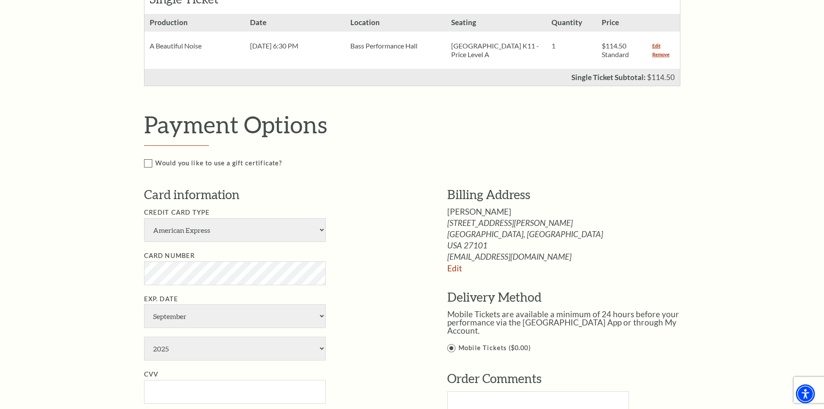
drag, startPoint x: 660, startPoint y: 54, endPoint x: 555, endPoint y: 175, distance: 160.4
click at [660, 54] on link "Remove" at bounding box center [660, 54] width 17 height 9
